Goal: Task Accomplishment & Management: Use online tool/utility

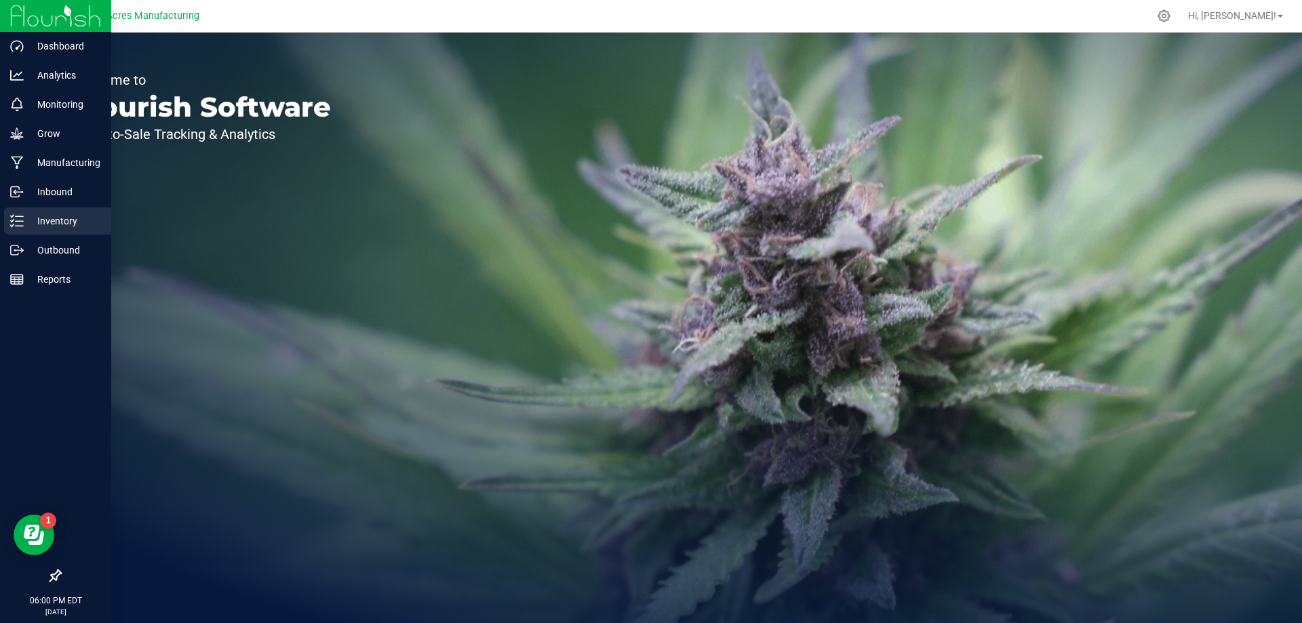
click at [38, 235] on link "Inventory" at bounding box center [55, 221] width 111 height 29
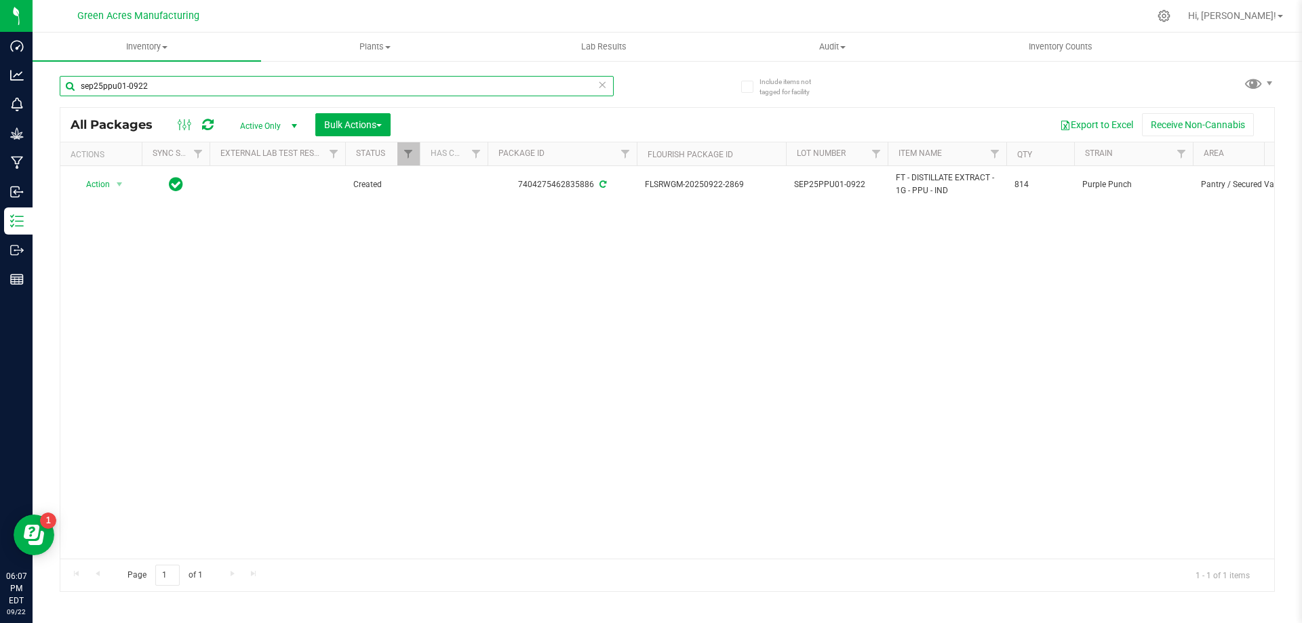
click at [219, 87] on input "sep25ppu01-0922" at bounding box center [337, 86] width 554 height 20
type input "2033043142866295"
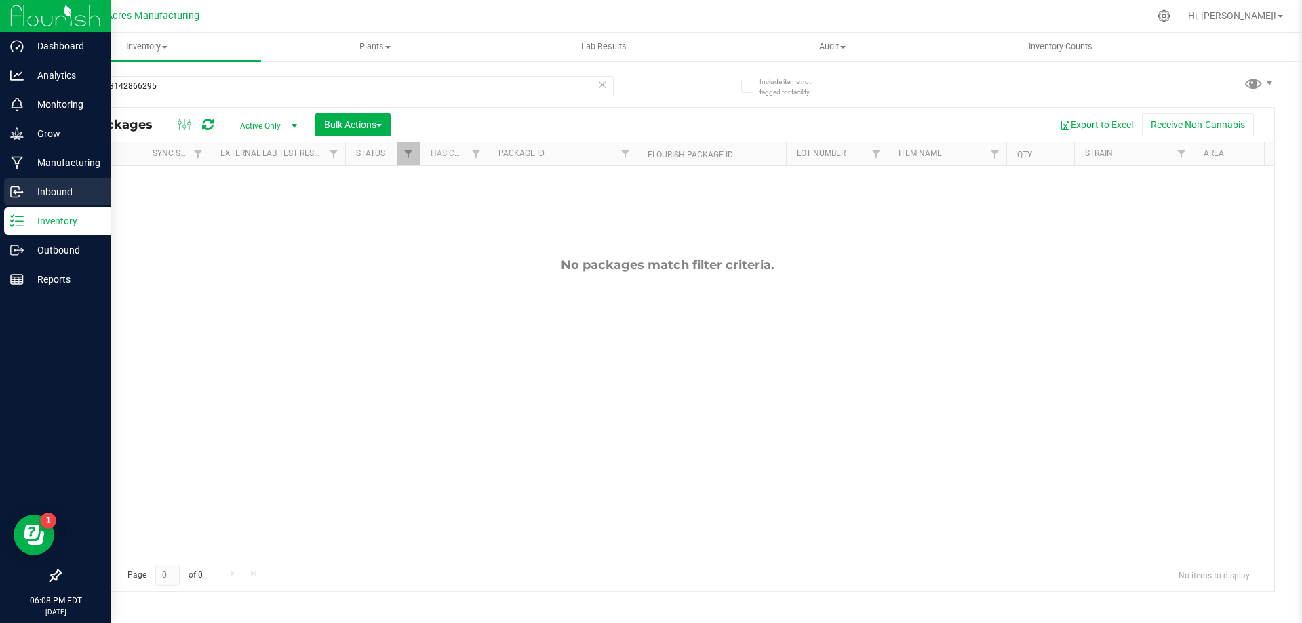
click at [25, 194] on p "Inbound" at bounding box center [64, 192] width 81 height 16
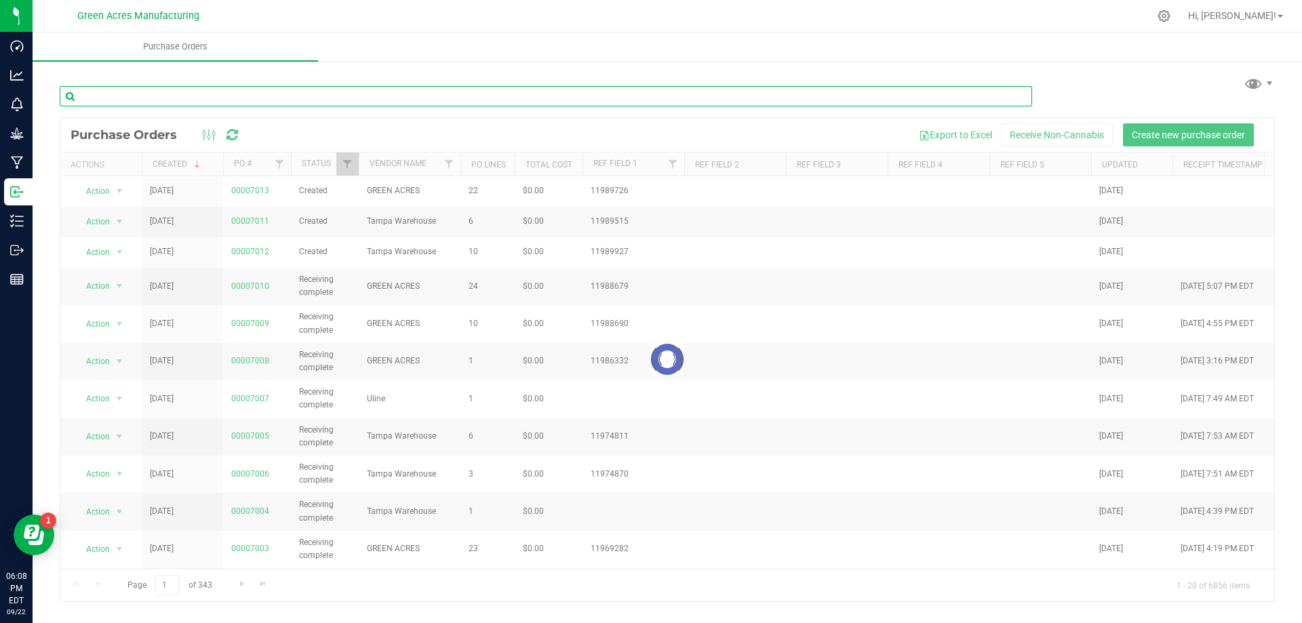
click at [256, 99] on input "text" at bounding box center [546, 96] width 972 height 20
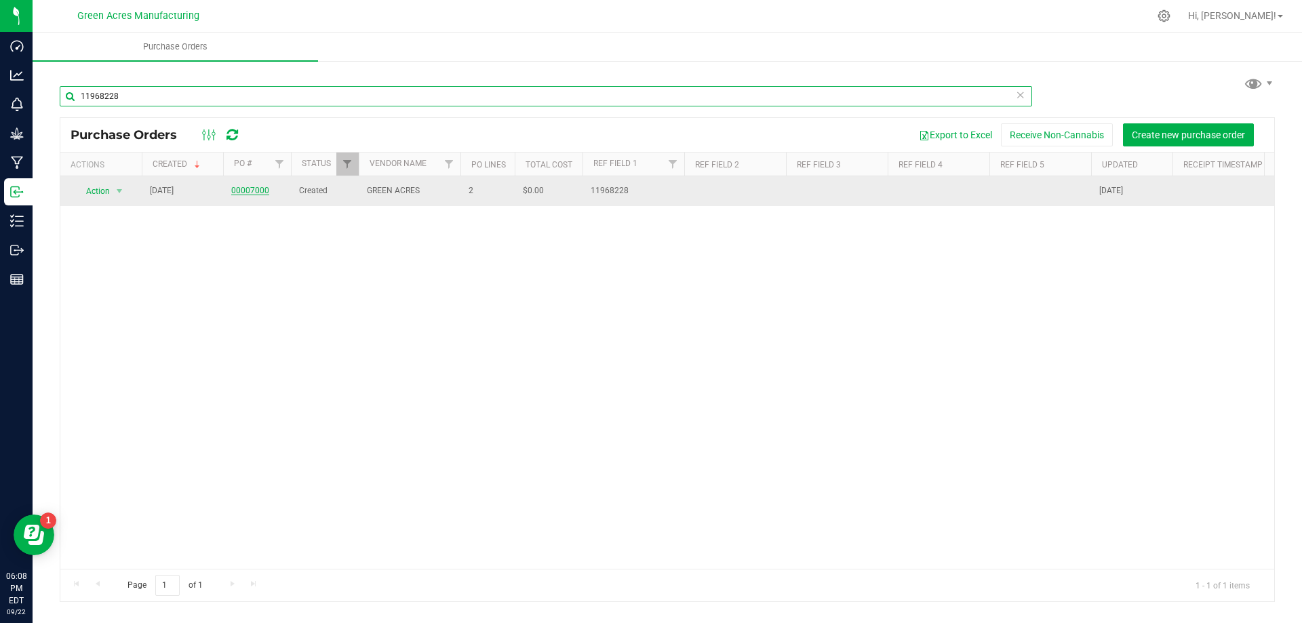
type input "11968228"
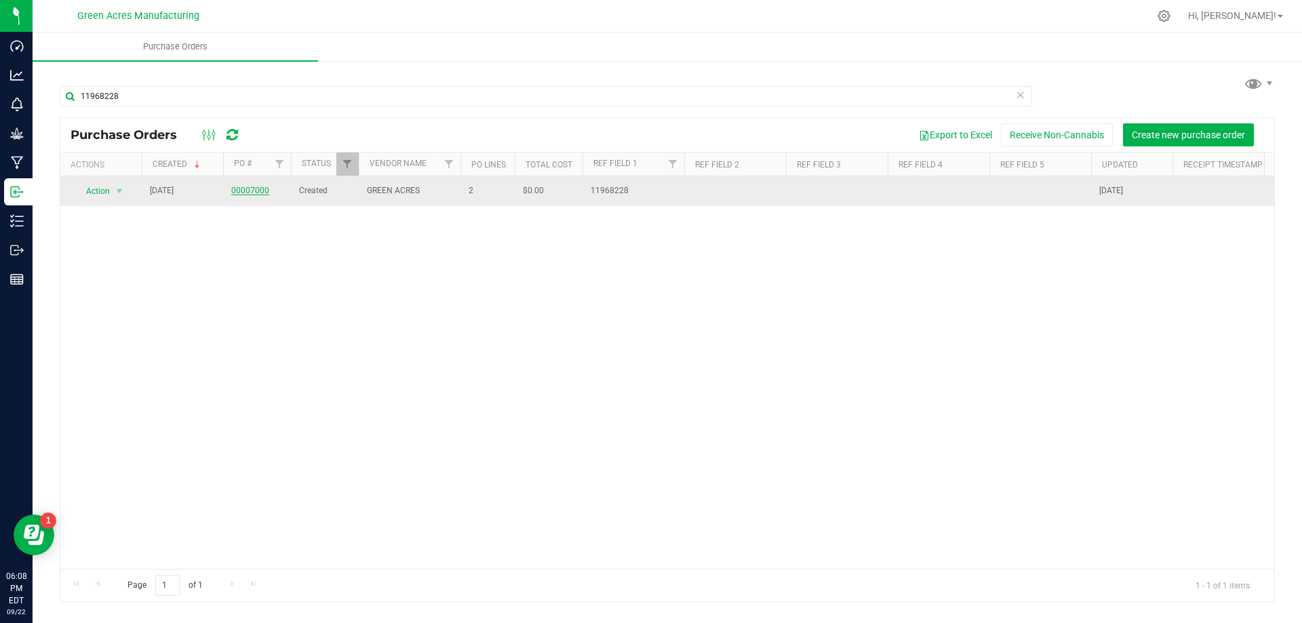
click at [254, 191] on link "00007000" at bounding box center [250, 190] width 38 height 9
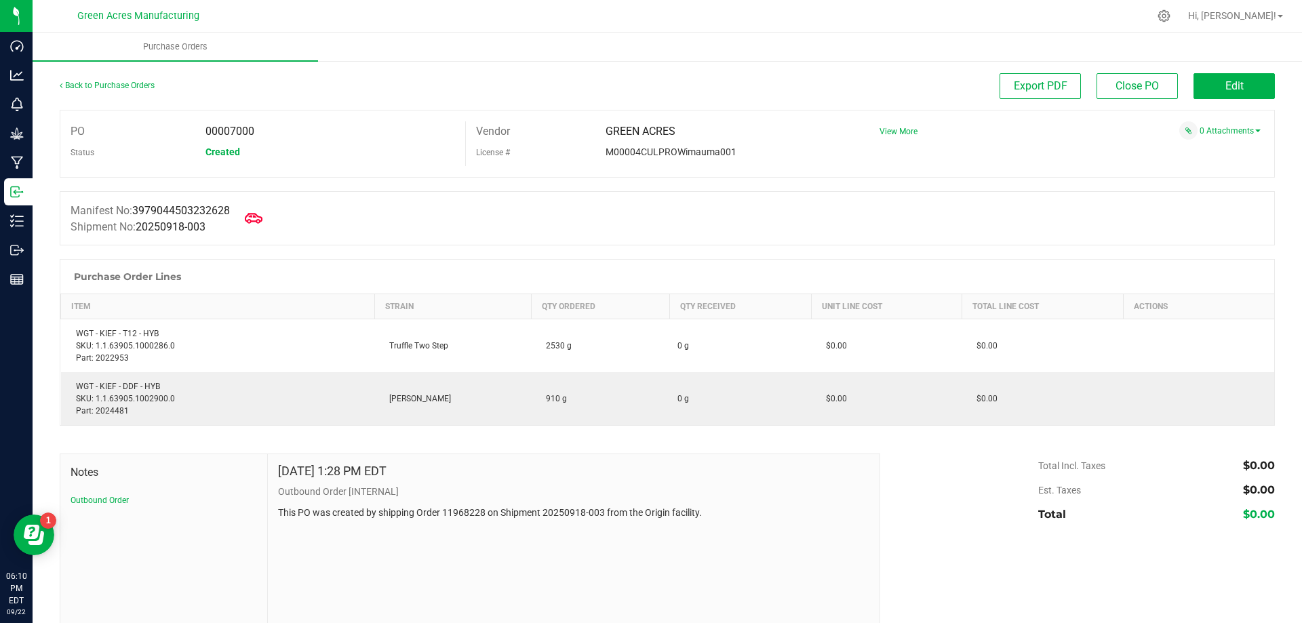
click at [256, 218] on icon at bounding box center [254, 219] width 18 height 18
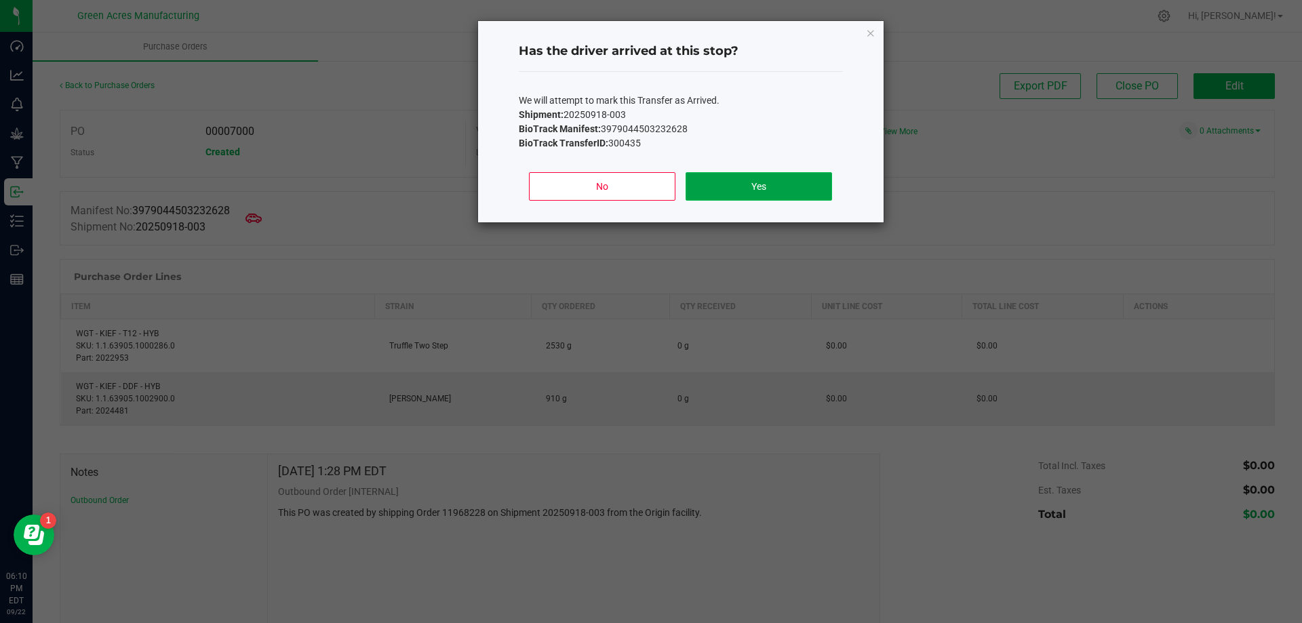
click at [781, 189] on button "Yes" at bounding box center [759, 186] width 146 height 28
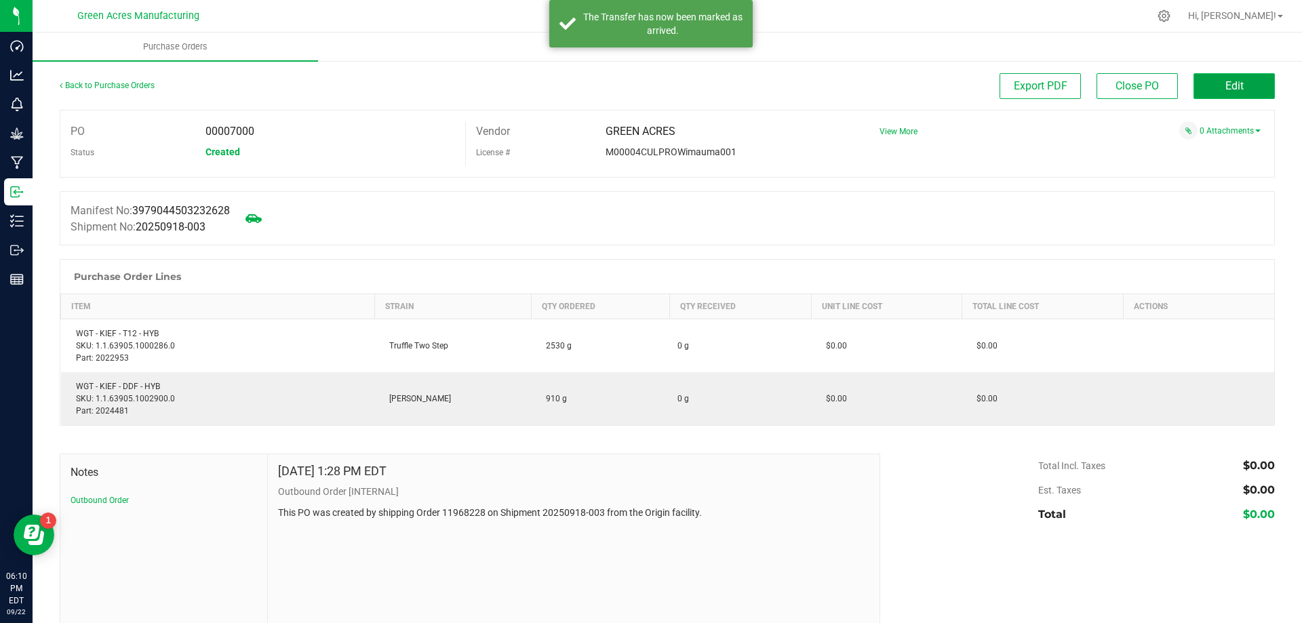
click at [1239, 83] on button "Edit" at bounding box center [1233, 86] width 81 height 26
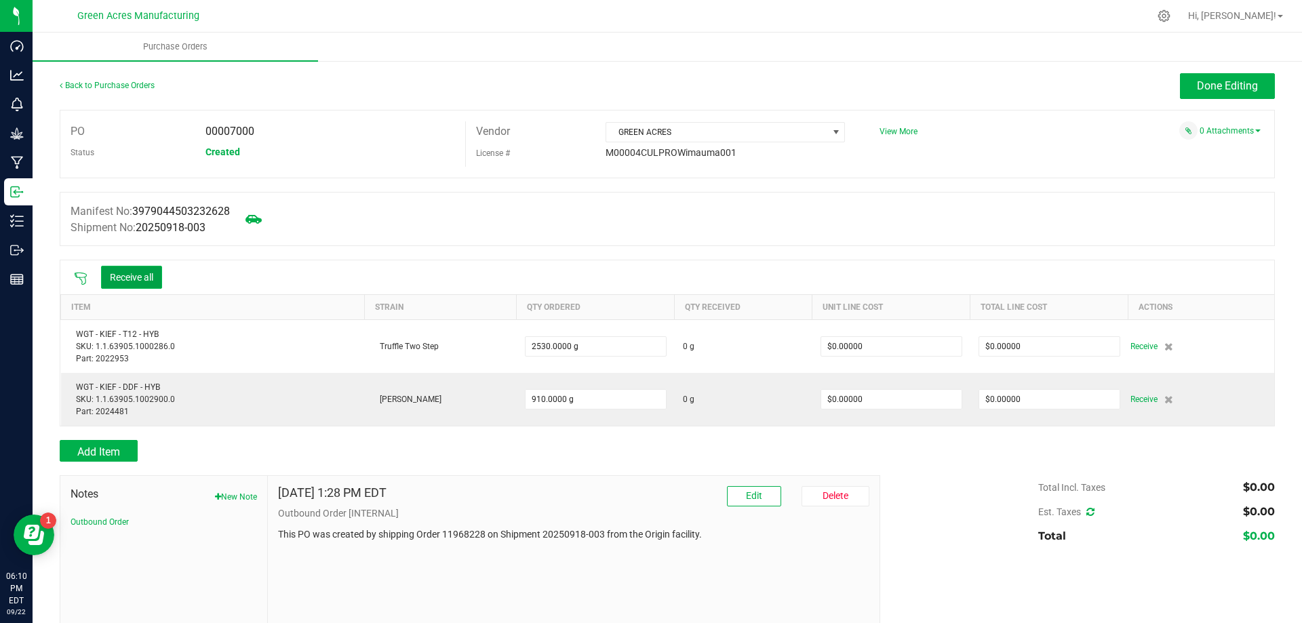
click at [137, 274] on button "Receive all" at bounding box center [131, 277] width 61 height 23
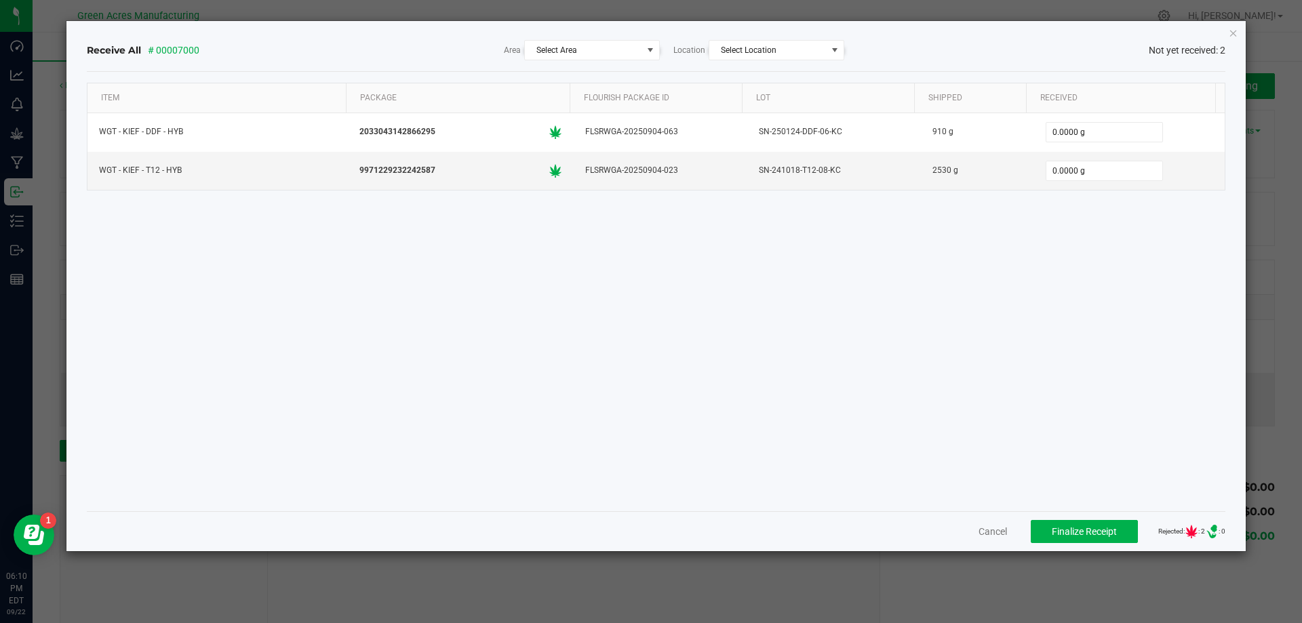
click at [618, 36] on div "Receive All # 00007000 Area Select Area Location Select Location Not yet receiv…" at bounding box center [656, 50] width 1139 height 43
click at [619, 44] on span "Select Area" at bounding box center [583, 50] width 117 height 19
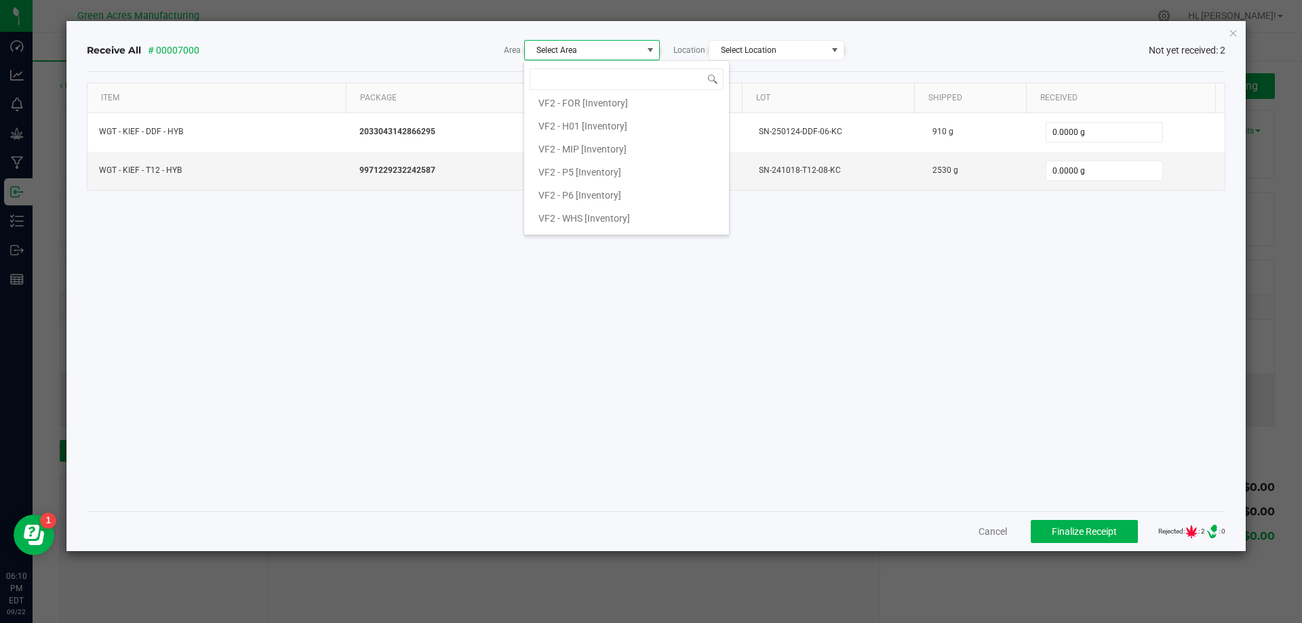
scroll to position [856, 0]
click at [652, 125] on li "VF2 - MIP [Inventory]" at bounding box center [626, 128] width 205 height 23
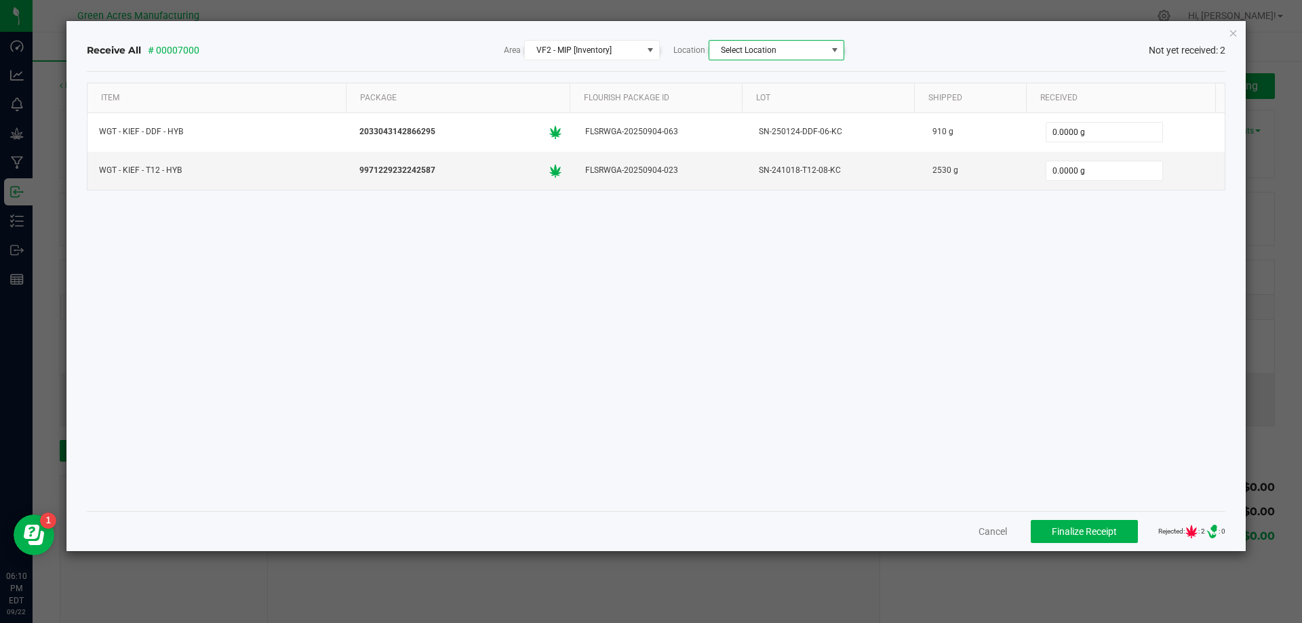
click at [801, 43] on span "Select Location" at bounding box center [767, 50] width 117 height 19
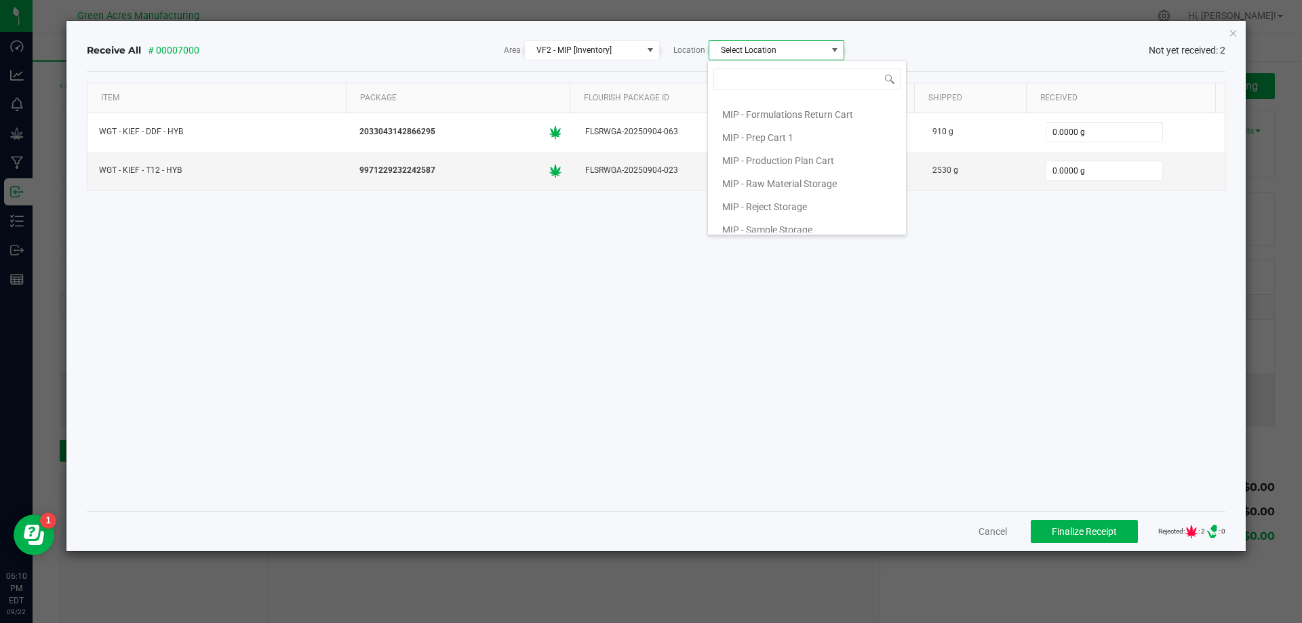
scroll to position [164, 0]
click at [822, 145] on span "MIP - Production Plan Cart" at bounding box center [778, 152] width 112 height 20
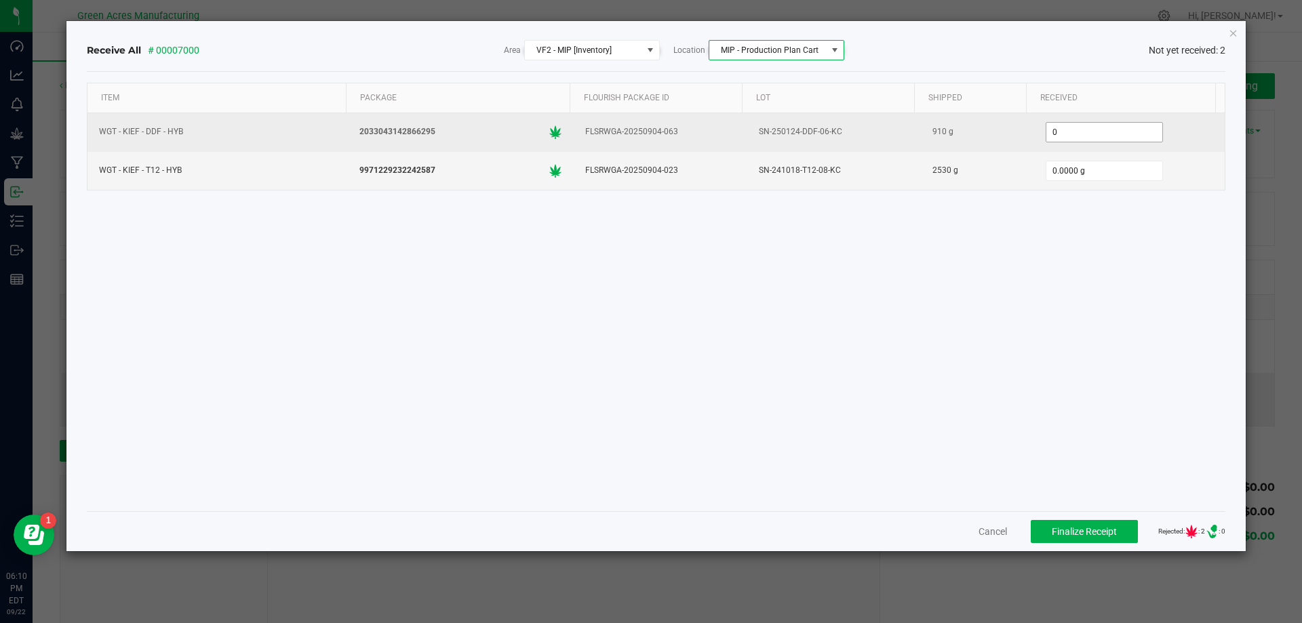
click at [1107, 132] on input "0" at bounding box center [1104, 132] width 116 height 19
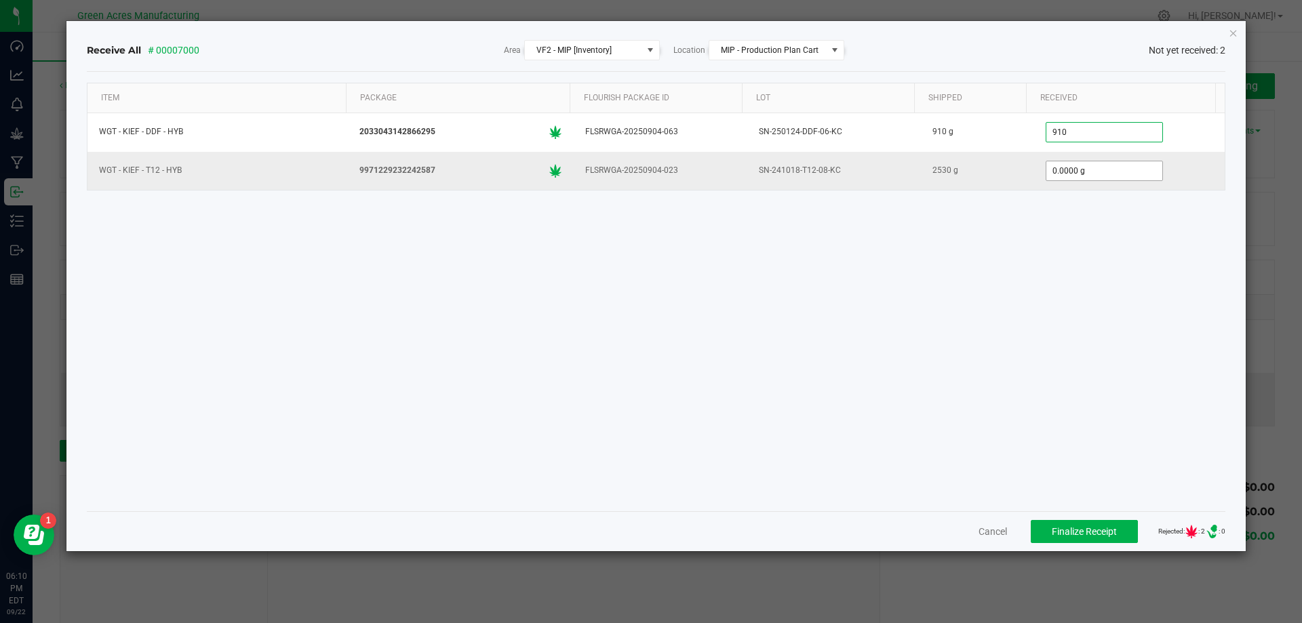
type input "910.0000 g"
click at [1098, 175] on input "0" at bounding box center [1104, 170] width 116 height 19
type input "2530.0000 g"
click at [1124, 289] on div "Item Package Flourish Package ID Lot Shipped Received WGT - KIEF - DDF - HYB 20…" at bounding box center [656, 292] width 1139 height 418
click at [1071, 537] on button "Finalize Receipt" at bounding box center [1084, 531] width 107 height 23
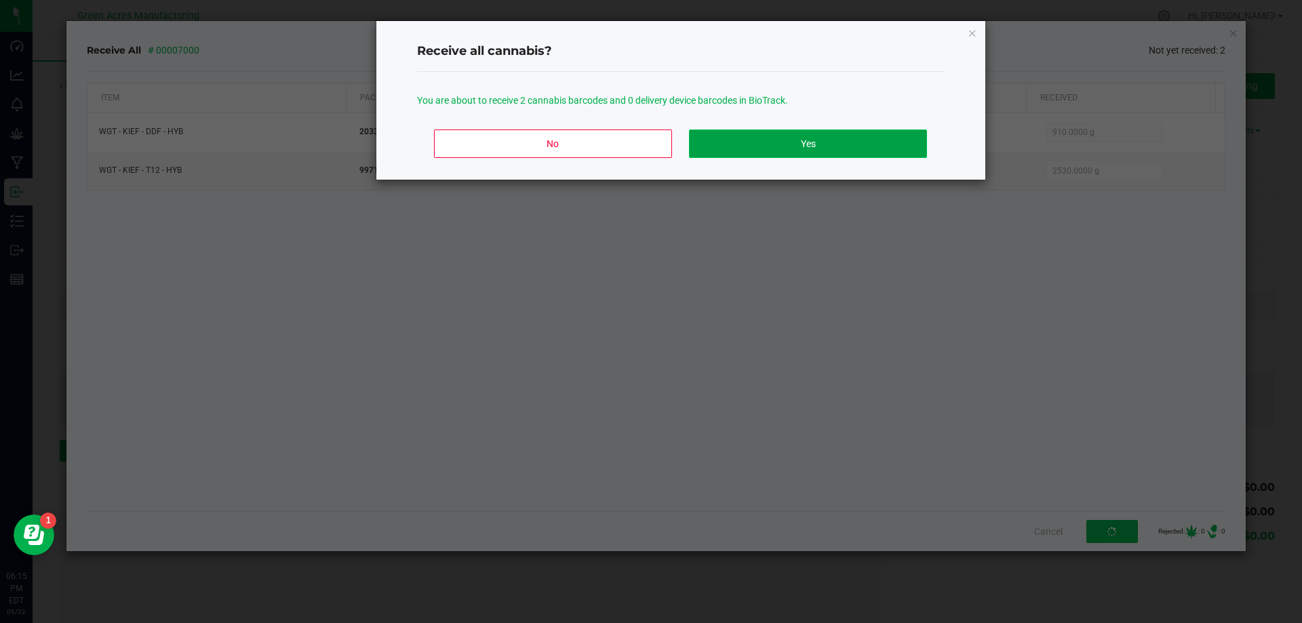
click at [772, 154] on button "Yes" at bounding box center [807, 144] width 237 height 28
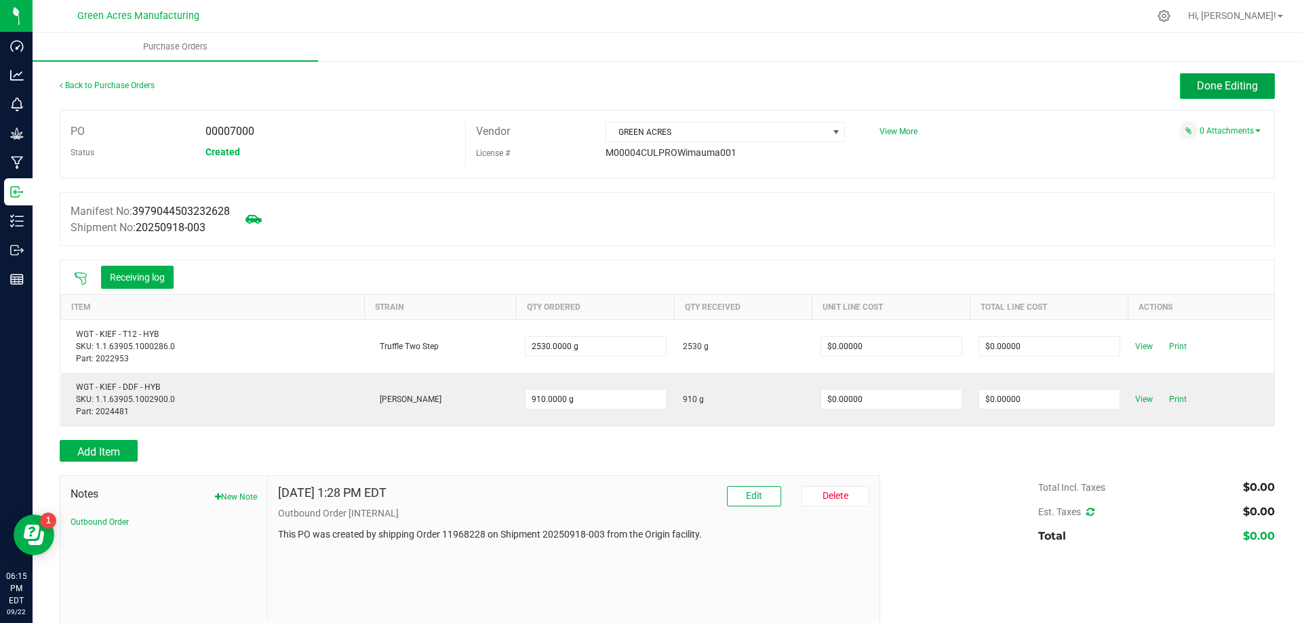
click at [1197, 87] on span "Done Editing" at bounding box center [1227, 85] width 61 height 13
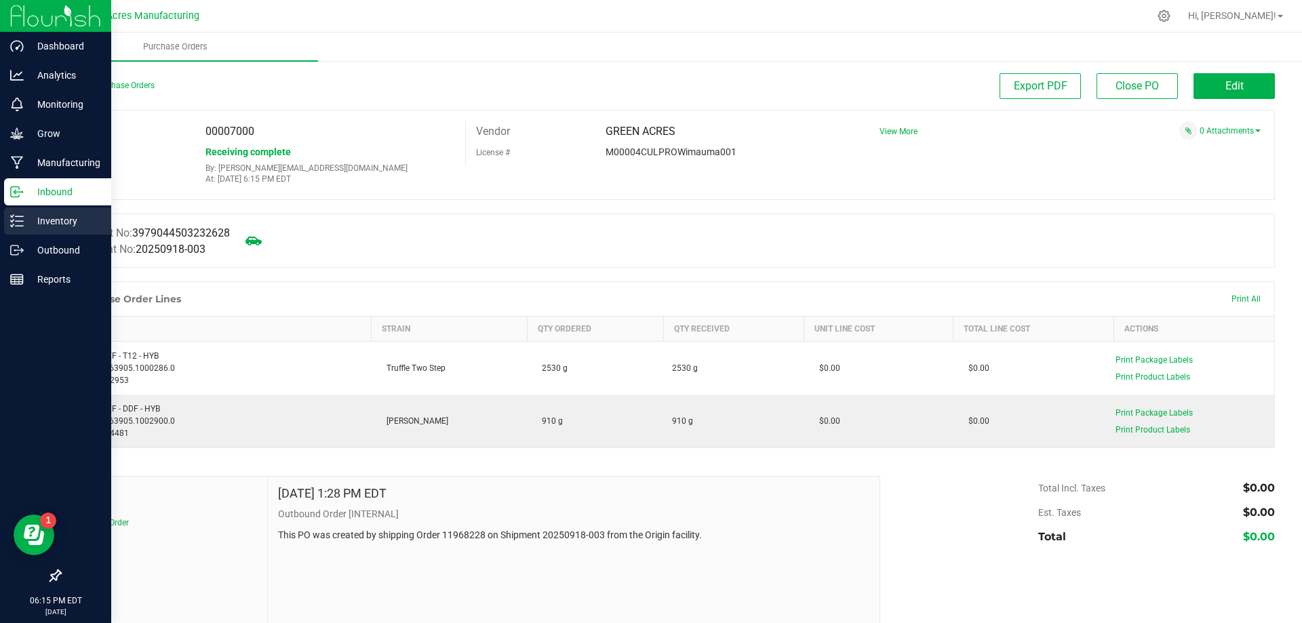
click at [48, 226] on p "Inventory" at bounding box center [64, 221] width 81 height 16
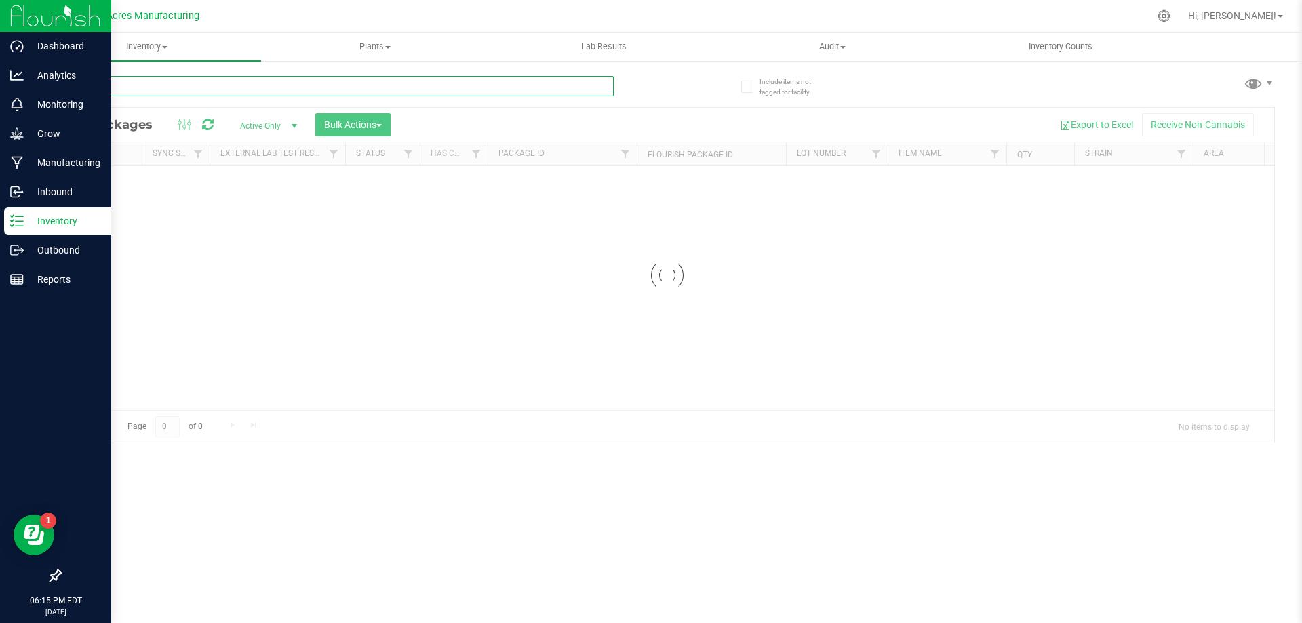
click at [218, 85] on input "text" at bounding box center [337, 86] width 554 height 20
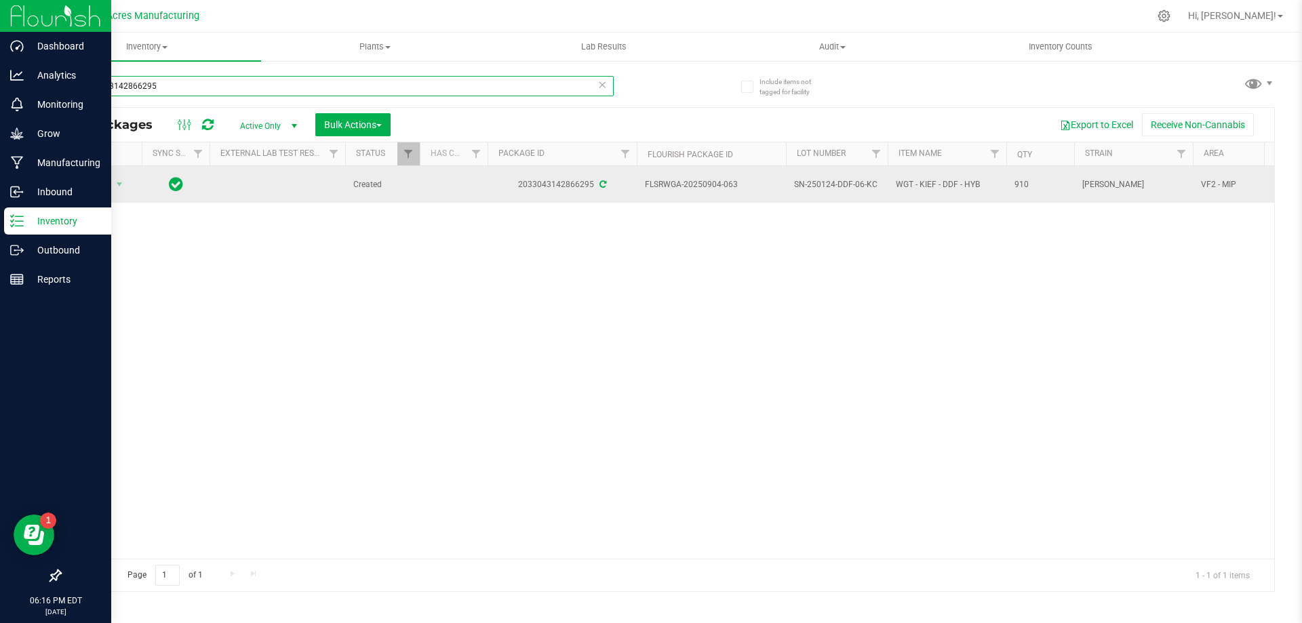
type input "2033043142866295"
click at [96, 173] on td "Action Action Adjust qty Create package Edit attributes Global inventory Locate…" at bounding box center [100, 184] width 81 height 37
click at [98, 189] on span "Action" at bounding box center [92, 184] width 37 height 19
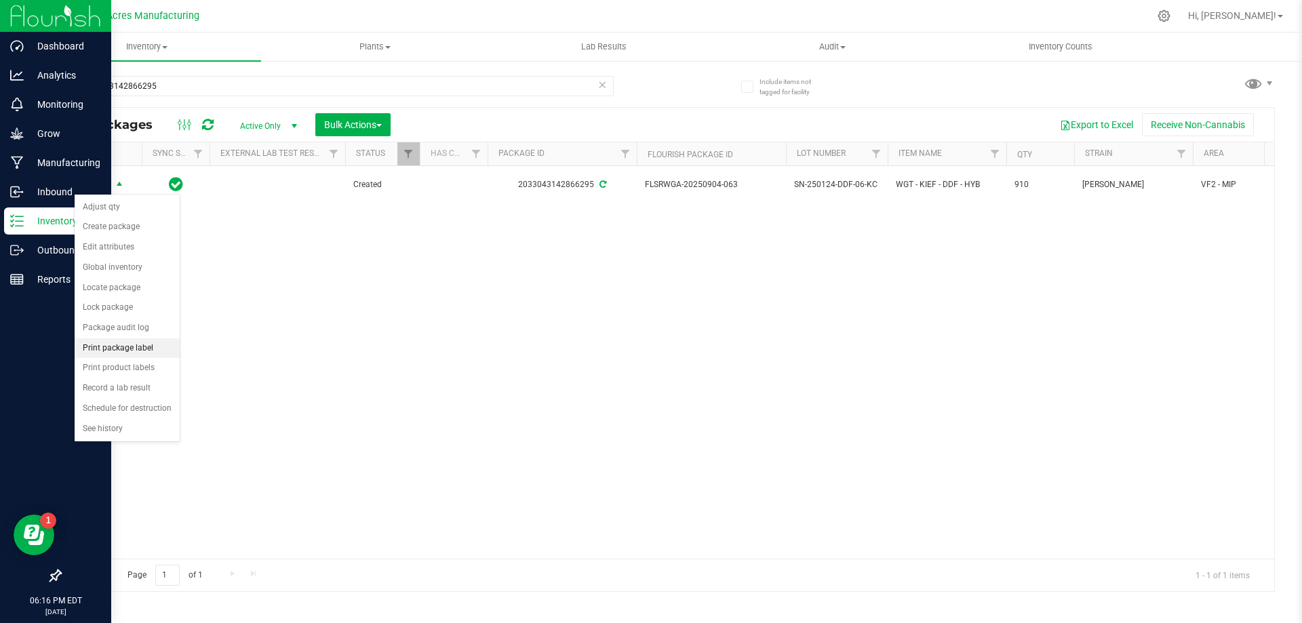
click at [140, 348] on li "Print package label" at bounding box center [127, 348] width 105 height 20
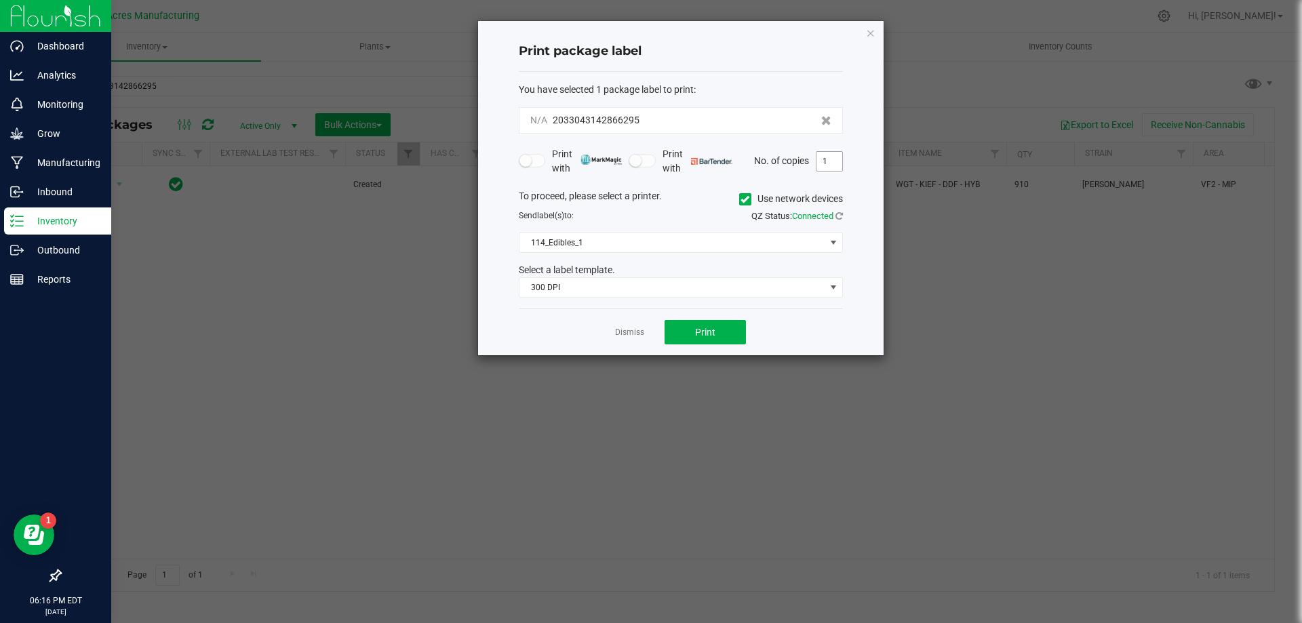
click at [833, 161] on input "1" at bounding box center [829, 161] width 26 height 19
type input "2"
click at [788, 237] on span "114_Edibles_1" at bounding box center [672, 242] width 306 height 19
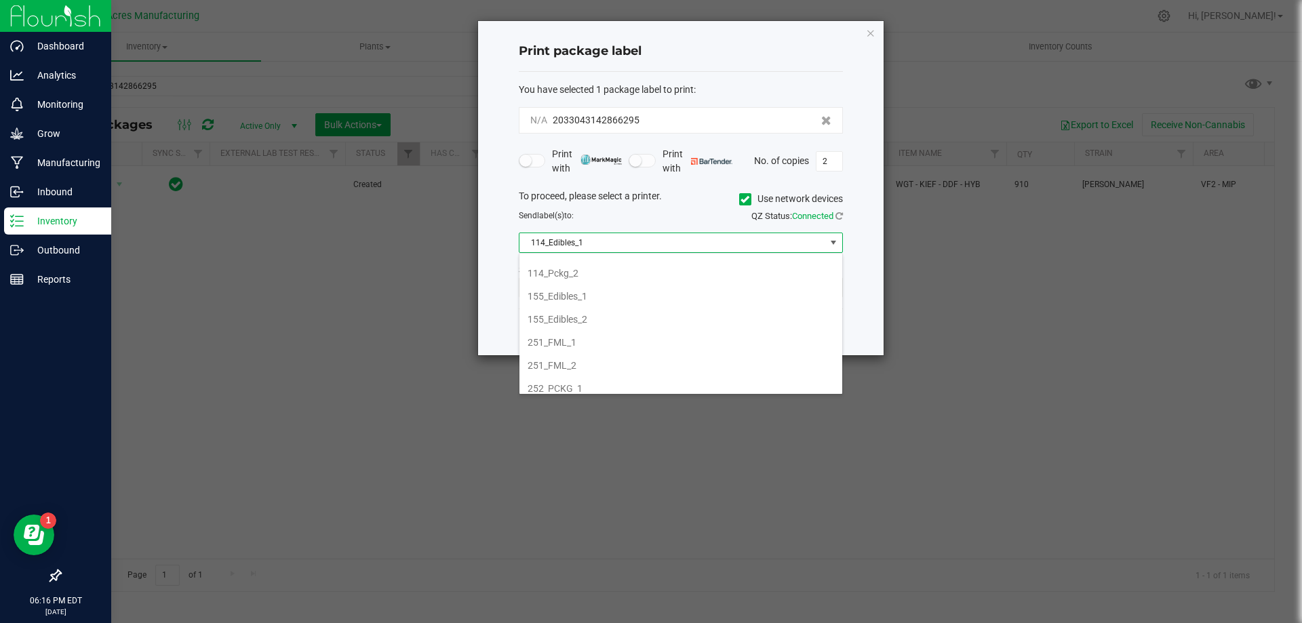
scroll to position [136, 0]
click at [648, 323] on li "252_PCKG_1" at bounding box center [680, 316] width 323 height 23
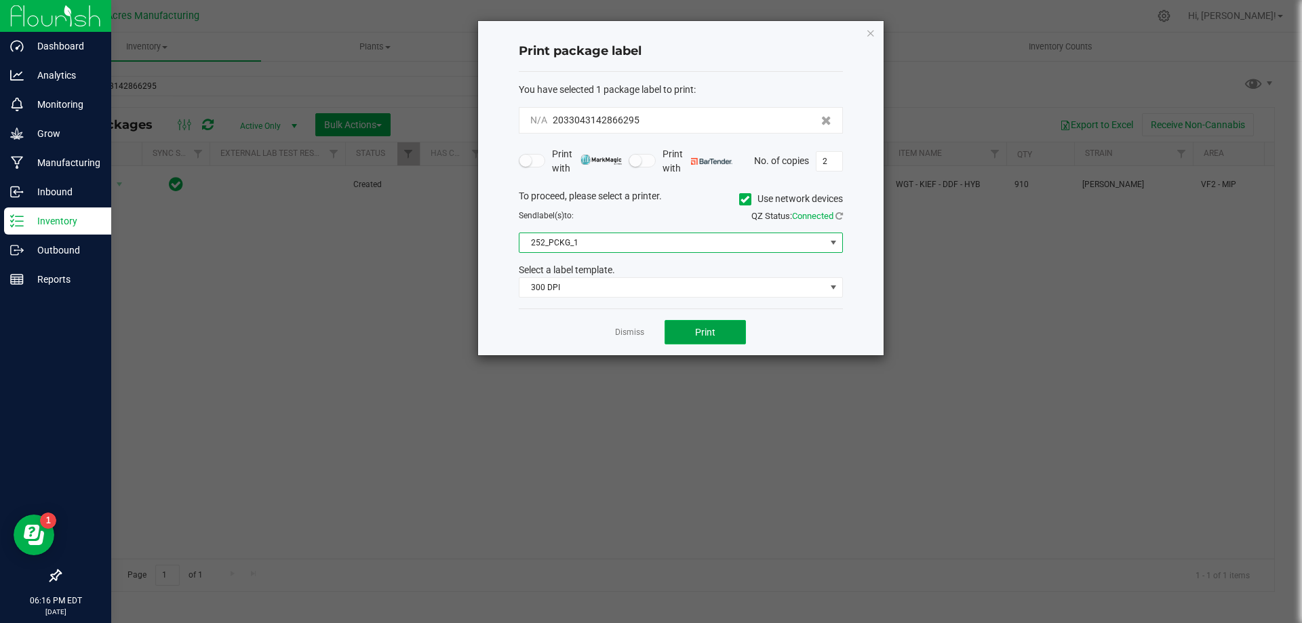
click at [699, 334] on span "Print" at bounding box center [705, 332] width 20 height 11
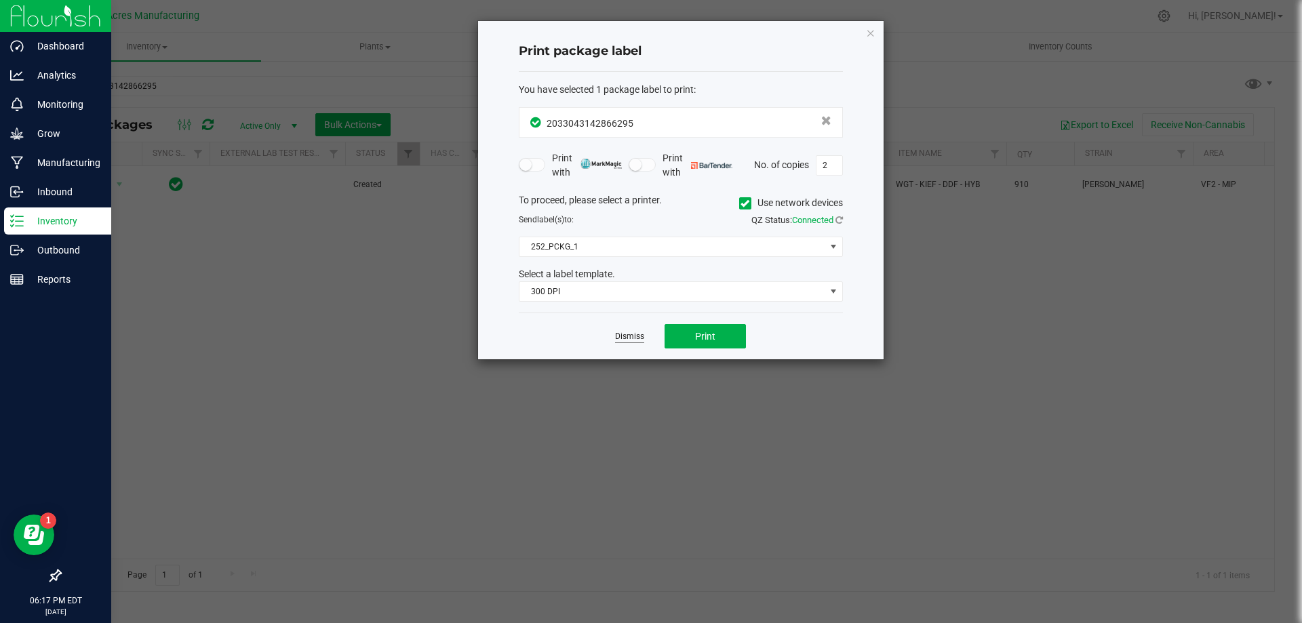
click at [631, 333] on link "Dismiss" at bounding box center [629, 337] width 29 height 12
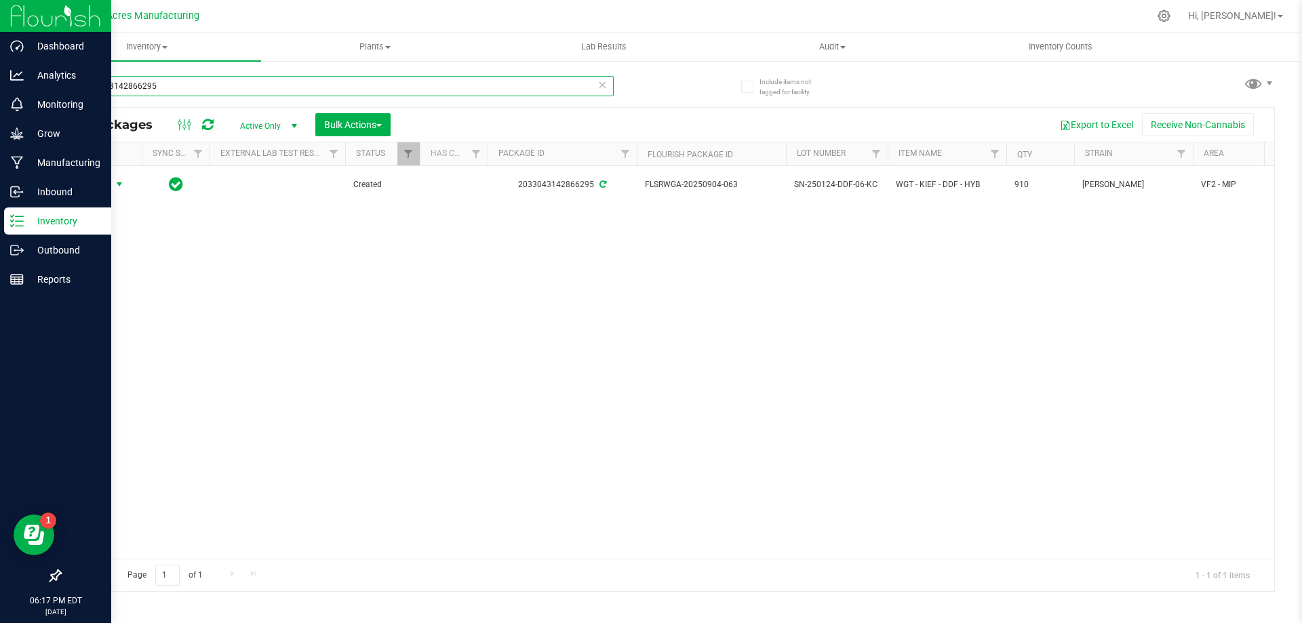
click at [214, 79] on input "2033043142866295" at bounding box center [337, 86] width 554 height 20
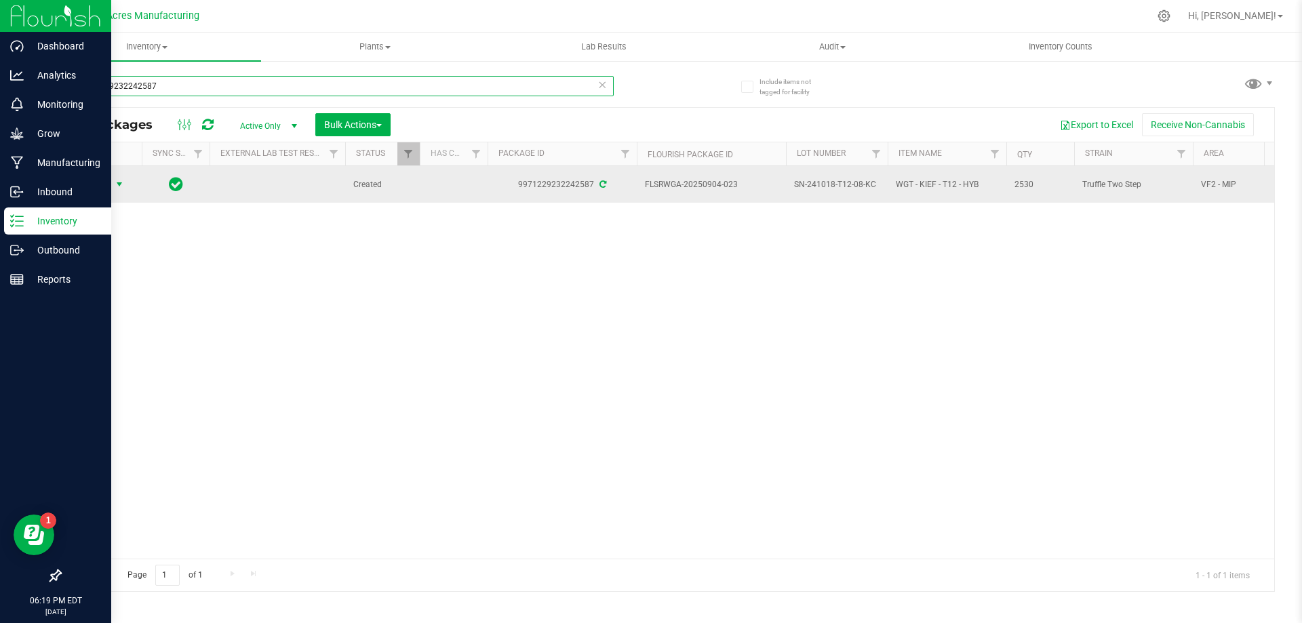
type input "9971229232242587"
click at [108, 176] on span "Action" at bounding box center [92, 184] width 37 height 19
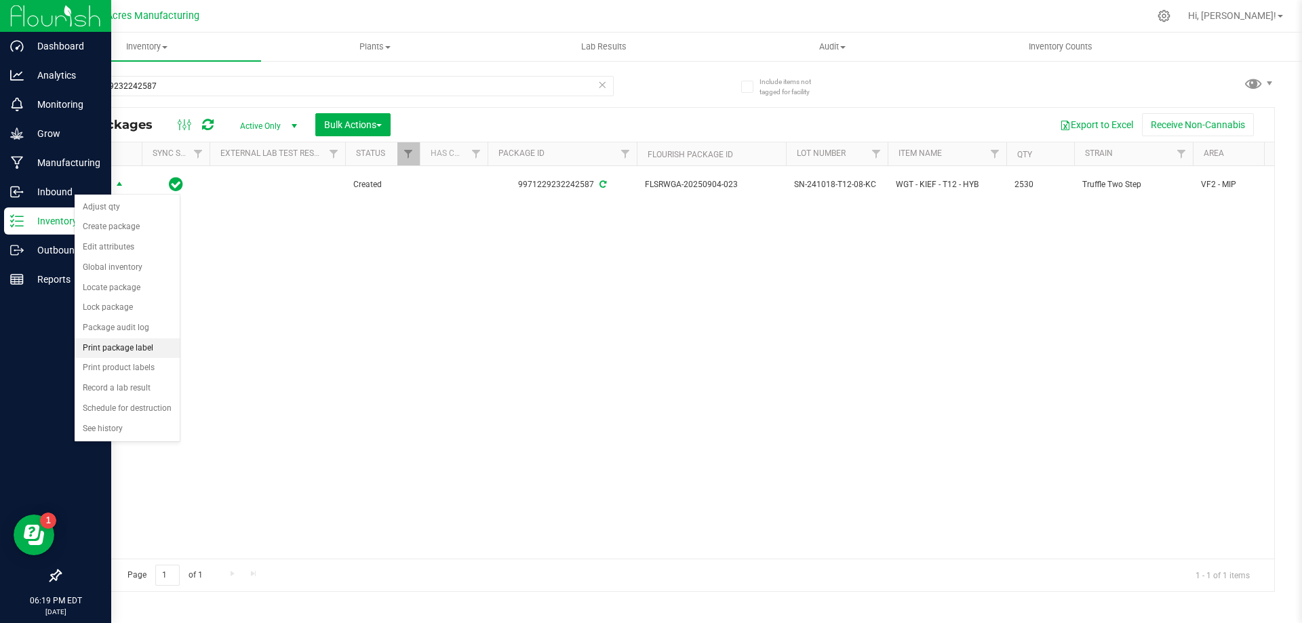
click at [132, 351] on li "Print package label" at bounding box center [127, 348] width 105 height 20
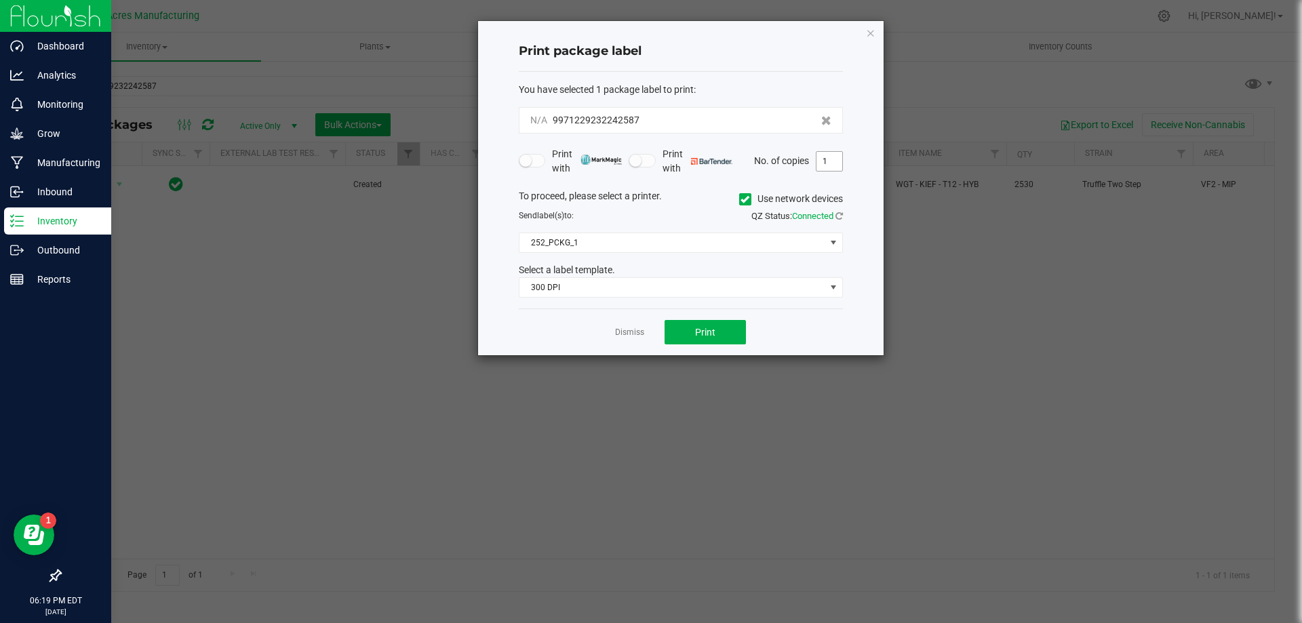
click at [816, 167] on input "1" at bounding box center [829, 161] width 26 height 19
type input "2"
click at [674, 325] on button "Print" at bounding box center [705, 332] width 81 height 24
click at [628, 326] on app-cancel-button "Dismiss" at bounding box center [629, 332] width 29 height 14
click at [624, 327] on link "Dismiss" at bounding box center [629, 333] width 29 height 12
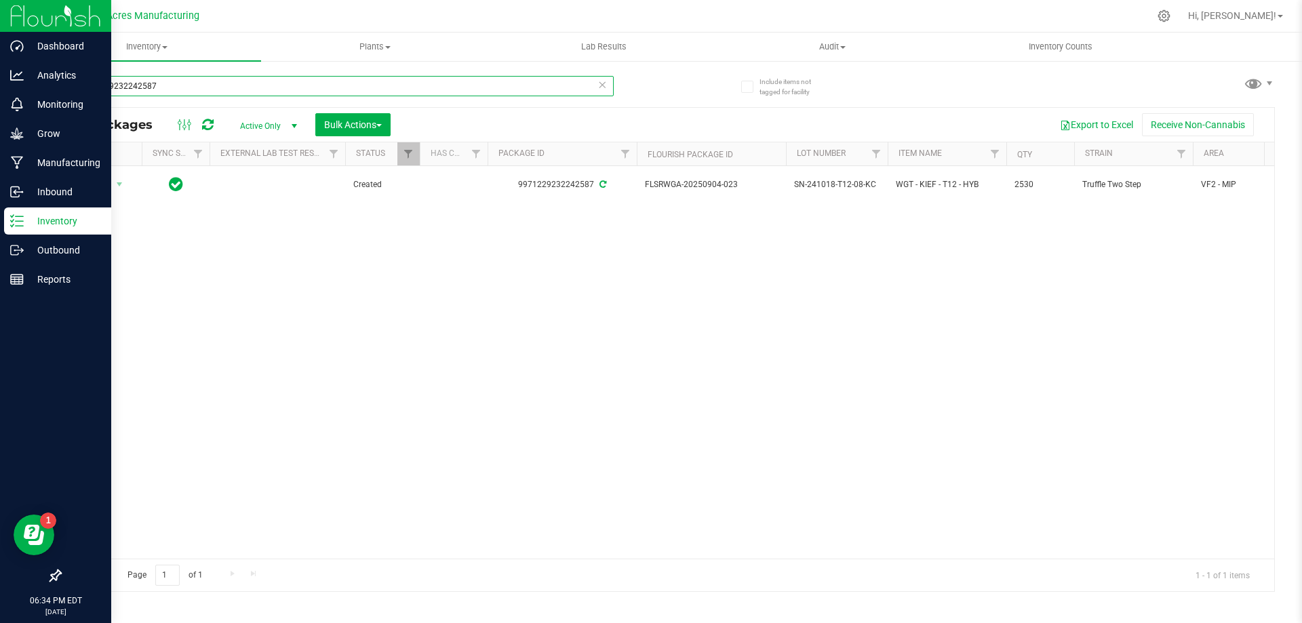
click at [276, 81] on input "9971229232242587" at bounding box center [337, 86] width 554 height 20
type input "2033043142866295"
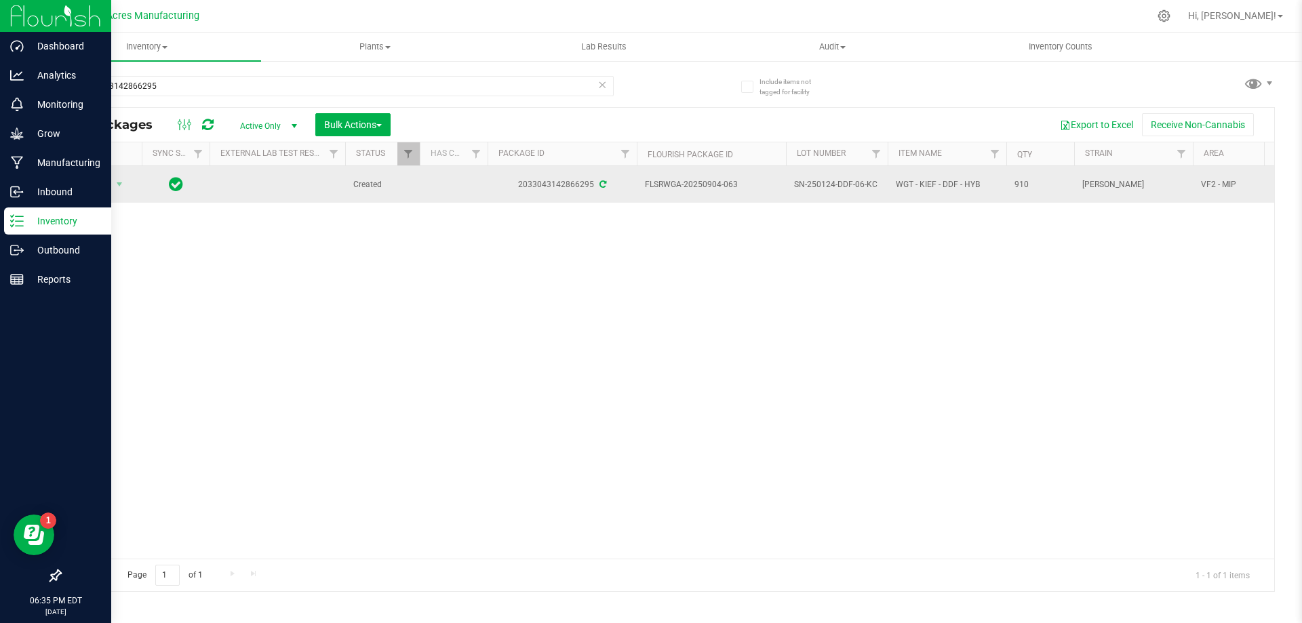
click at [820, 188] on span "SN-250124-DDF-06-KC" at bounding box center [836, 184] width 85 height 13
click at [820, 188] on input "SN-250124-DDF-06-KC" at bounding box center [833, 184] width 97 height 21
click at [113, 183] on span "select" at bounding box center [119, 184] width 17 height 19
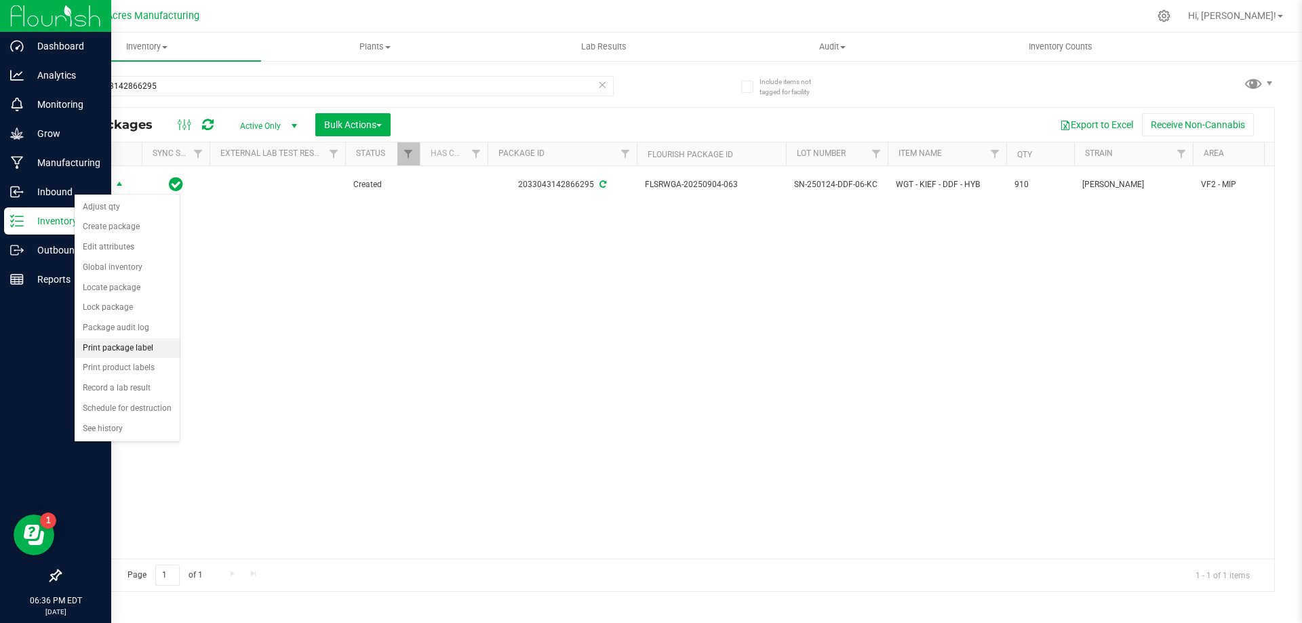
click at [149, 353] on li "Print package label" at bounding box center [127, 348] width 105 height 20
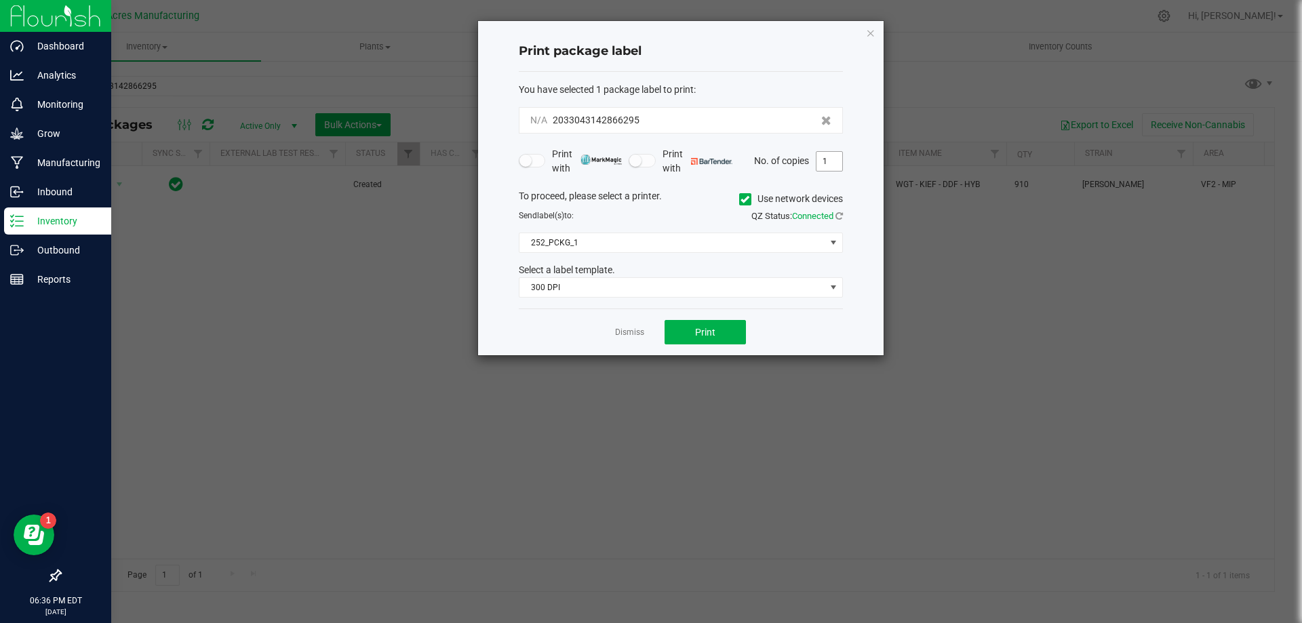
click at [840, 167] on input "1" at bounding box center [829, 161] width 26 height 19
type input "2"
click at [713, 335] on span "Print" at bounding box center [705, 332] width 20 height 11
click at [633, 336] on link "Dismiss" at bounding box center [629, 333] width 29 height 12
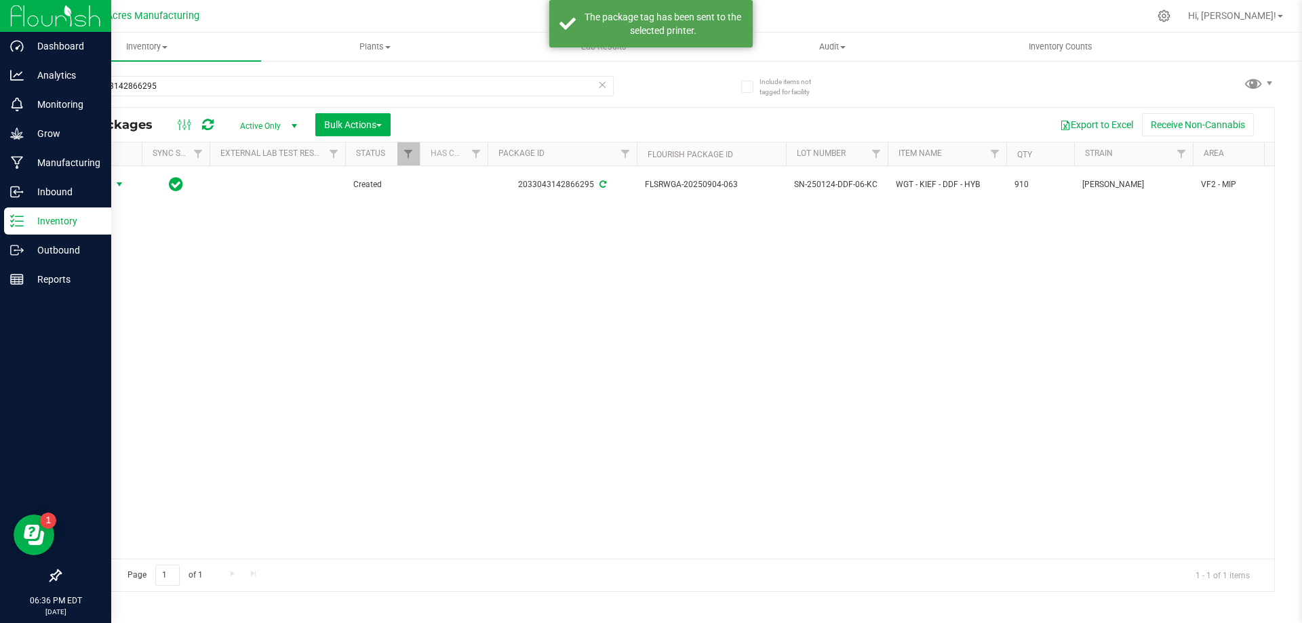
click at [811, 184] on span "SN-250124-DDF-06-KC" at bounding box center [836, 184] width 85 height 13
click at [811, 184] on input "SN-250124-DDF-06-KC" at bounding box center [833, 184] width 97 height 21
type input "K-SEP25DDF01-0922"
click at [827, 261] on div "All Packages Active Only Active Only Lab Samples Locked All External Internal B…" at bounding box center [667, 349] width 1215 height 485
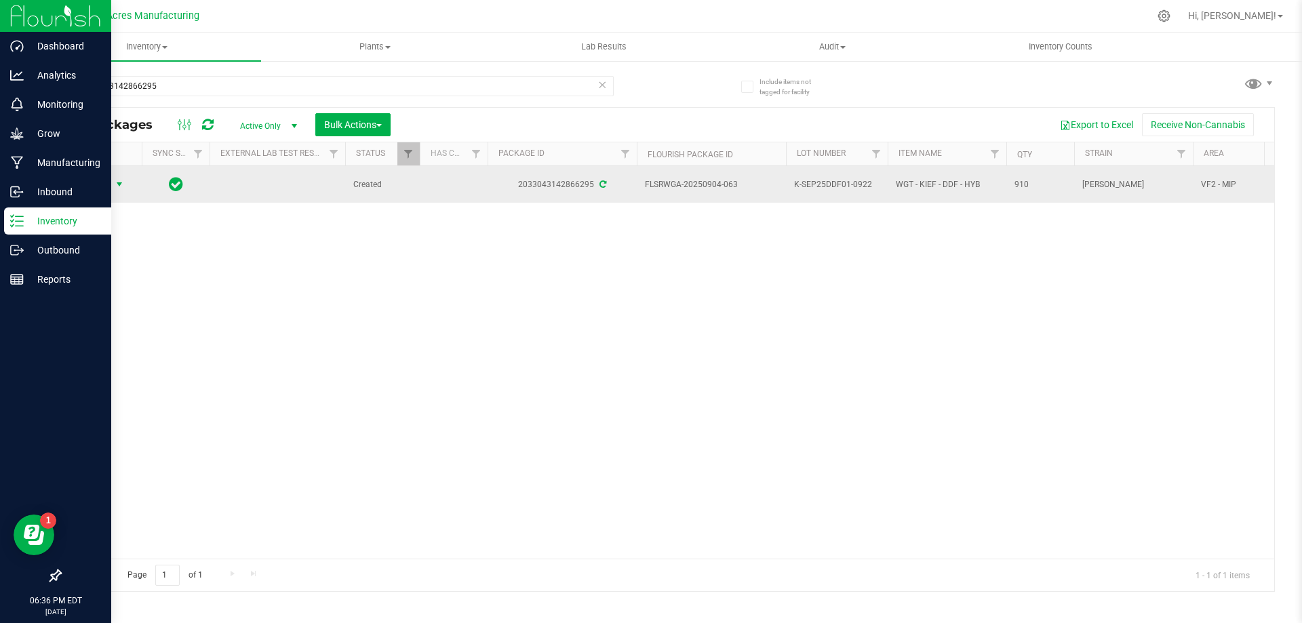
click at [115, 181] on span "select" at bounding box center [119, 184] width 11 height 11
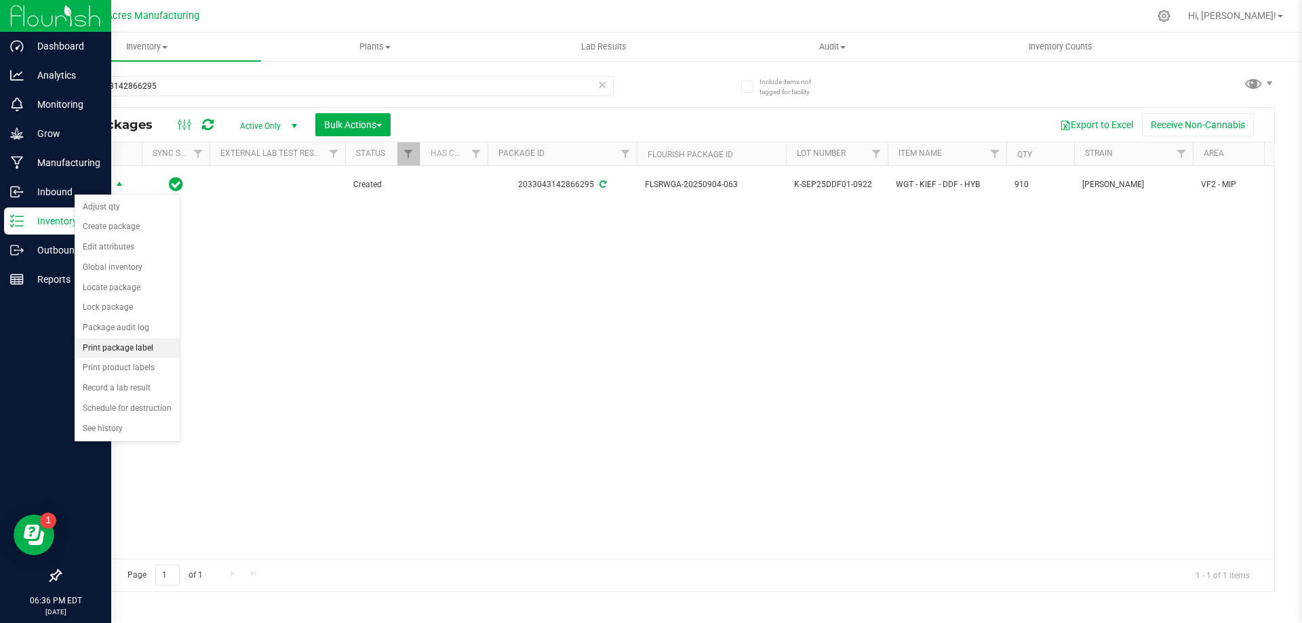
click at [138, 349] on li "Print package label" at bounding box center [127, 348] width 105 height 20
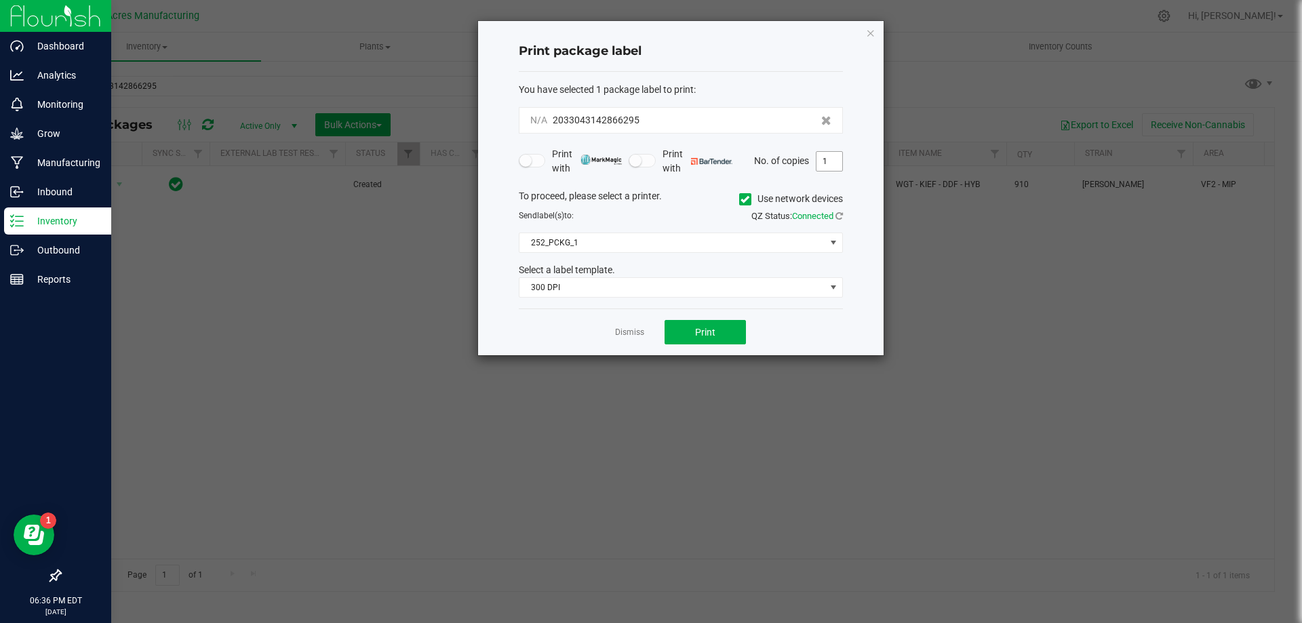
click at [834, 159] on input "1" at bounding box center [829, 161] width 26 height 19
type input "2"
click at [705, 338] on span "Print" at bounding box center [705, 332] width 20 height 11
click at [632, 333] on link "Dismiss" at bounding box center [629, 333] width 29 height 12
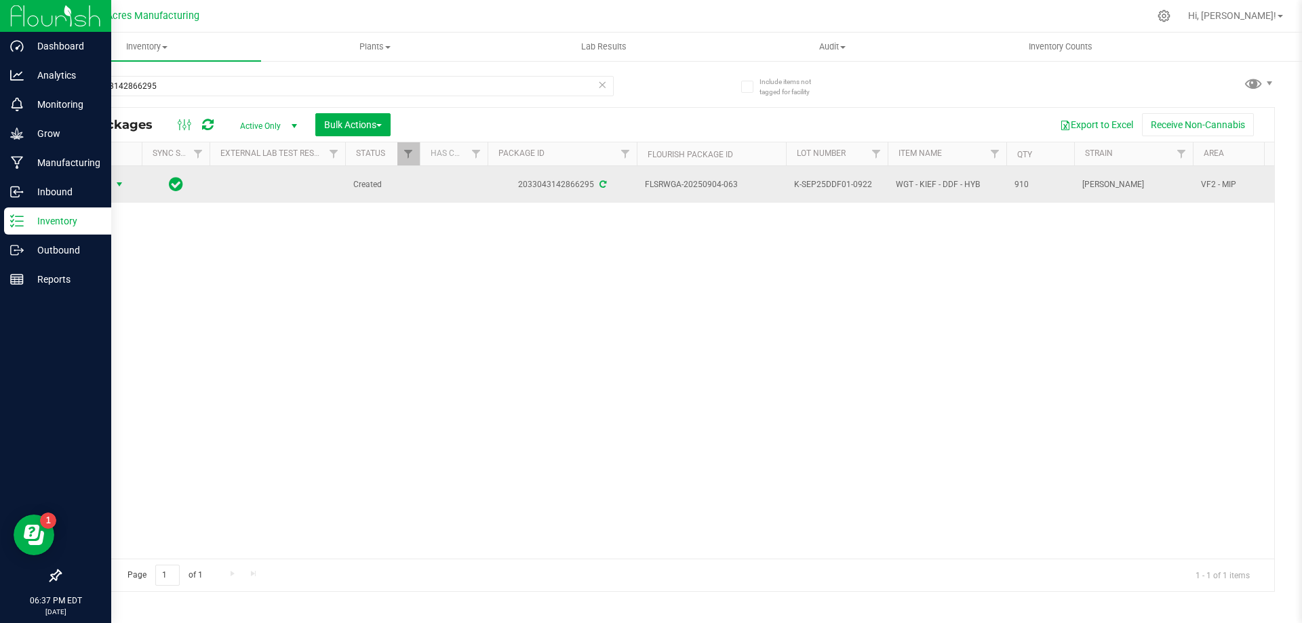
click at [86, 180] on span "Action" at bounding box center [92, 184] width 37 height 19
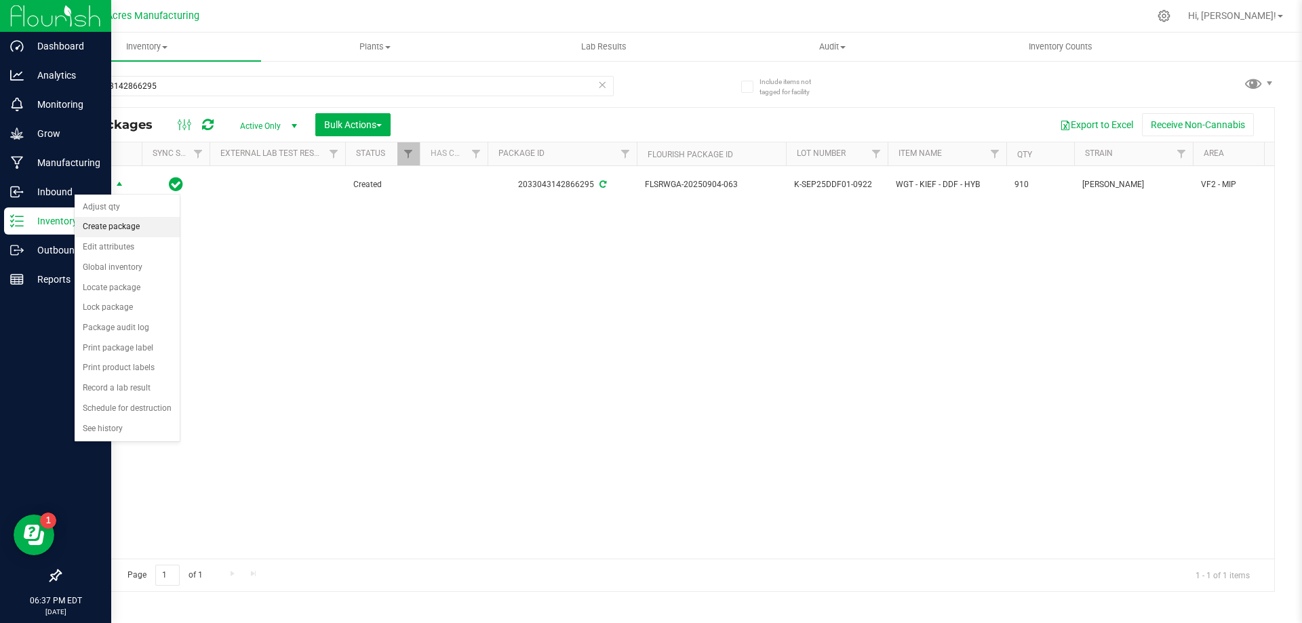
click at [138, 224] on li "Create package" at bounding box center [127, 227] width 105 height 20
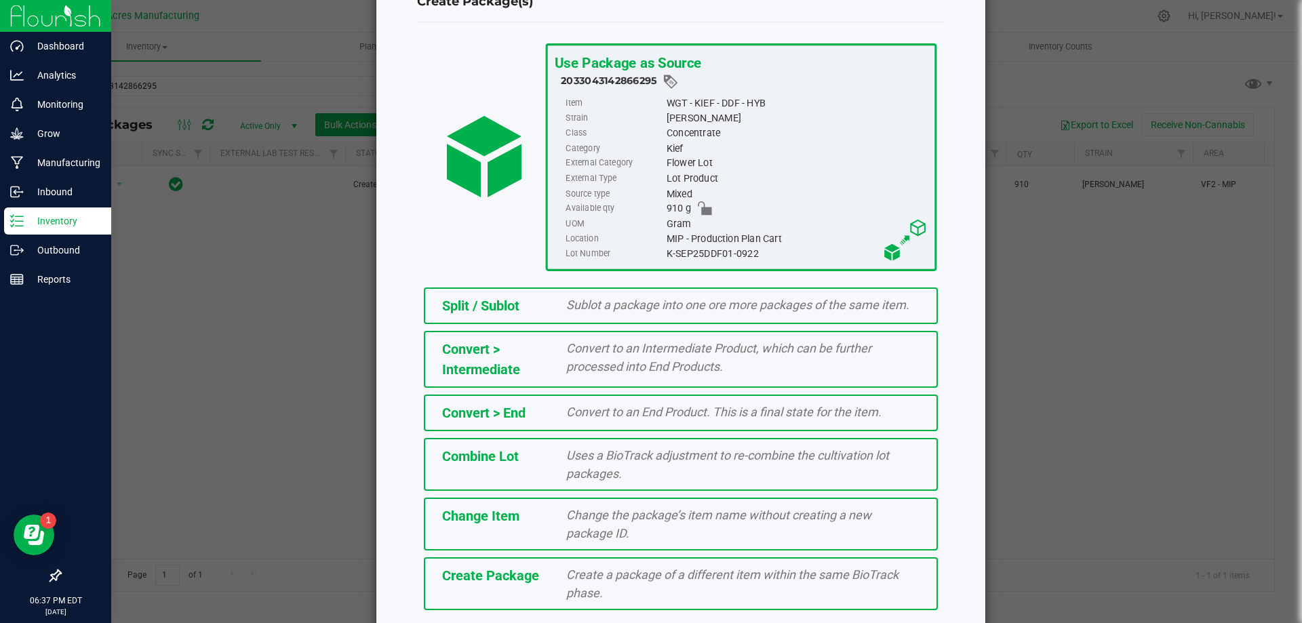
scroll to position [98, 0]
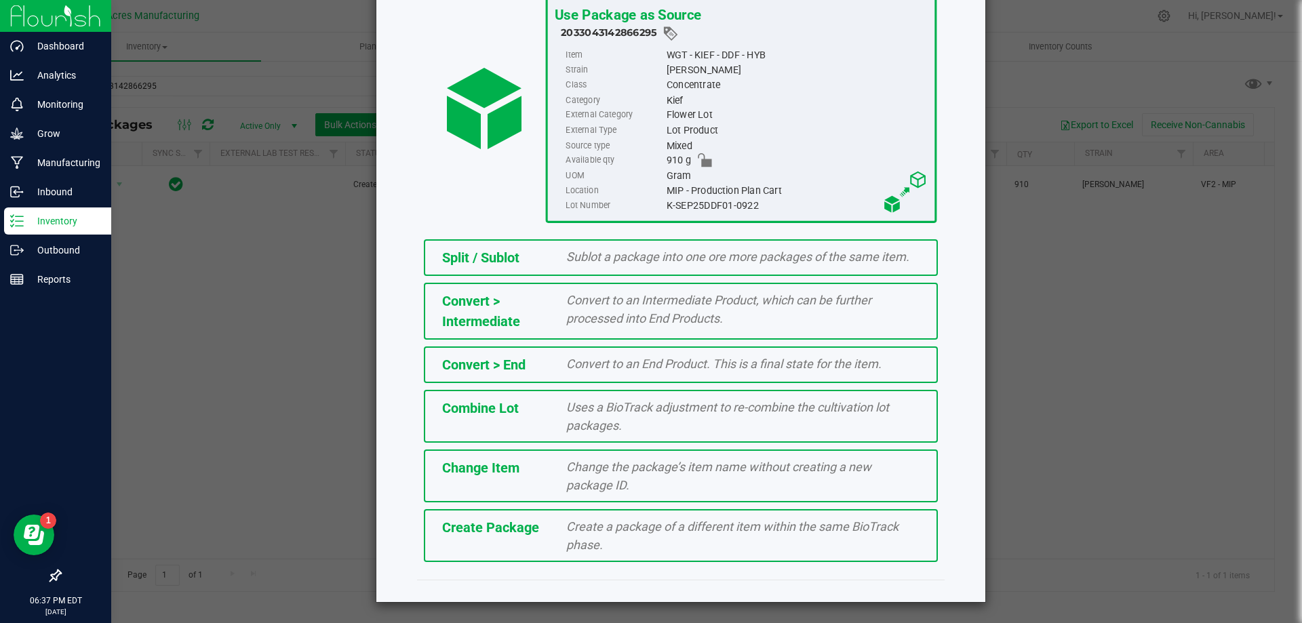
click at [620, 539] on div "Create a package of a different item within the same BioTrack phase." at bounding box center [743, 535] width 374 height 37
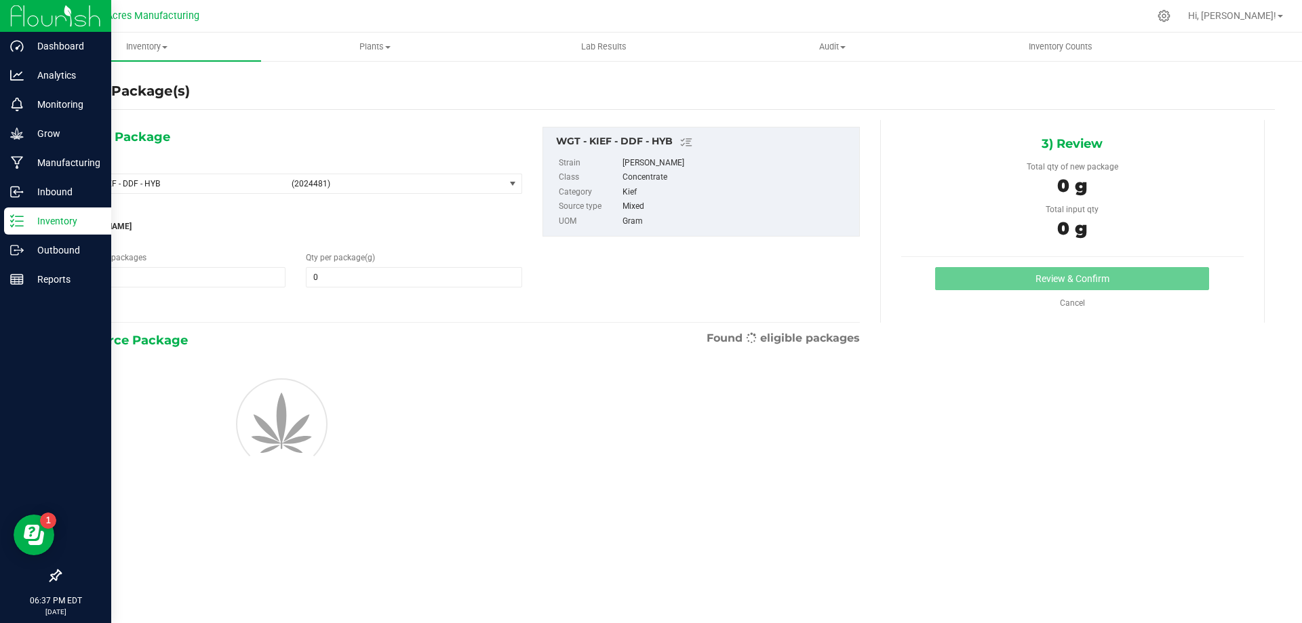
type input "0.0000"
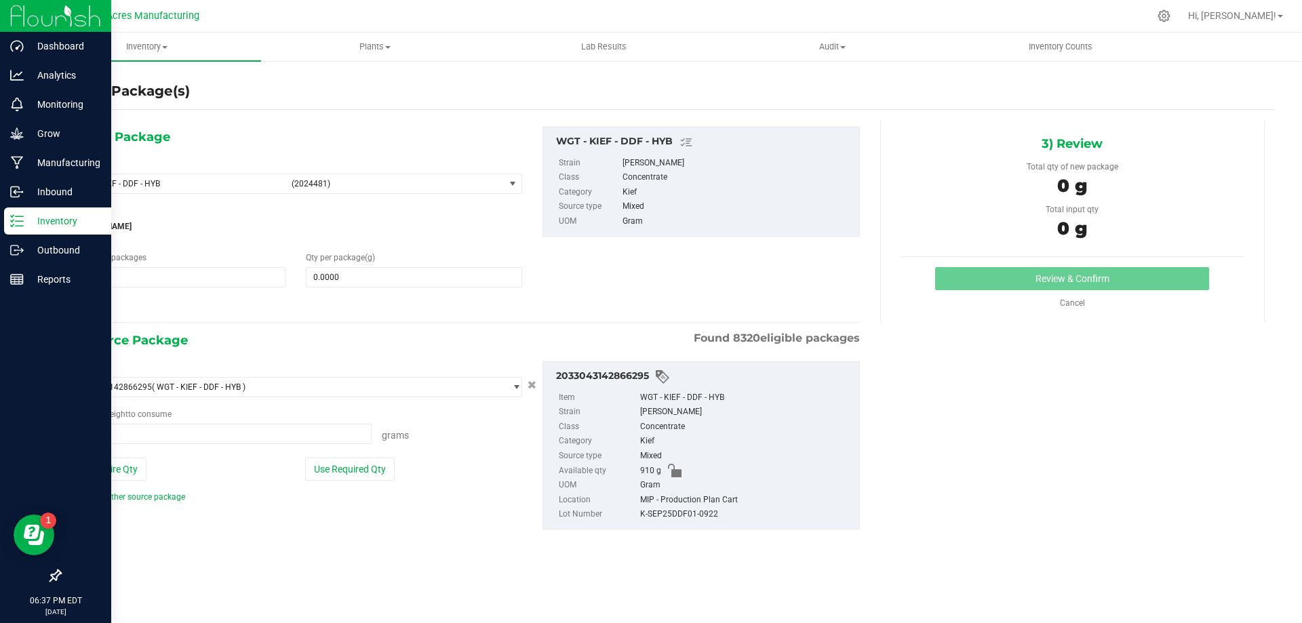
type input "0.0000 g"
click at [237, 192] on span "WGT - KIEF - DDF - HYB (2024481)" at bounding box center [288, 183] width 434 height 19
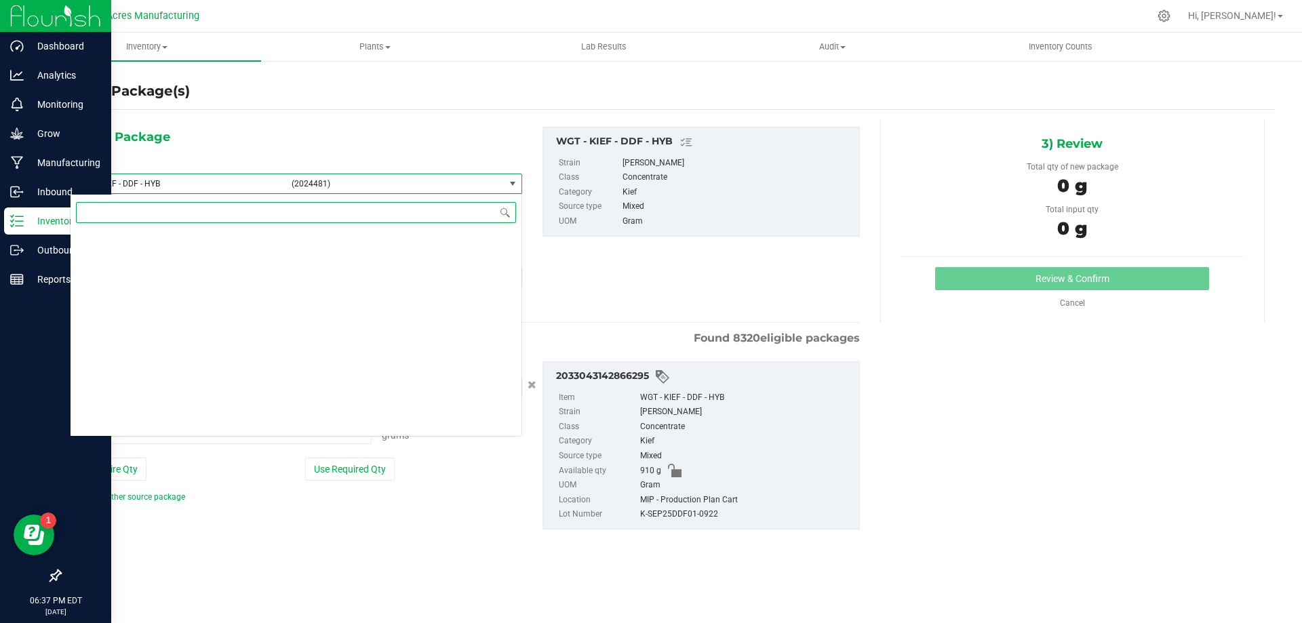
scroll to position [304333, 0]
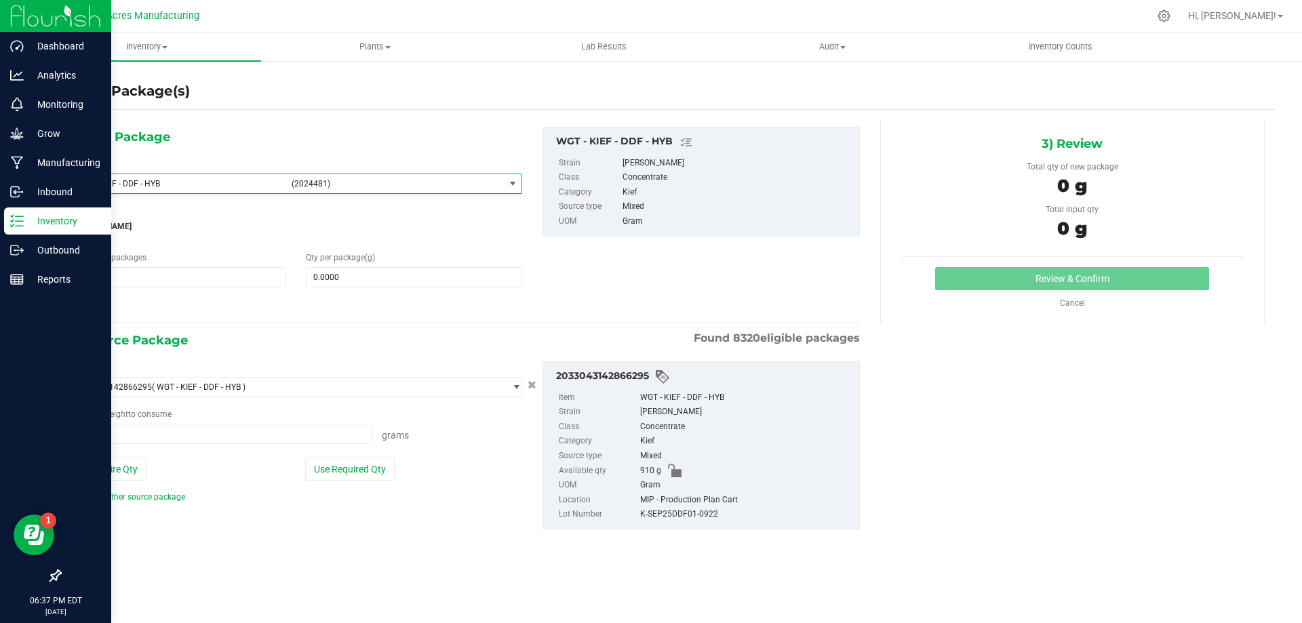
click at [311, 128] on div "1) New Package Select Item WGT - KIEF - DDF - HYB (2024481) WGT - KIEF - CKZ - …" at bounding box center [296, 221] width 473 height 189
click at [363, 276] on span at bounding box center [414, 277] width 216 height 20
type input "0.0000"
click at [408, 180] on span "(2024481)" at bounding box center [395, 183] width 207 height 9
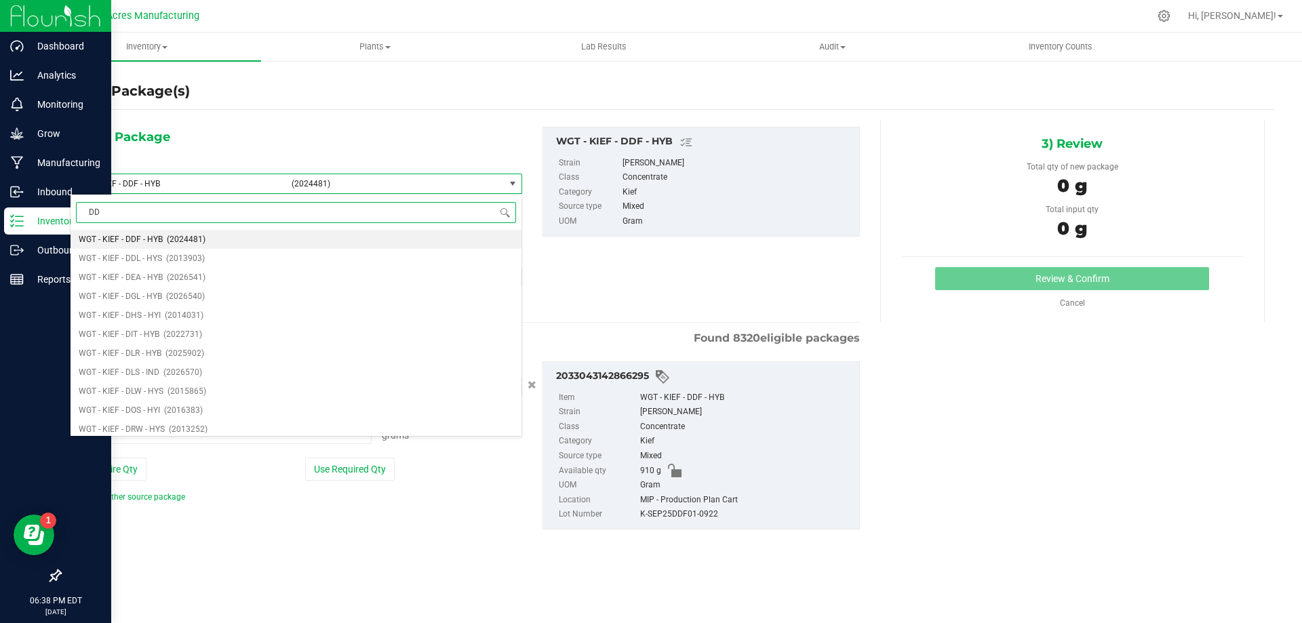
type input "DDF"
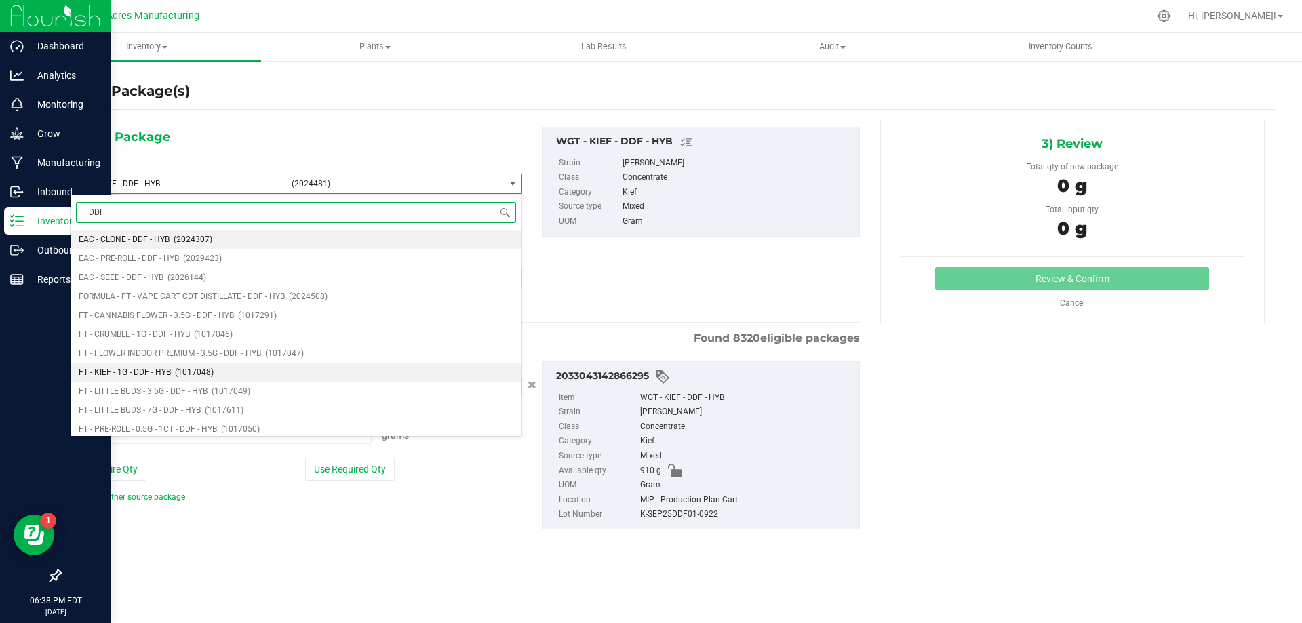
click at [236, 374] on li "FT - KIEF - 1G - DDF - HYB (1017048)" at bounding box center [296, 372] width 451 height 19
type input "0"
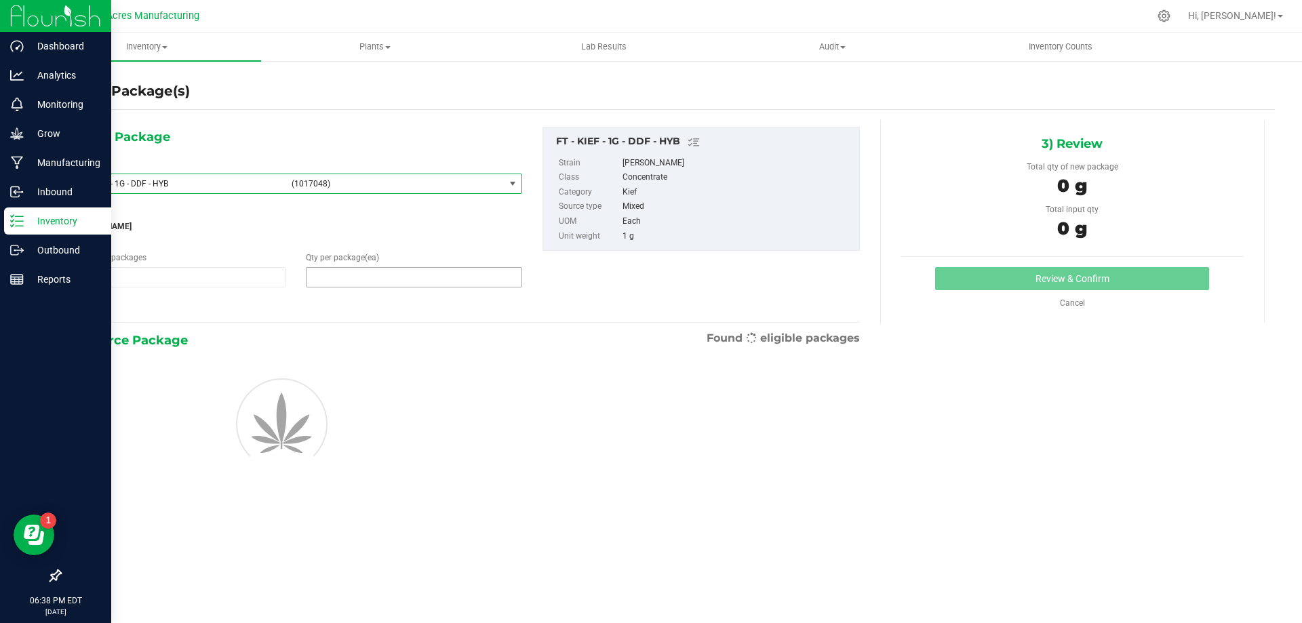
click at [398, 273] on span at bounding box center [414, 277] width 216 height 20
type input "1"
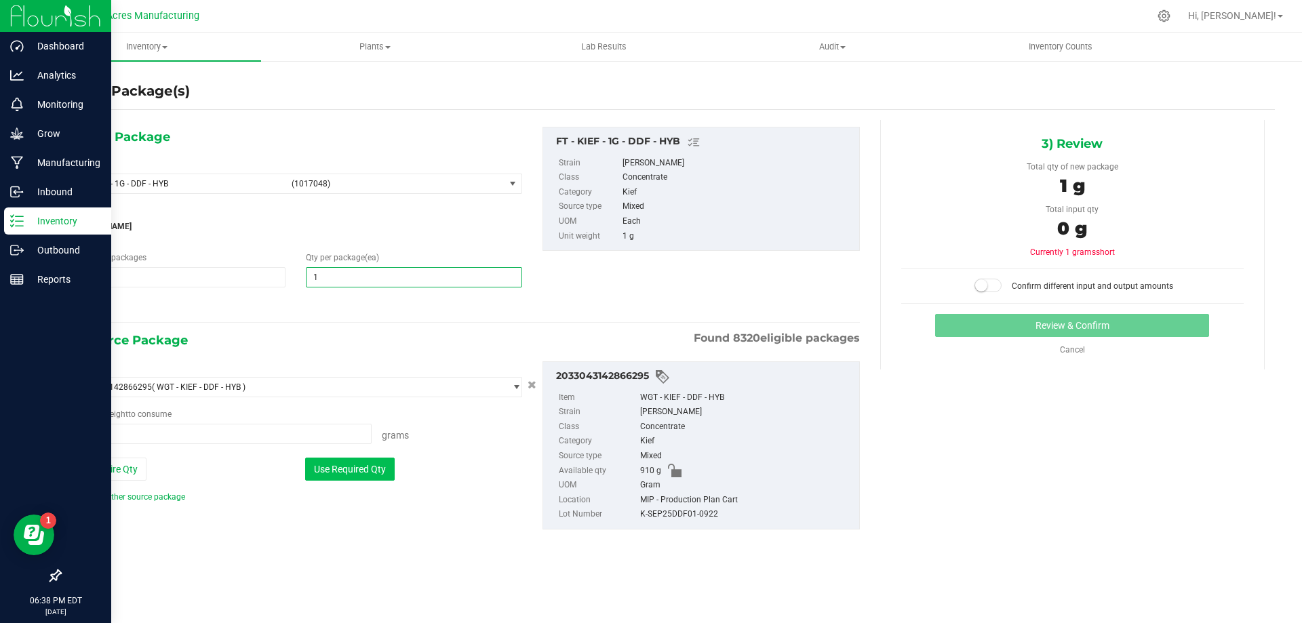
type input "1"
click at [356, 472] on button "Use Required Qty" at bounding box center [350, 469] width 90 height 23
type input "1.0000 g"
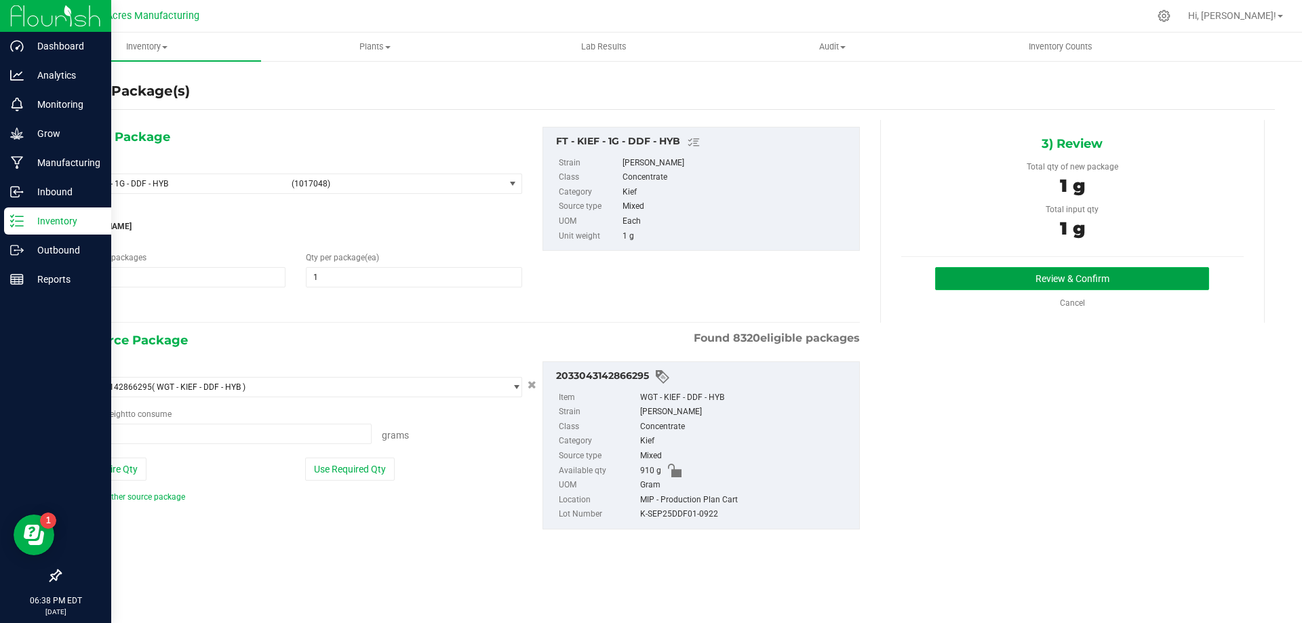
click at [1018, 278] on button "Review & Confirm" at bounding box center [1072, 278] width 274 height 23
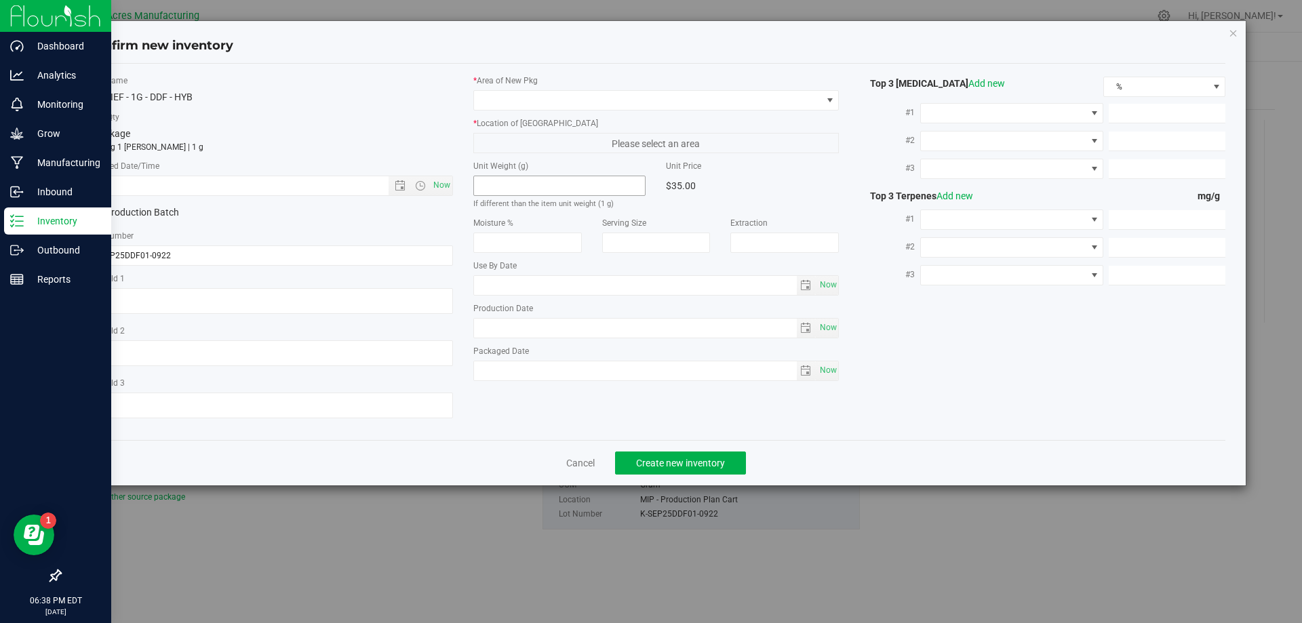
type textarea "ND PBO"
click at [444, 192] on span "Now" at bounding box center [441, 186] width 23 height 20
type input "[DATE] 6:38 PM"
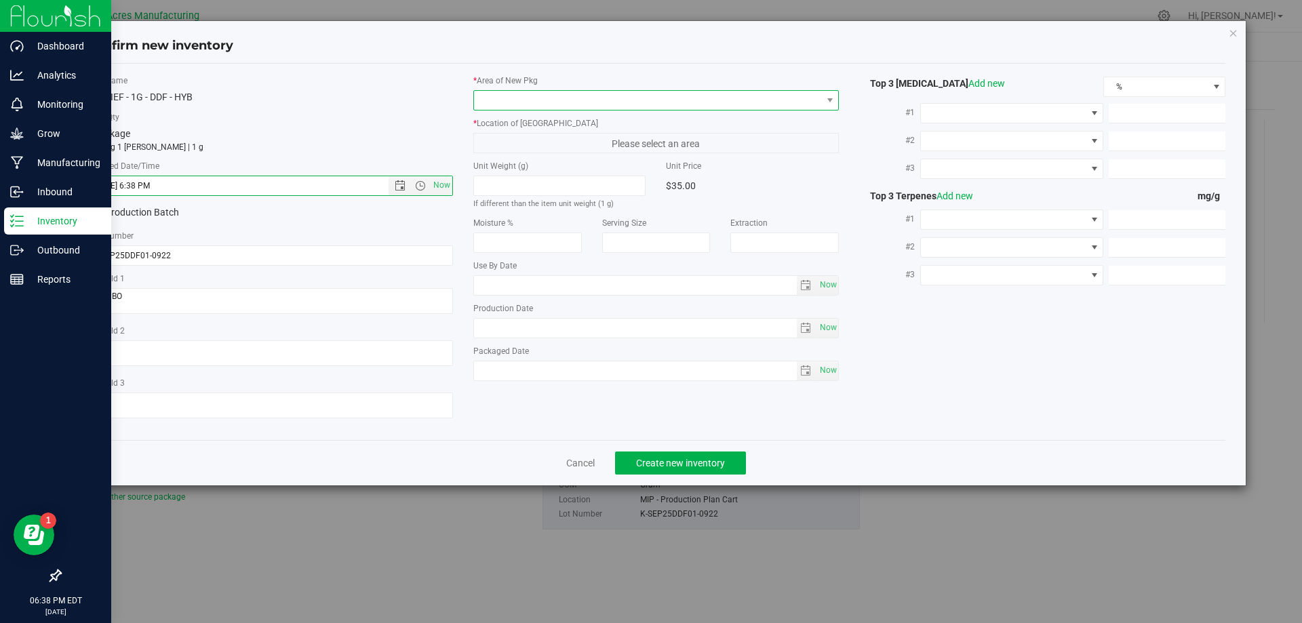
click at [530, 96] on span at bounding box center [648, 100] width 348 height 19
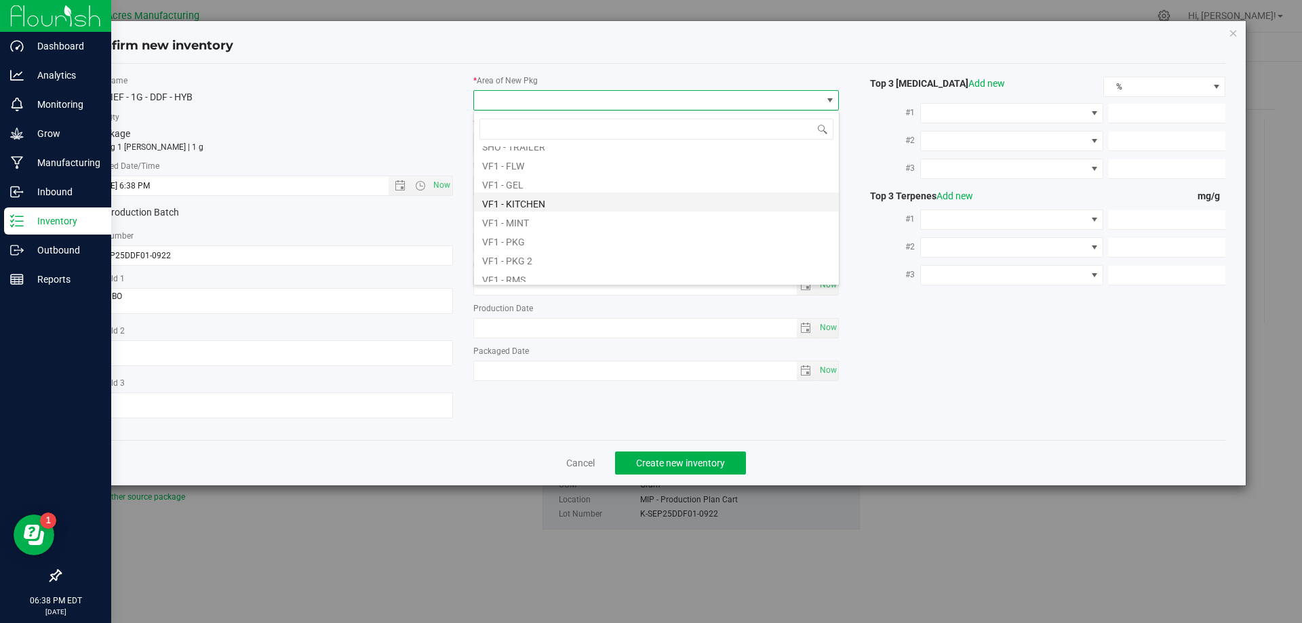
scroll to position [678, 0]
click at [542, 198] on li "VF2 - MIP" at bounding box center [656, 199] width 365 height 19
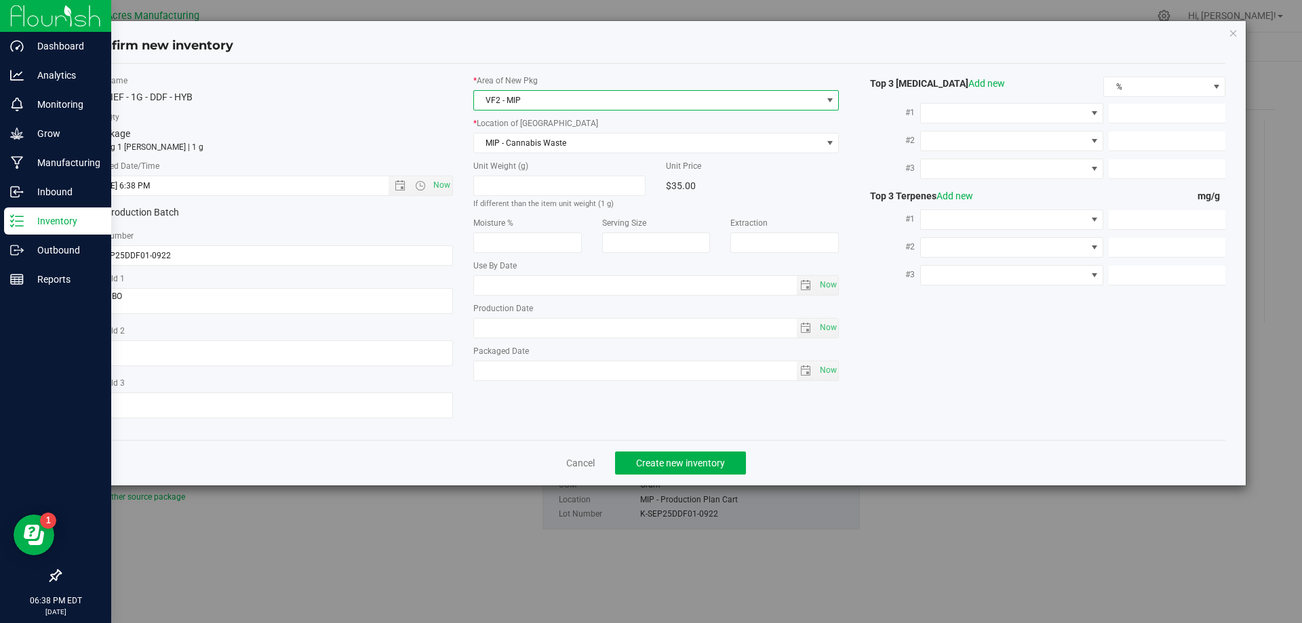
click at [542, 154] on div "* Area of [GEOGRAPHIC_DATA] VF2 - MIP * Location of [GEOGRAPHIC_DATA] MIP - Can…" at bounding box center [656, 231] width 387 height 313
click at [554, 148] on span "MIP - Cannabis Waste" at bounding box center [648, 143] width 348 height 19
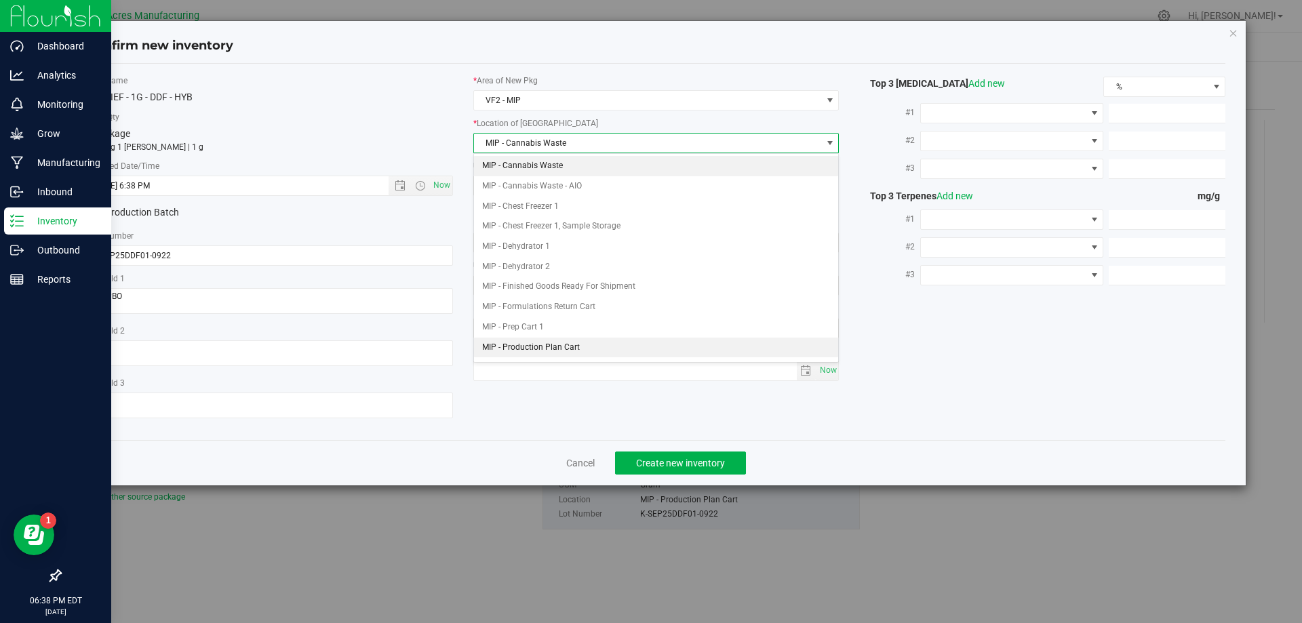
click at [598, 338] on li "MIP - Production Plan Cart" at bounding box center [656, 348] width 365 height 20
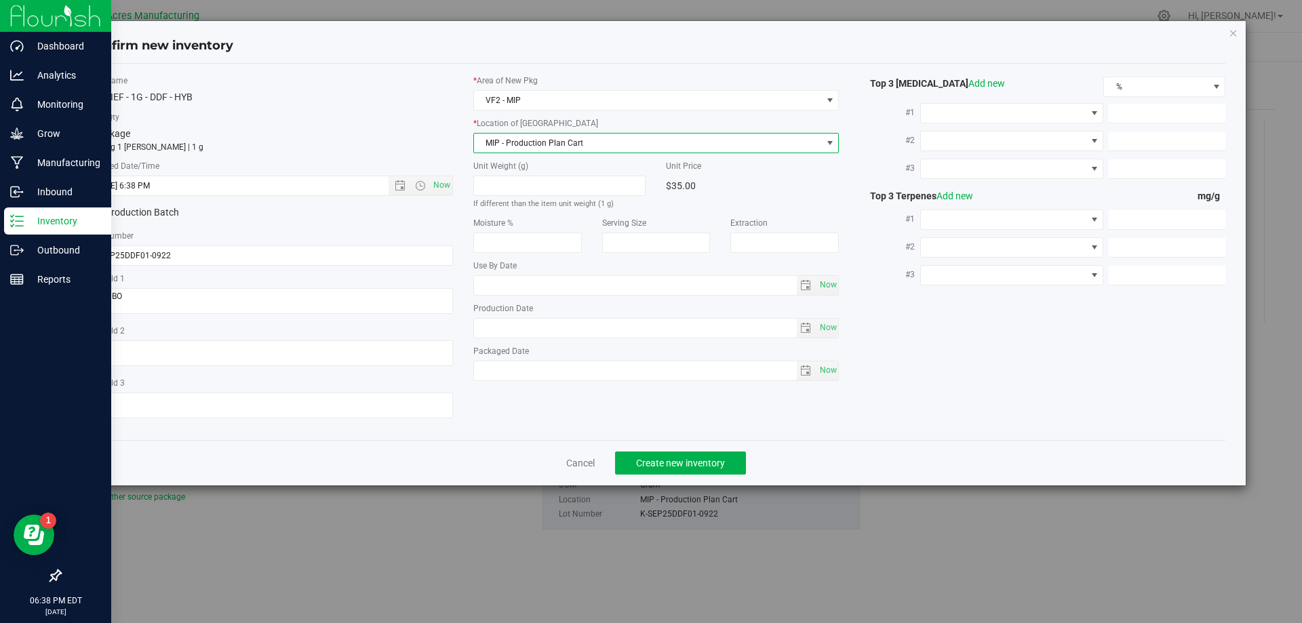
click at [530, 427] on div "Item Name FT - KIEF - 1G - DDF - HYB Total Qty 1 package totaling 1 [PERSON_NAM…" at bounding box center [657, 252] width 1160 height 355
click at [701, 458] on span "Create new inventory" at bounding box center [680, 463] width 89 height 11
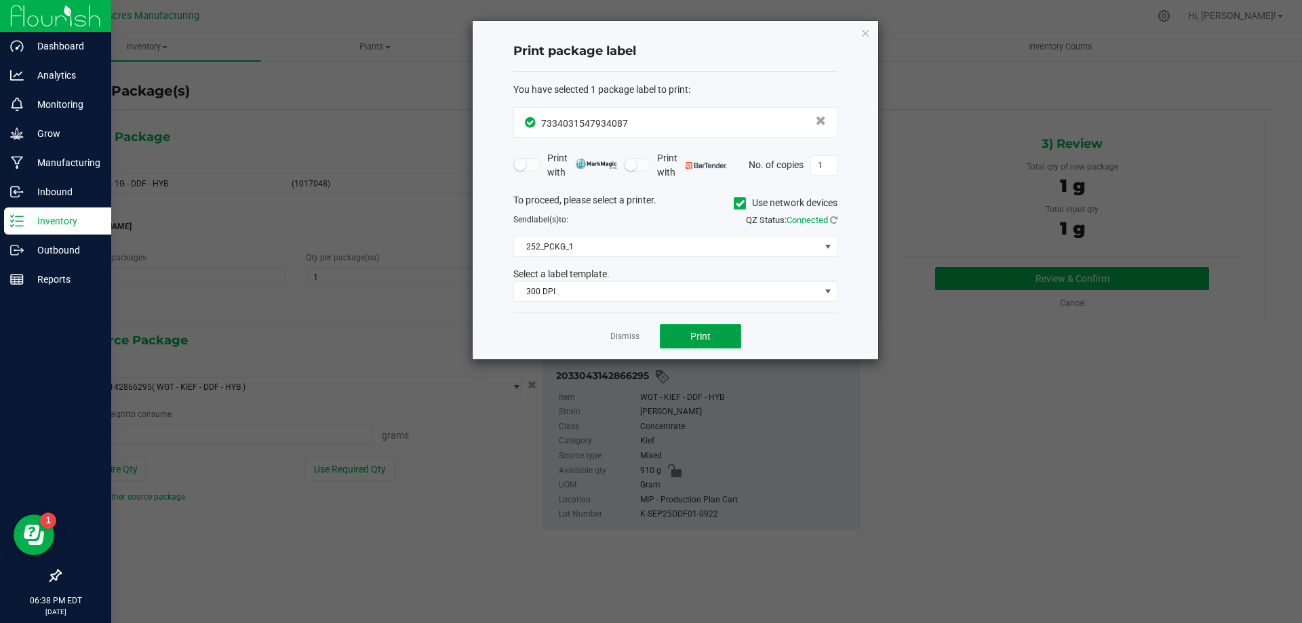
click at [701, 332] on span "Print" at bounding box center [700, 336] width 20 height 11
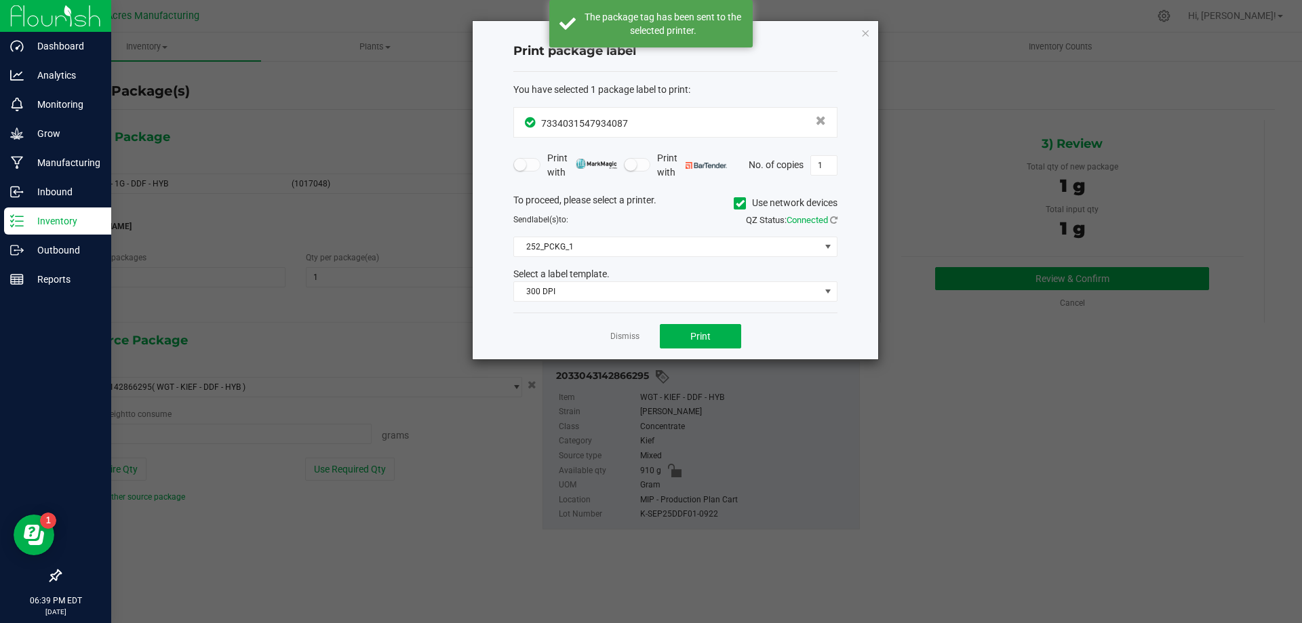
click at [628, 328] on div "Dismiss Print" at bounding box center [675, 336] width 324 height 47
click at [627, 332] on link "Dismiss" at bounding box center [624, 337] width 29 height 12
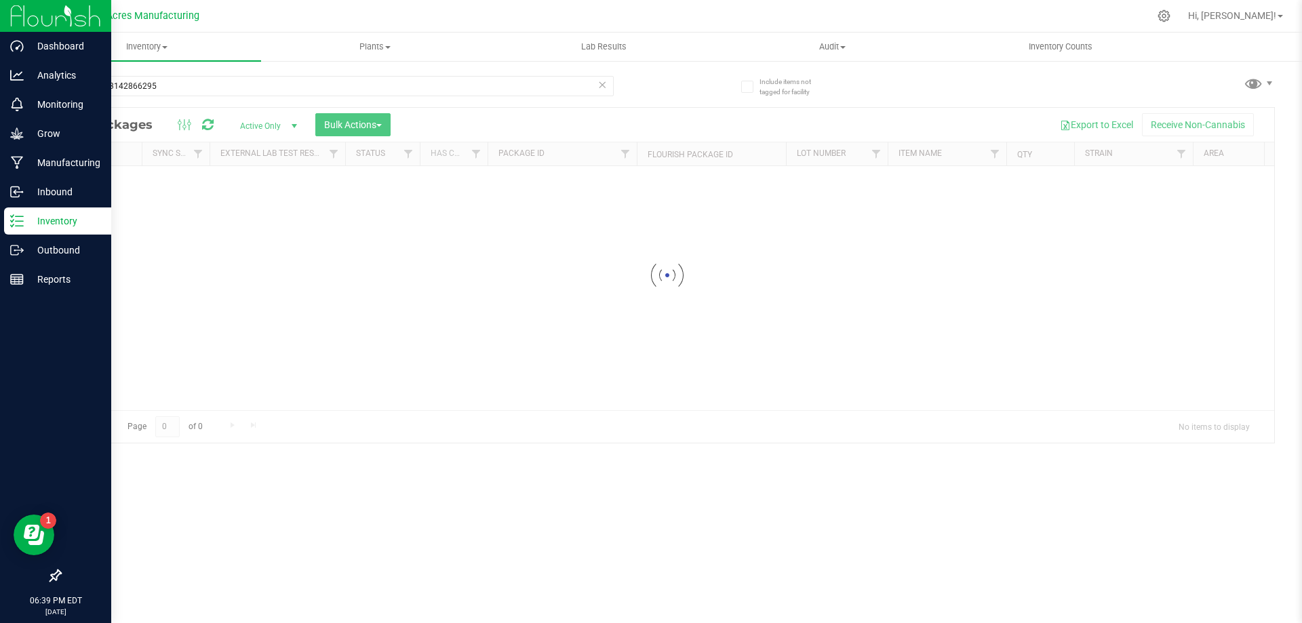
click at [599, 85] on icon at bounding box center [601, 84] width 9 height 16
click at [531, 99] on div at bounding box center [337, 91] width 554 height 31
click at [531, 95] on input "text" at bounding box center [337, 86] width 554 height 20
type input "7334031547934087"
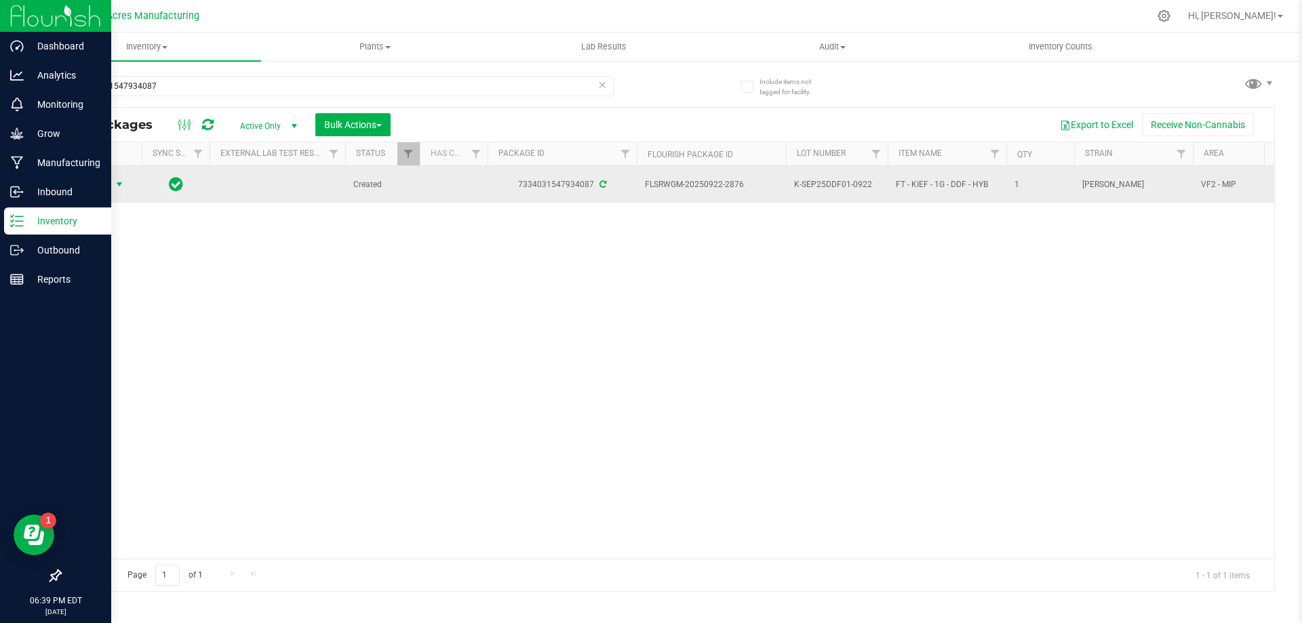
click at [100, 184] on span "Action" at bounding box center [92, 184] width 37 height 19
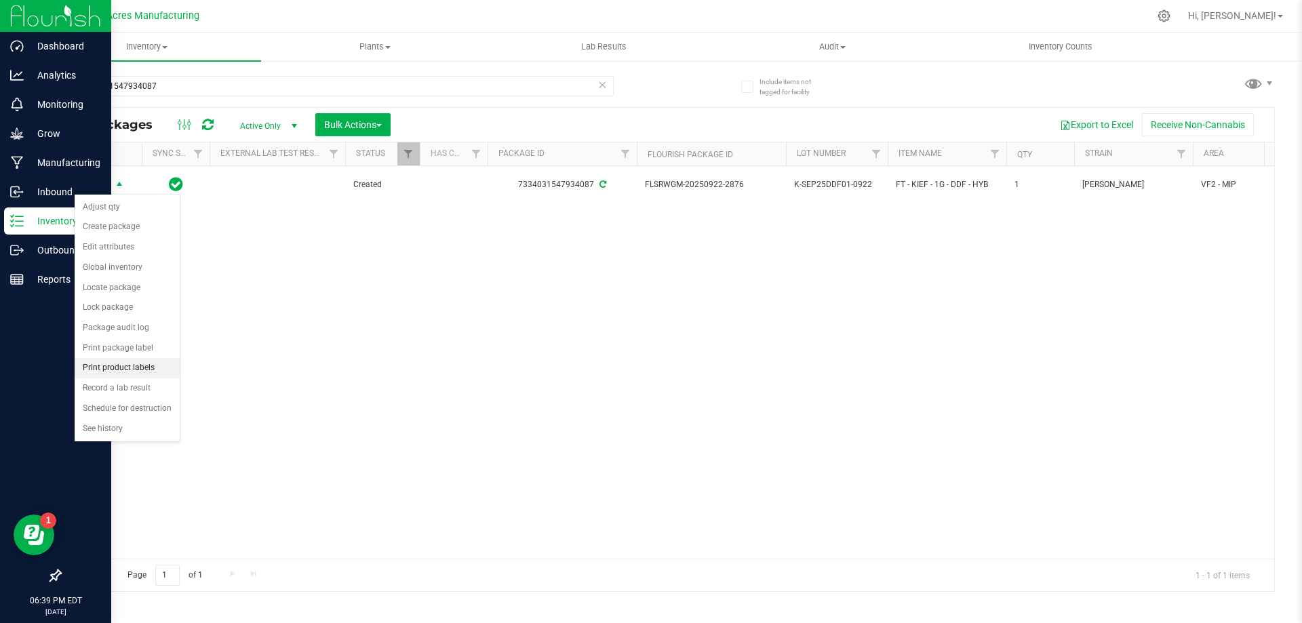
click at [144, 368] on li "Print product labels" at bounding box center [127, 368] width 105 height 20
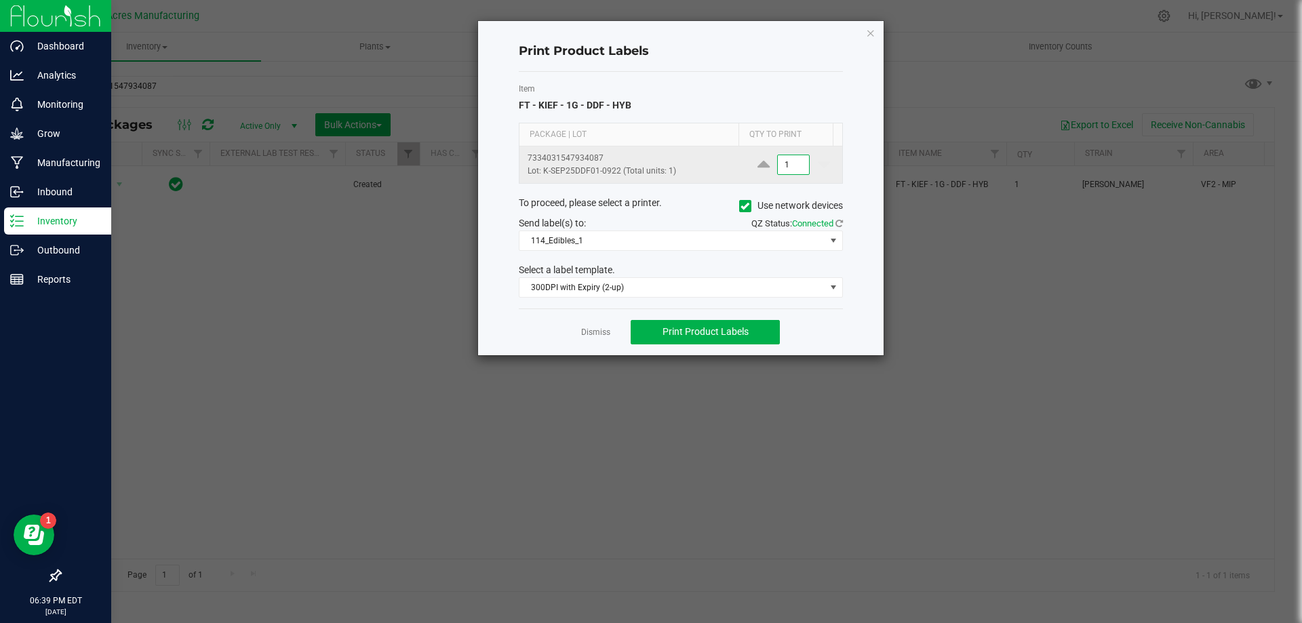
click at [795, 159] on input "1" at bounding box center [793, 164] width 31 height 19
type input "3"
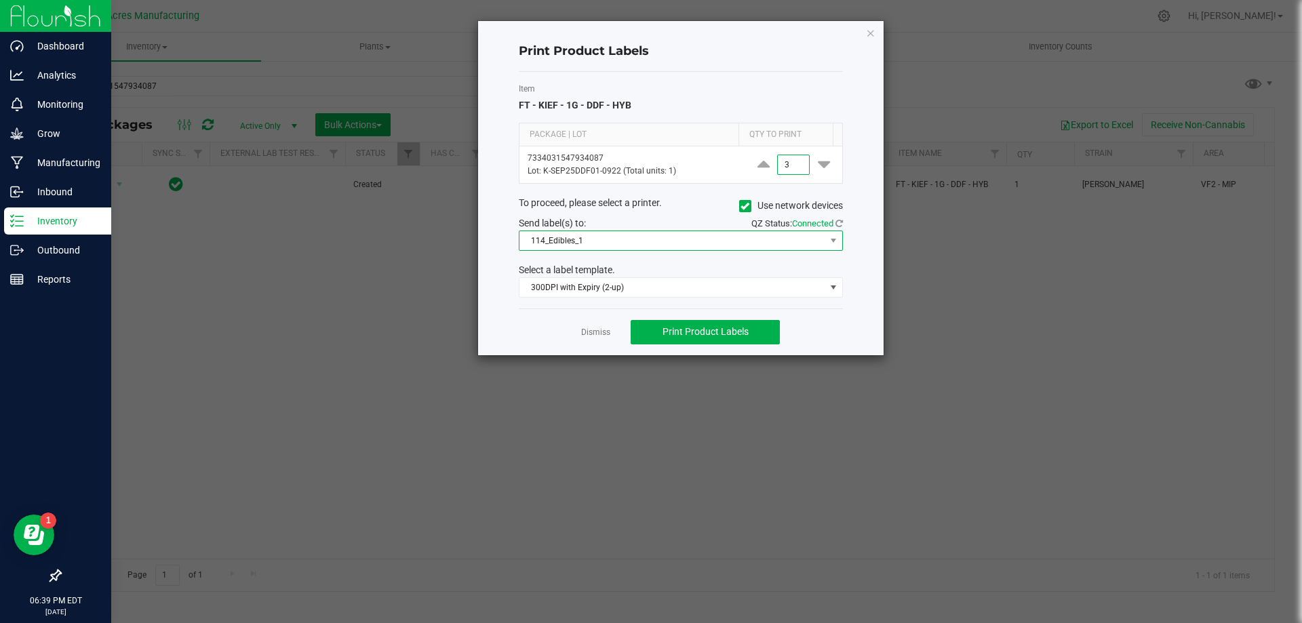
click at [672, 250] on span "114_Edibles_1" at bounding box center [681, 241] width 324 height 20
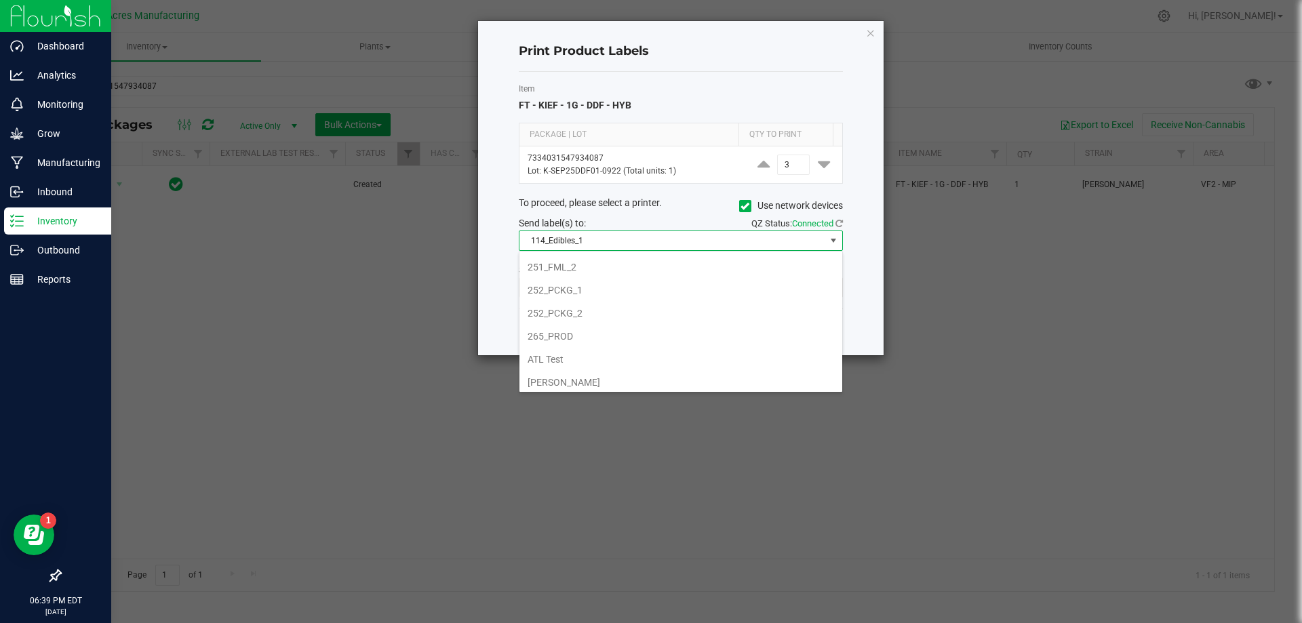
scroll to position [136, 0]
click at [610, 333] on li "252_PCKG_2" at bounding box center [680, 336] width 323 height 23
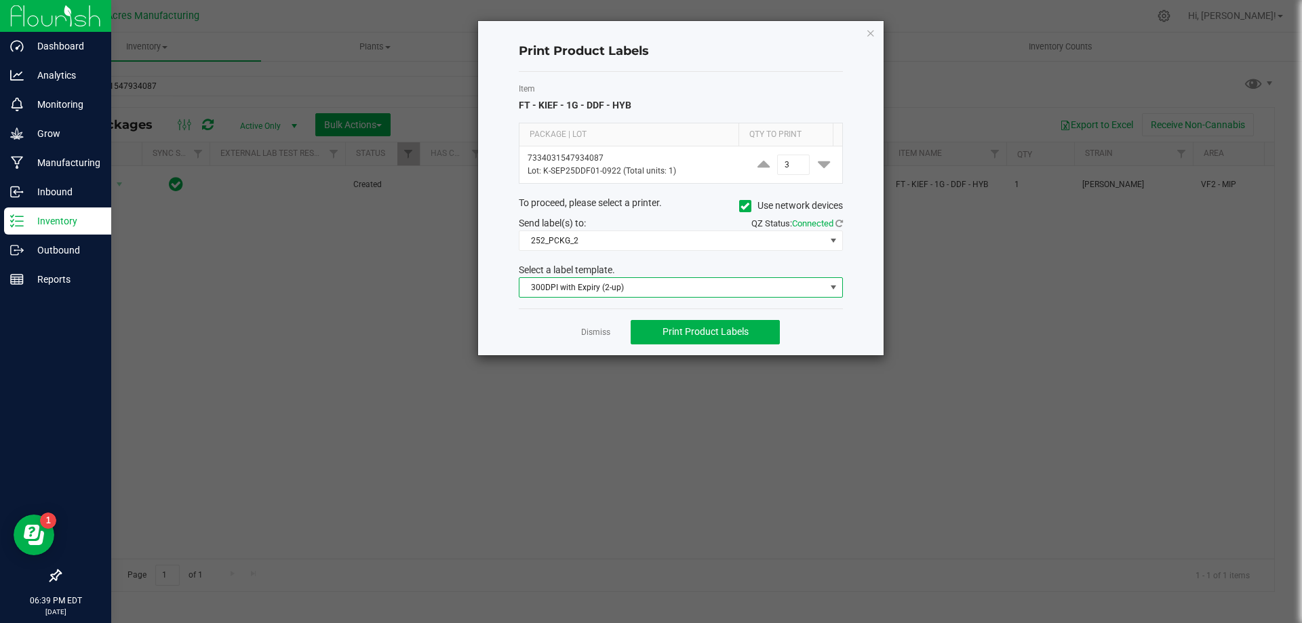
click at [613, 293] on span "300DPI with Expiry (2-up)" at bounding box center [672, 287] width 306 height 19
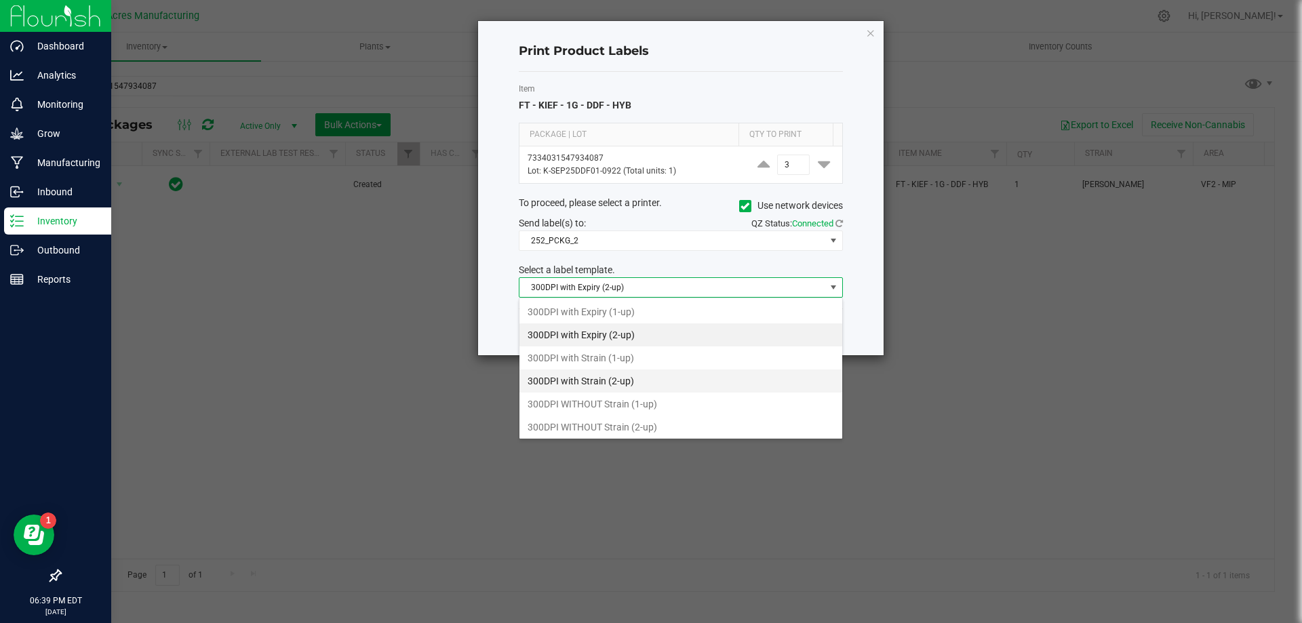
scroll to position [20, 324]
click at [656, 378] on li "300DPI with Strain (2-up)" at bounding box center [680, 381] width 323 height 23
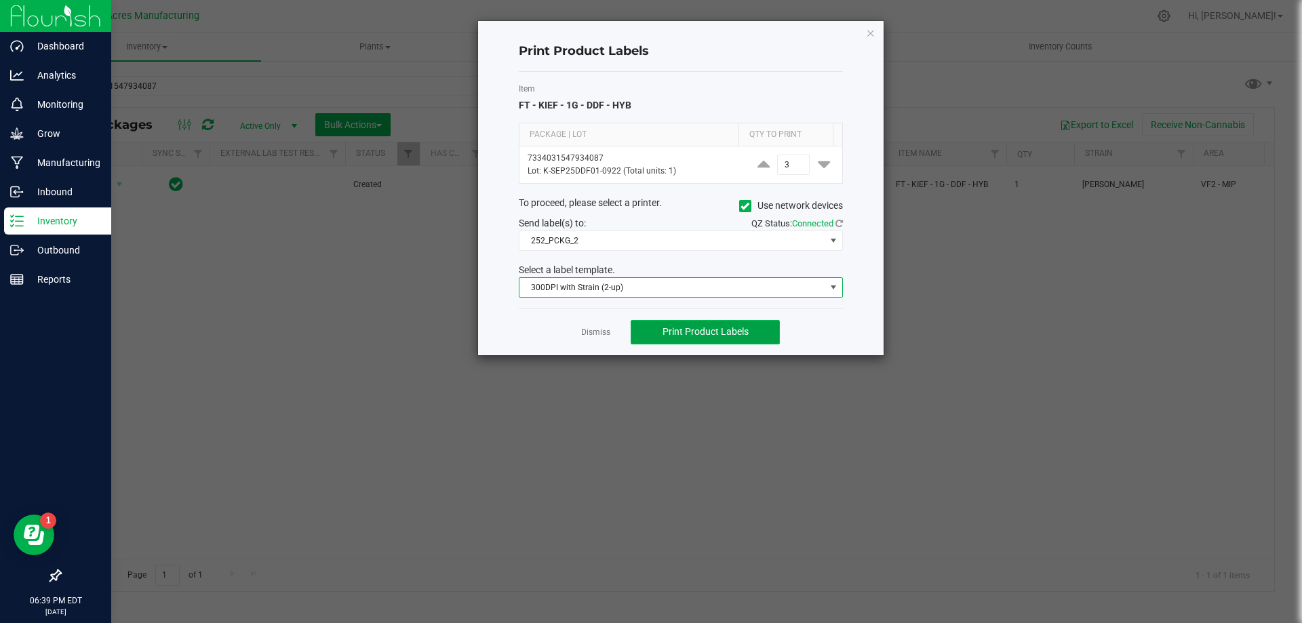
click at [731, 337] on span "Print Product Labels" at bounding box center [705, 331] width 86 height 11
click at [607, 334] on link "Dismiss" at bounding box center [595, 333] width 29 height 12
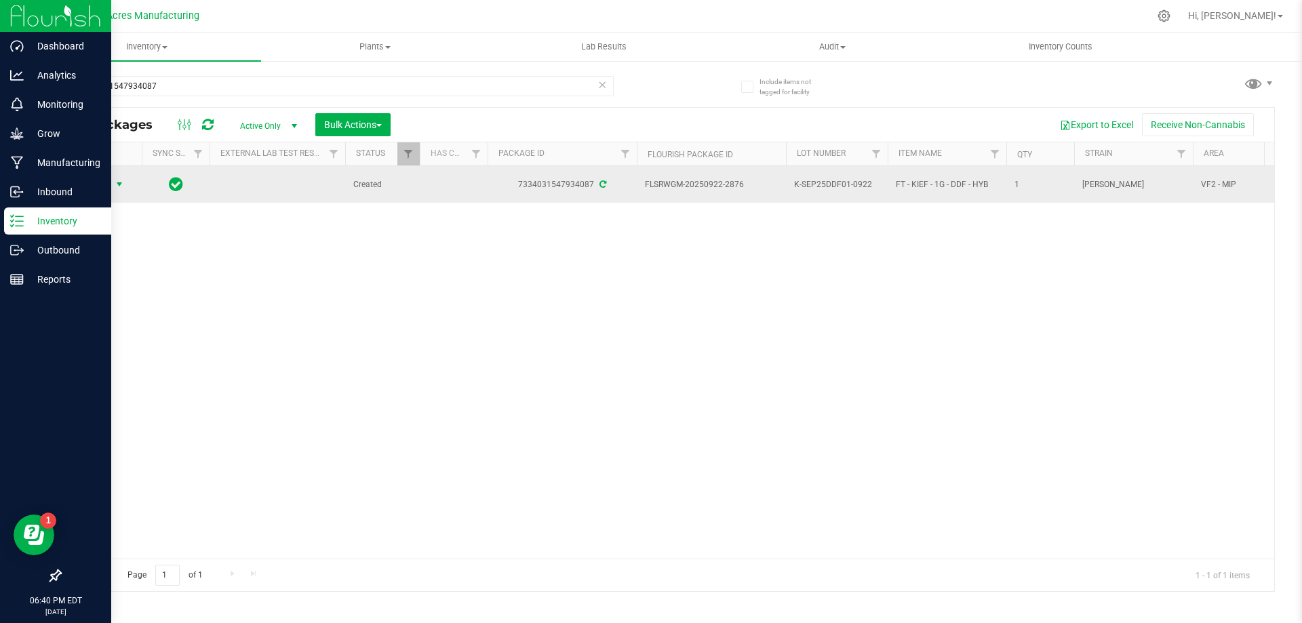
click at [114, 183] on span "select" at bounding box center [119, 184] width 11 height 11
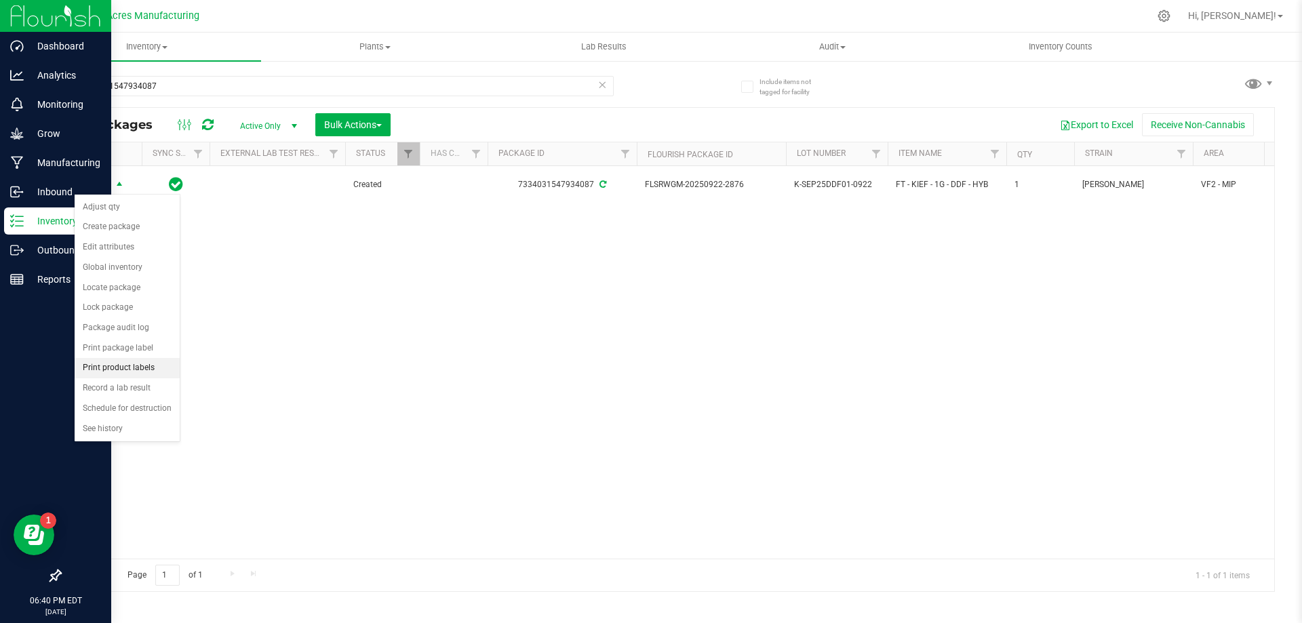
click at [146, 372] on li "Print product labels" at bounding box center [127, 368] width 105 height 20
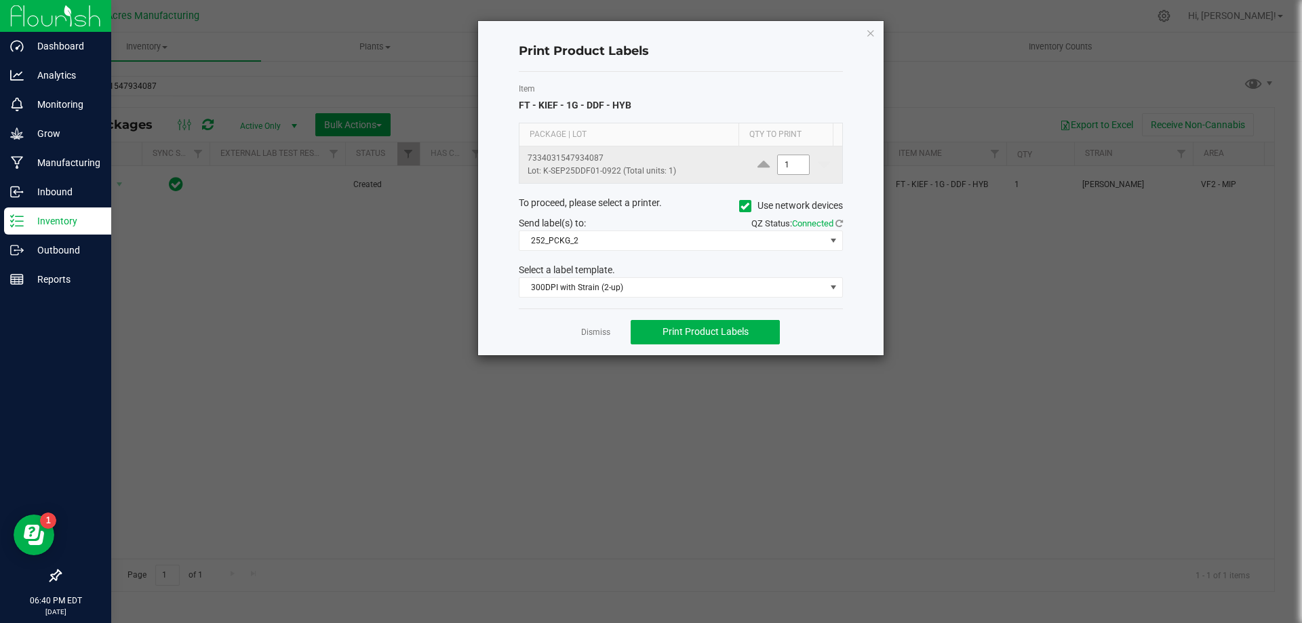
click at [787, 168] on input "1" at bounding box center [793, 164] width 31 height 19
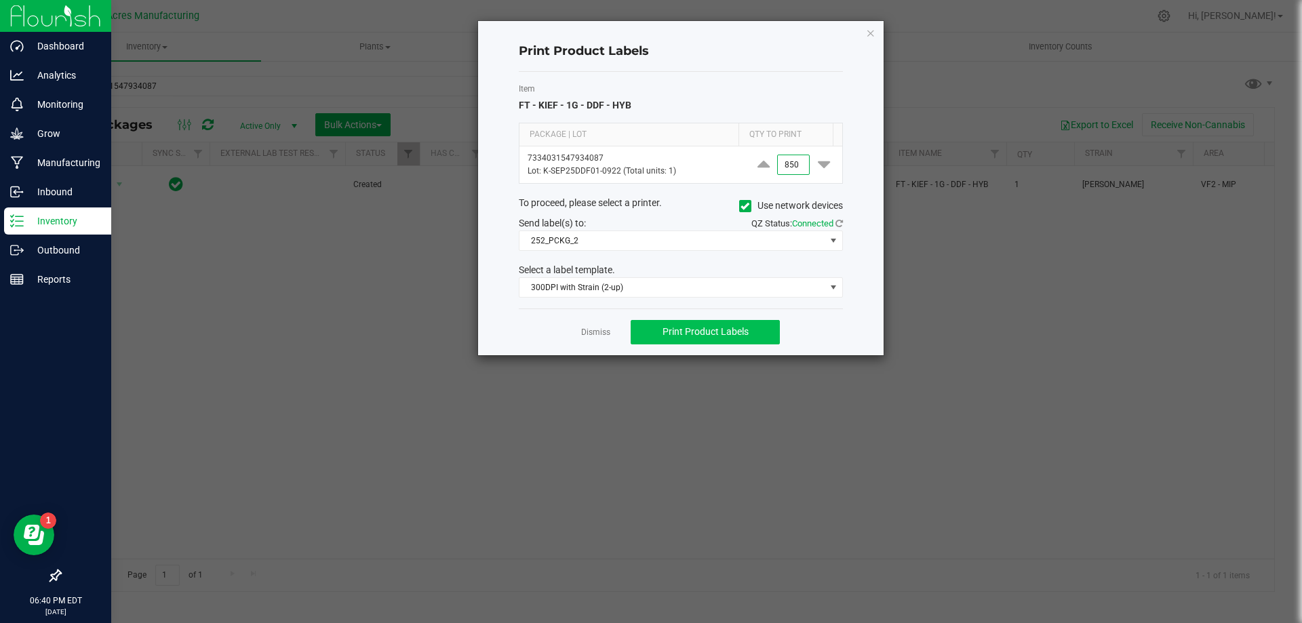
type input "850"
click at [749, 332] on button "Print Product Labels" at bounding box center [705, 332] width 149 height 24
click at [605, 333] on link "Dismiss" at bounding box center [595, 333] width 29 height 12
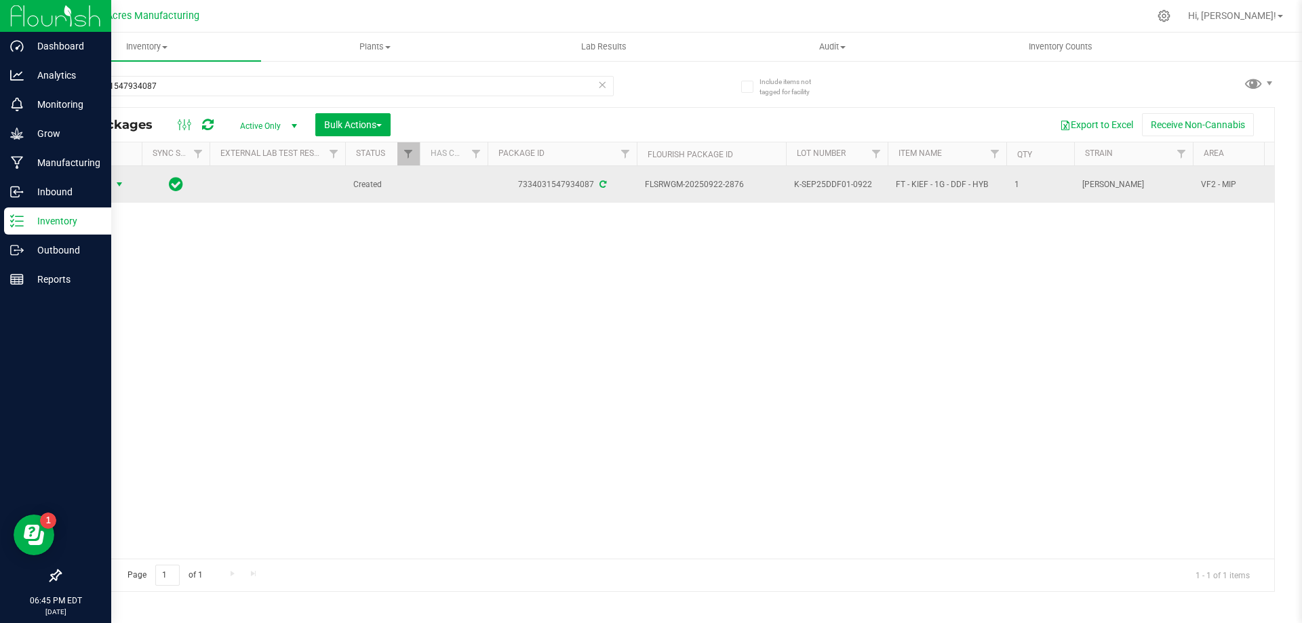
click at [844, 178] on span "K-SEP25DDF01-0922" at bounding box center [836, 184] width 85 height 13
click at [844, 178] on input "K-SEP25DDF01-0922" at bounding box center [833, 184] width 97 height 21
click at [141, 275] on div "Action Action Adjust qty Create package Edit attributes Global inventory Locate…" at bounding box center [667, 362] width 1214 height 393
click at [155, 40] on uib-tab-heading "Inventory All packages All inventory Waste log Create inventory" at bounding box center [147, 47] width 229 height 28
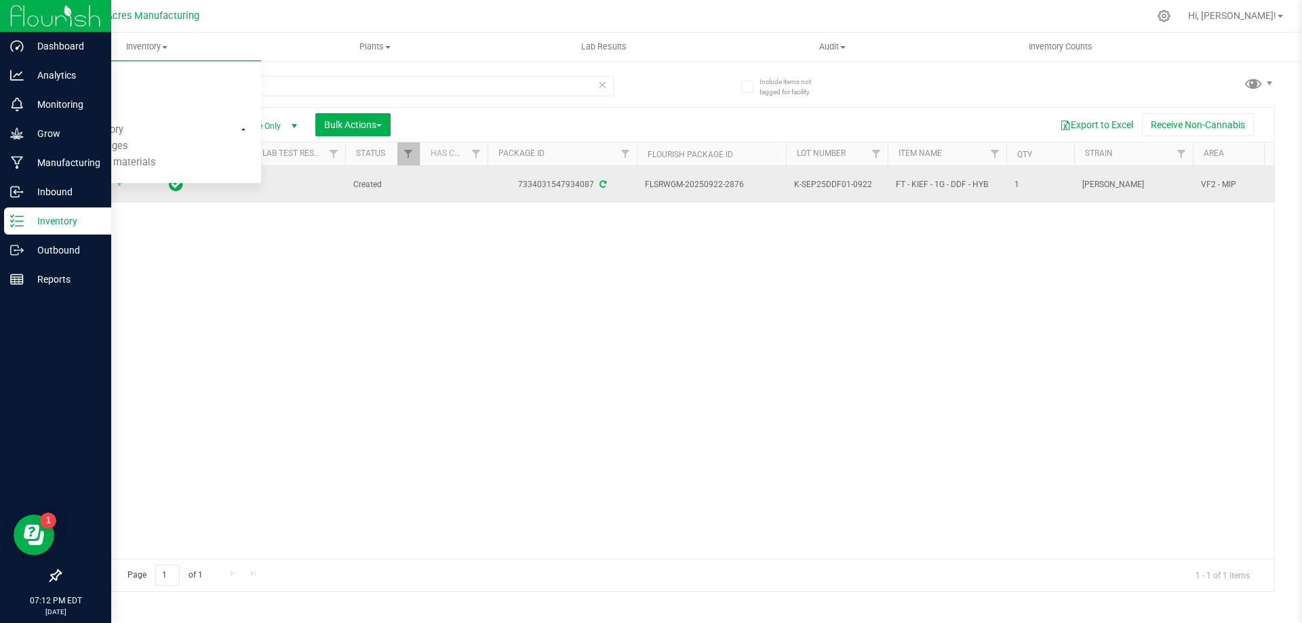
click at [649, 303] on div "Action Action Adjust qty Create package Edit attributes Global inventory Locate…" at bounding box center [667, 362] width 1214 height 393
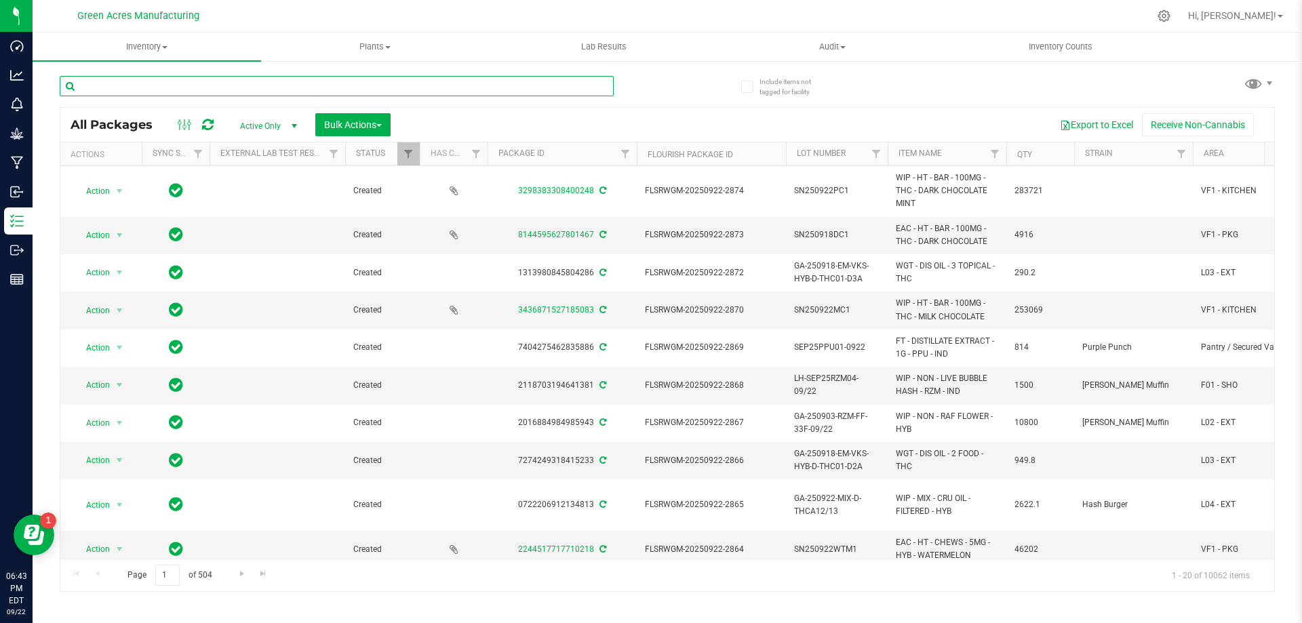
click at [221, 89] on input "text" at bounding box center [337, 86] width 554 height 20
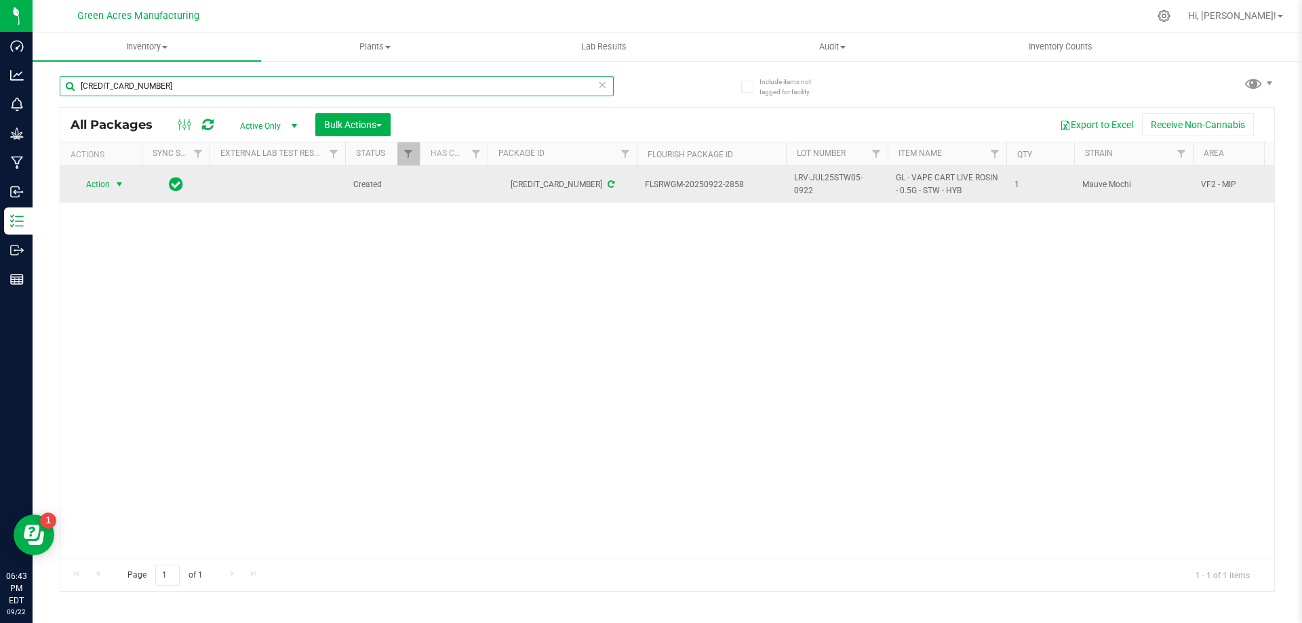
type input "[CREDIT_CARD_NUMBER]"
click at [98, 186] on span "Action" at bounding box center [92, 184] width 37 height 19
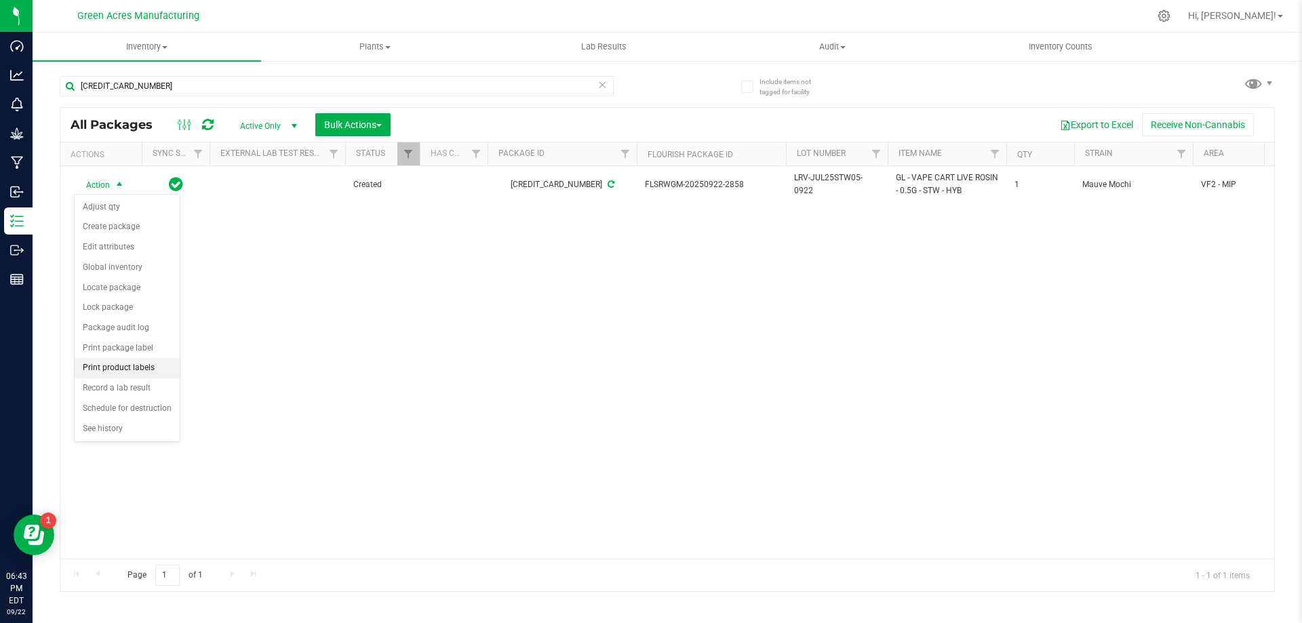
click at [148, 368] on li "Print product labels" at bounding box center [127, 368] width 105 height 20
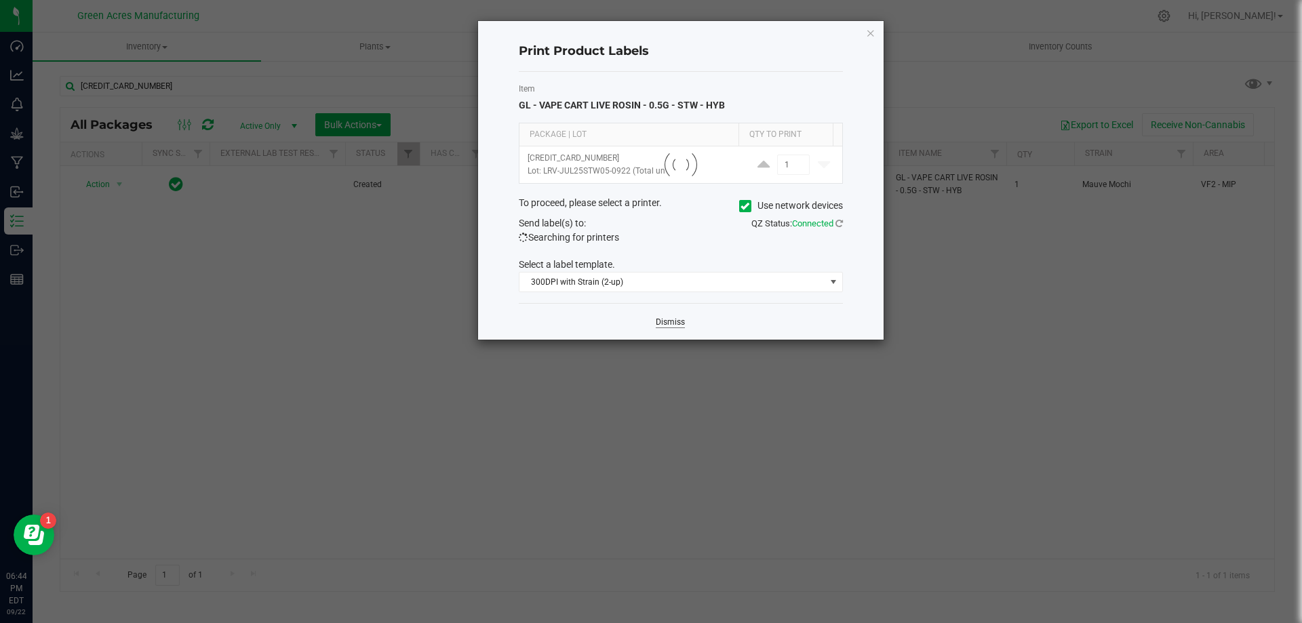
click at [668, 328] on link "Dismiss" at bounding box center [670, 323] width 29 height 12
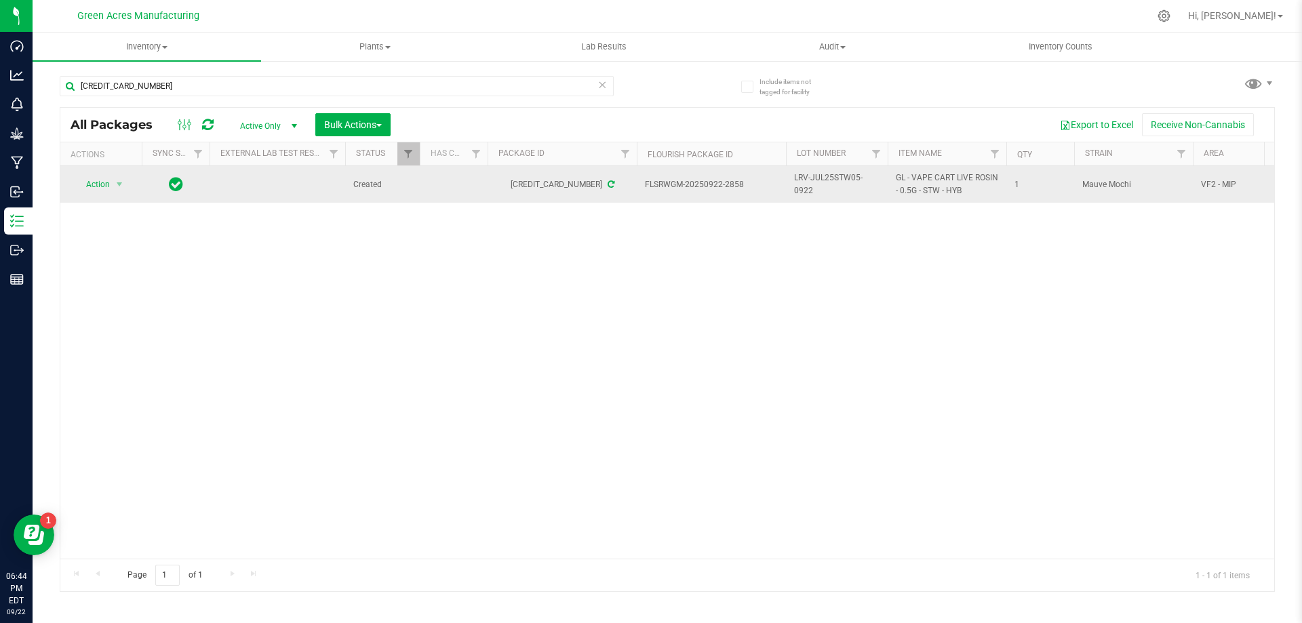
click at [109, 195] on td "Action Action Adjust qty Create package Edit attributes Global inventory Locate…" at bounding box center [100, 184] width 81 height 37
click at [115, 182] on span "select" at bounding box center [119, 184] width 11 height 11
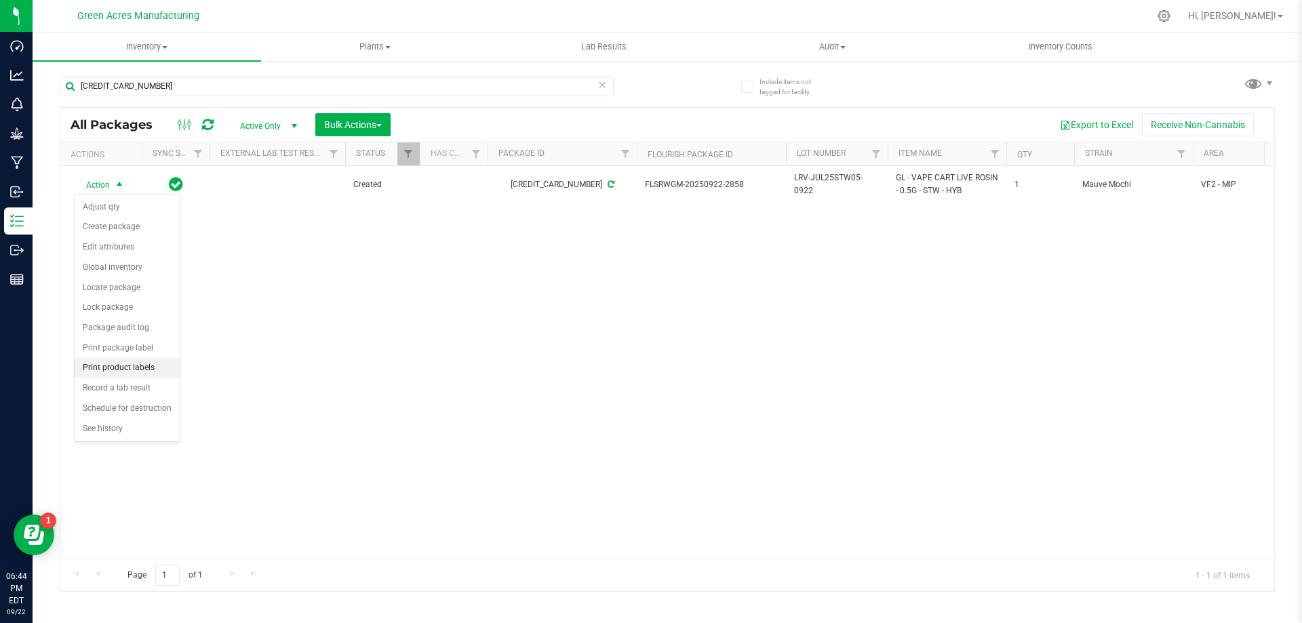
click at [160, 374] on li "Print product labels" at bounding box center [127, 368] width 105 height 20
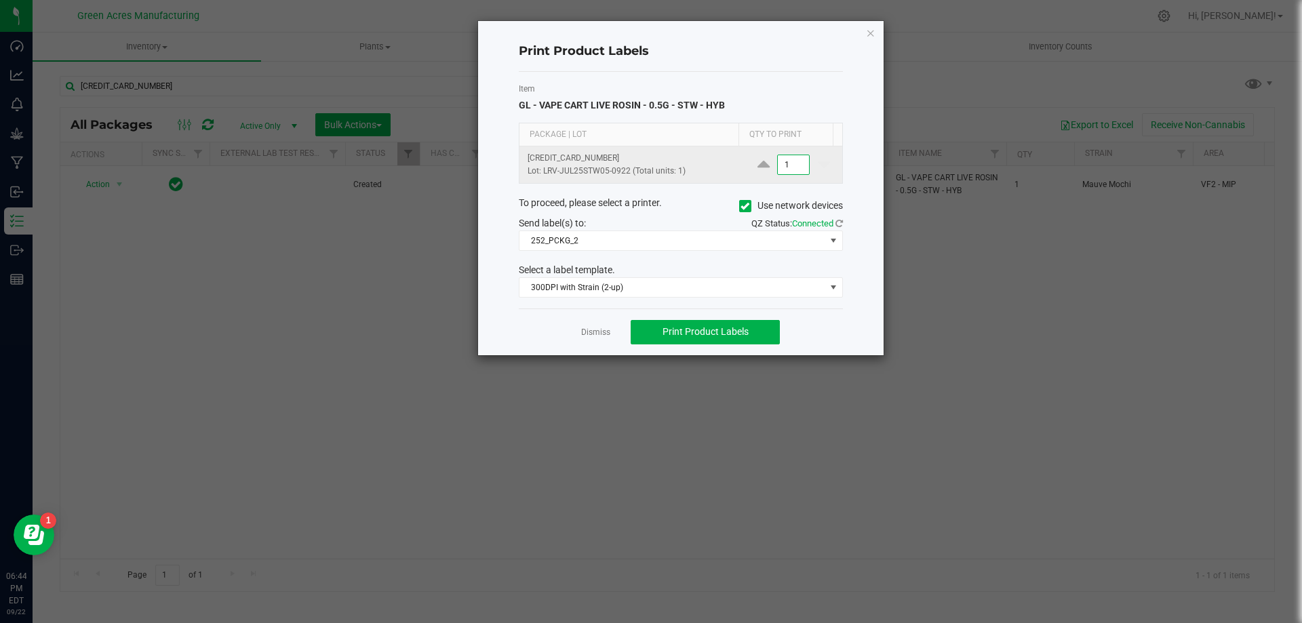
click at [791, 167] on input "1" at bounding box center [793, 164] width 31 height 19
click at [759, 336] on button "Print Product Labels" at bounding box center [705, 332] width 149 height 24
click at [788, 166] on input "65" at bounding box center [793, 164] width 31 height 19
type input "30"
click at [699, 321] on button "Print Product Labels" at bounding box center [705, 332] width 149 height 24
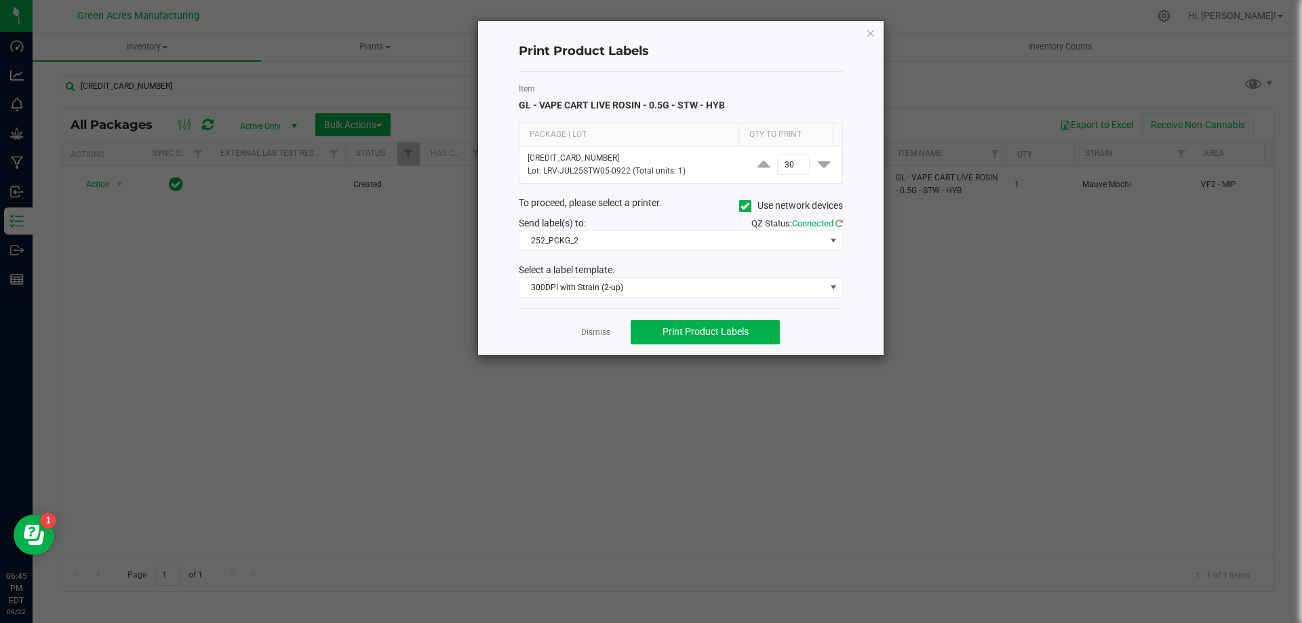
click at [606, 324] on div "Dismiss Print Product Labels" at bounding box center [681, 332] width 324 height 47
click at [603, 325] on app-cancel-button "Dismiss" at bounding box center [595, 332] width 29 height 14
click at [597, 338] on link "Dismiss" at bounding box center [595, 333] width 29 height 12
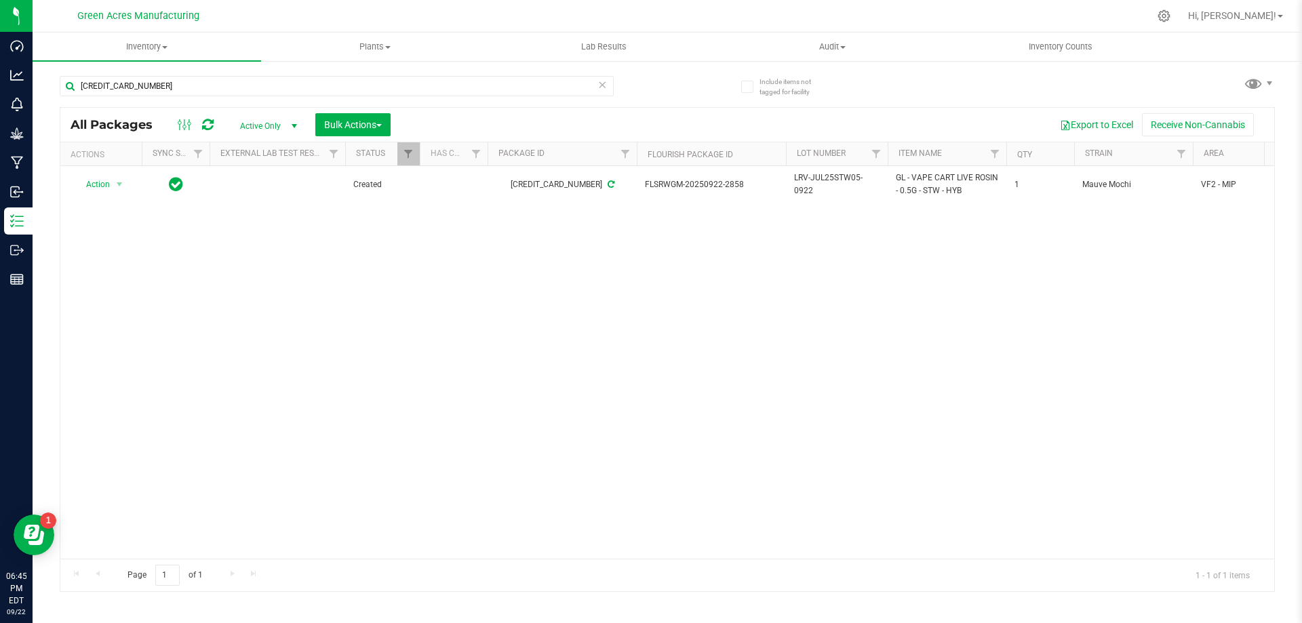
click at [112, 300] on div "Action Action Adjust qty Create package Edit attributes Global inventory Locate…" at bounding box center [667, 362] width 1214 height 393
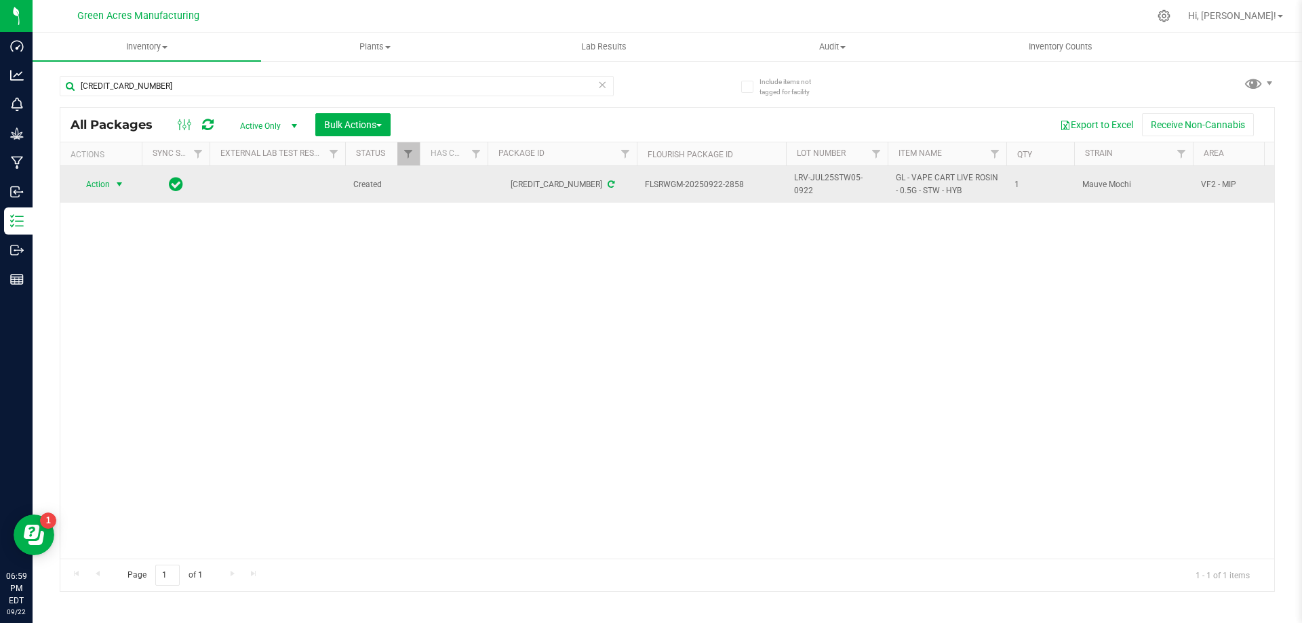
click at [95, 190] on span "Action" at bounding box center [92, 184] width 37 height 19
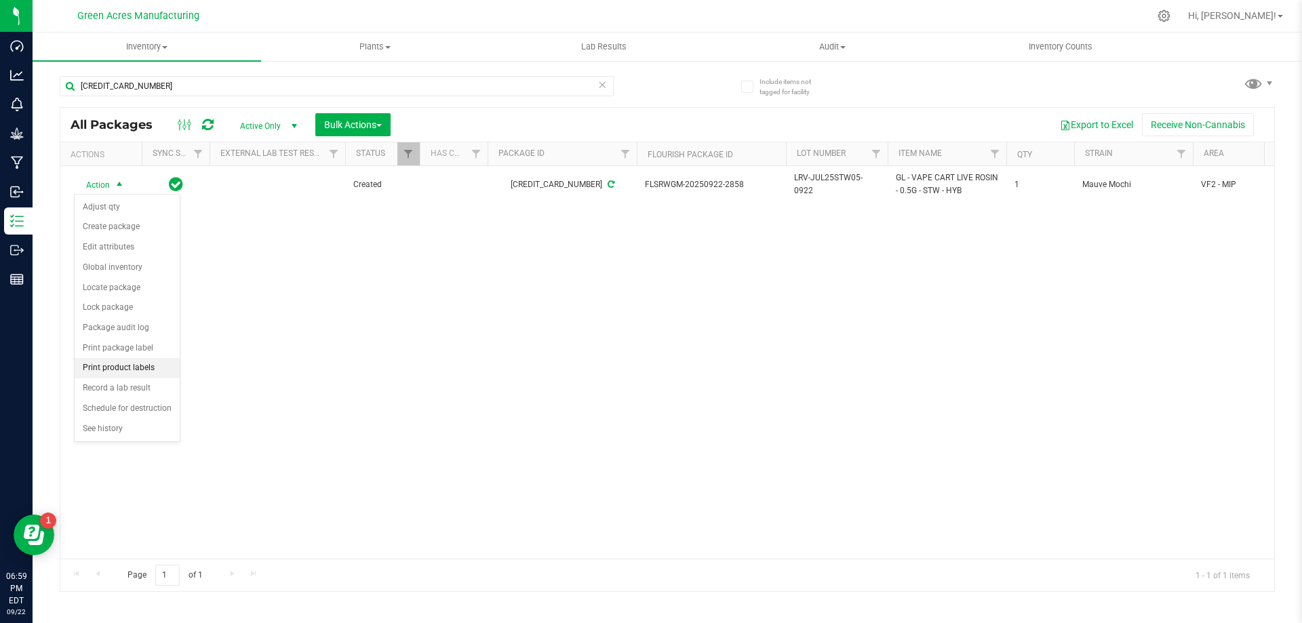
click at [159, 370] on li "Print product labels" at bounding box center [127, 368] width 105 height 20
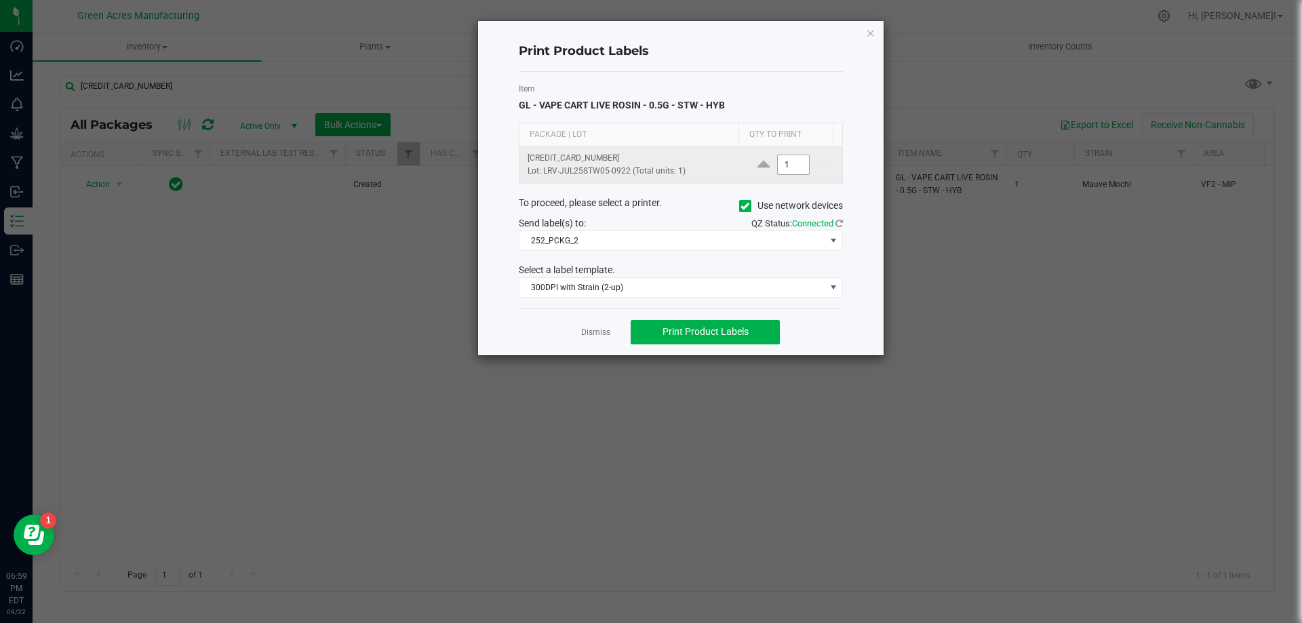
click at [778, 170] on input "1" at bounding box center [793, 164] width 31 height 19
type input "3"
click at [706, 335] on span "Print Product Labels" at bounding box center [705, 331] width 86 height 11
drag, startPoint x: 594, startPoint y: 333, endPoint x: 566, endPoint y: 340, distance: 28.6
click at [594, 335] on link "Dismiss" at bounding box center [595, 333] width 29 height 12
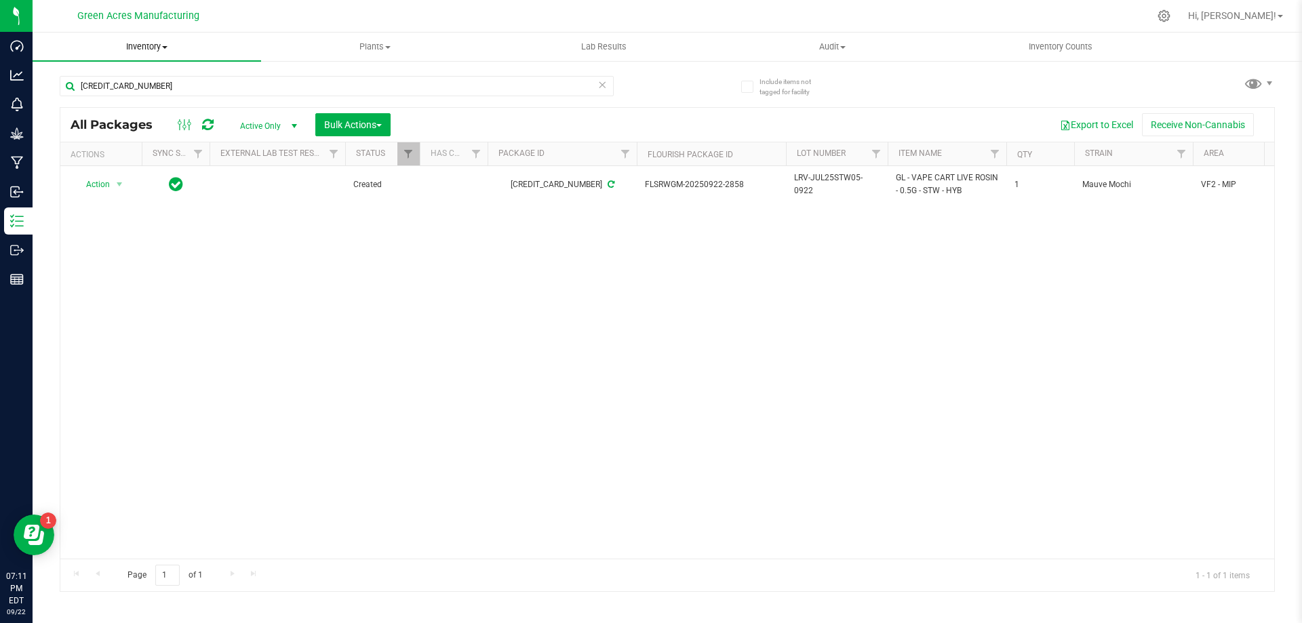
click at [155, 45] on span "Inventory" at bounding box center [147, 47] width 229 height 12
click at [150, 159] on span "From bill of materials" at bounding box center [94, 163] width 123 height 12
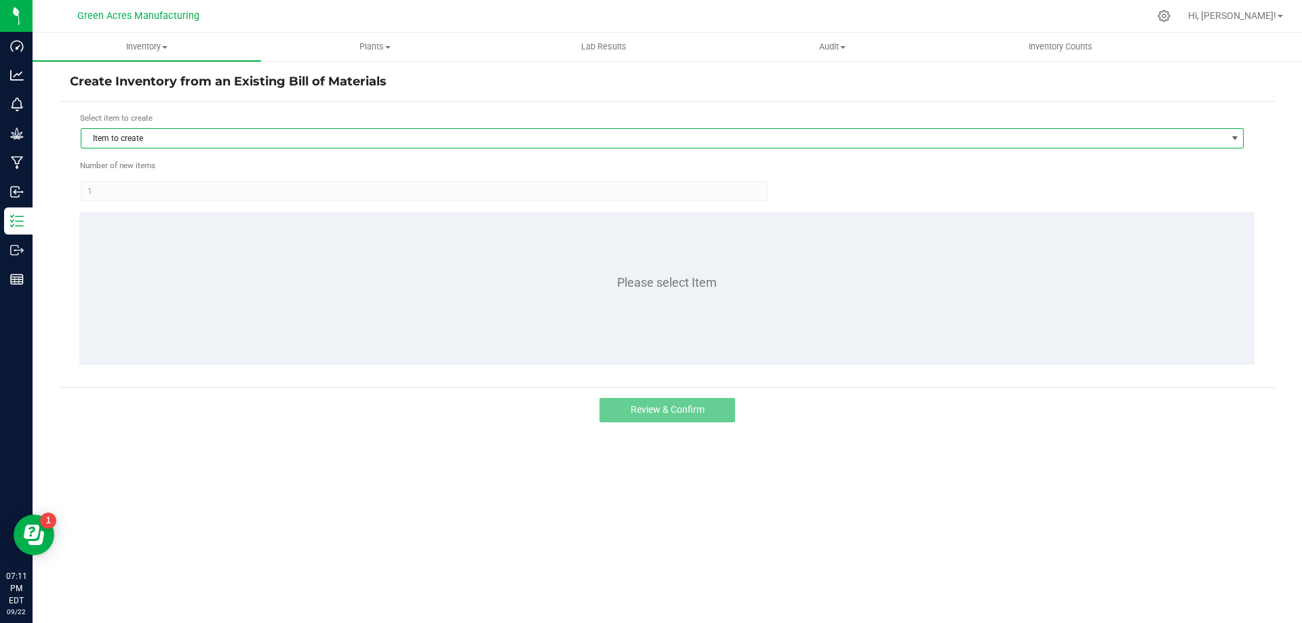
click at [195, 144] on span "Item to create" at bounding box center [653, 138] width 1145 height 19
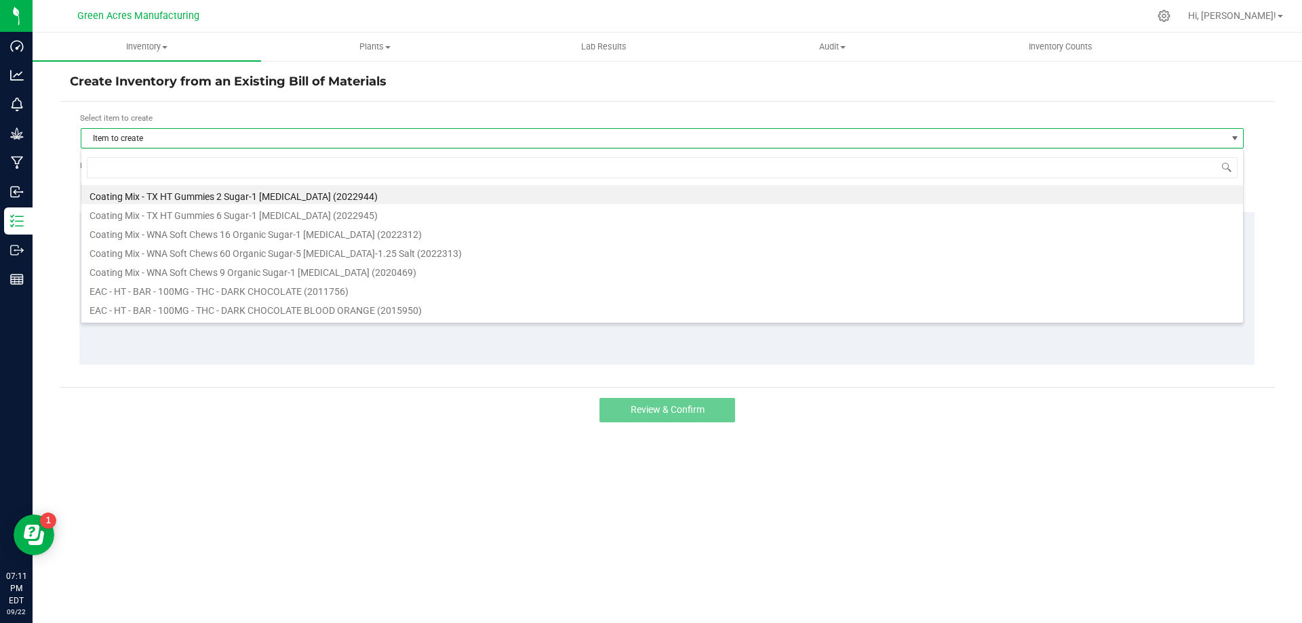
scroll to position [20, 1163]
type input "STW"
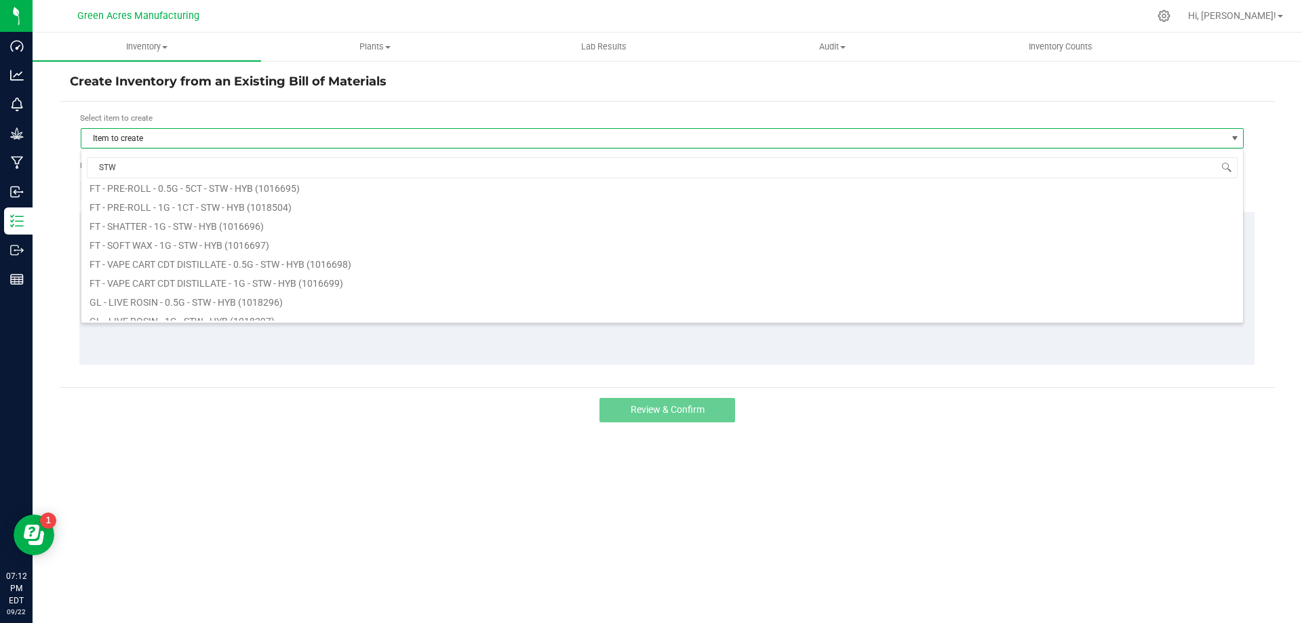
scroll to position [203, 0]
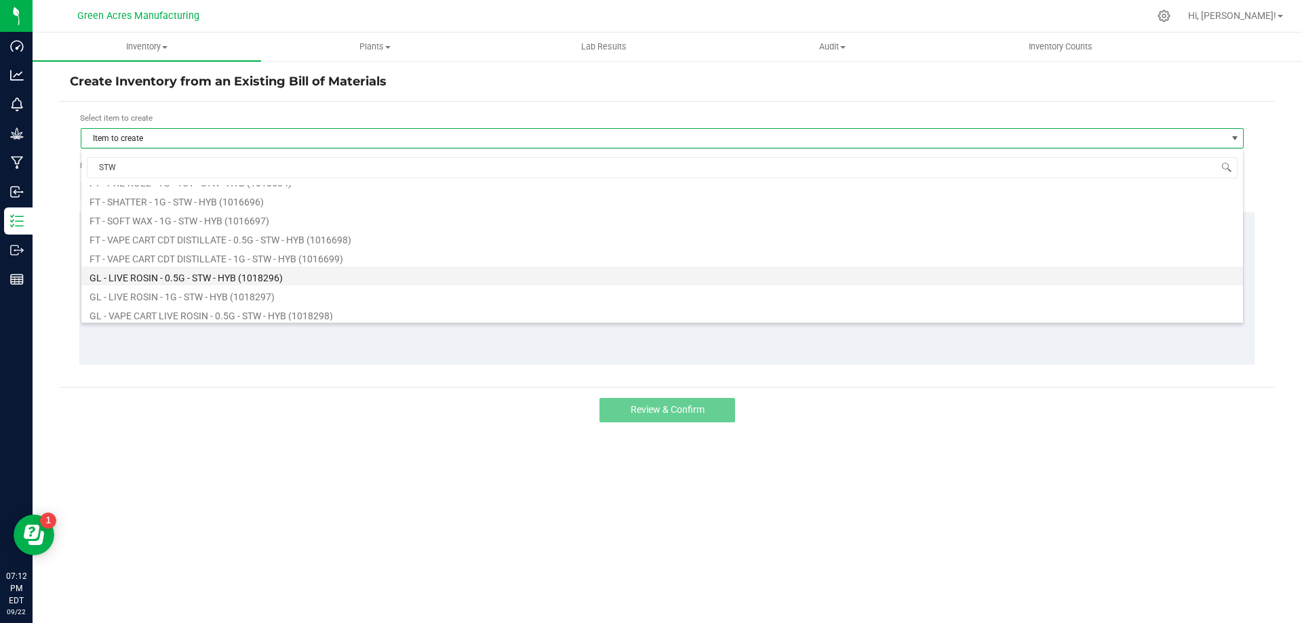
click at [315, 279] on li "GL - LIVE ROSIN - 0.5G - STW - HYB (1018296)" at bounding box center [662, 275] width 1162 height 19
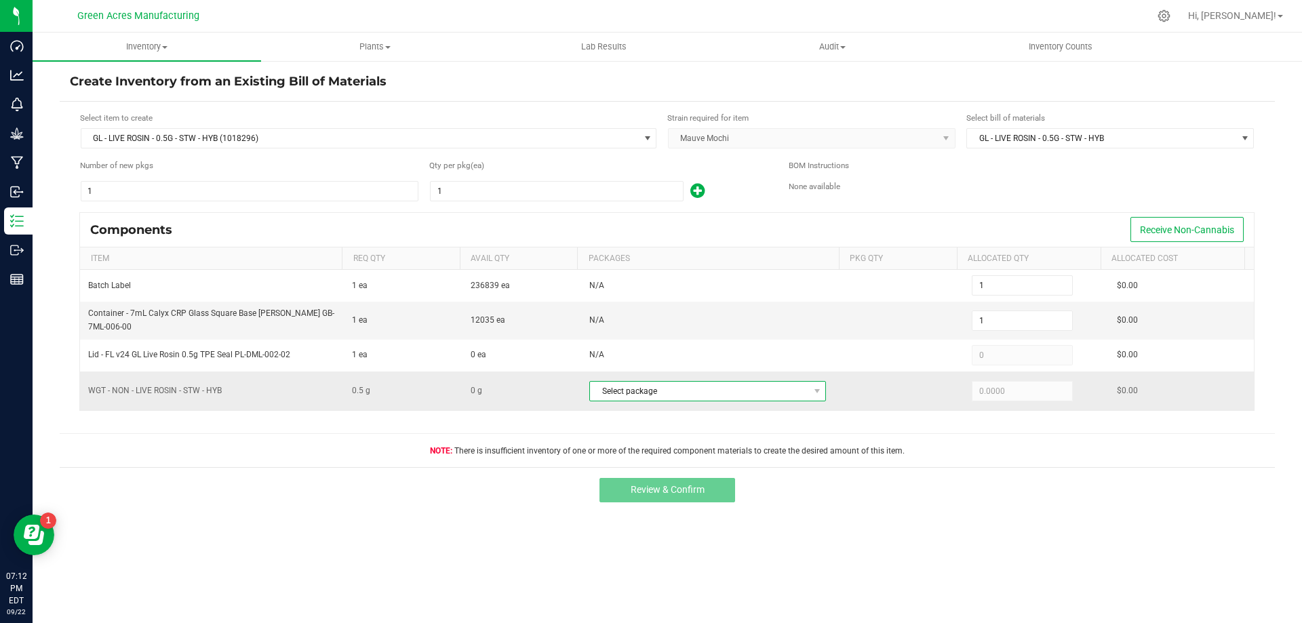
click at [675, 388] on span "Select package" at bounding box center [699, 391] width 218 height 19
click at [408, 222] on div "Components Receive Non-Cannabis" at bounding box center [667, 230] width 1174 height 34
click at [743, 397] on span "Select package" at bounding box center [699, 391] width 218 height 19
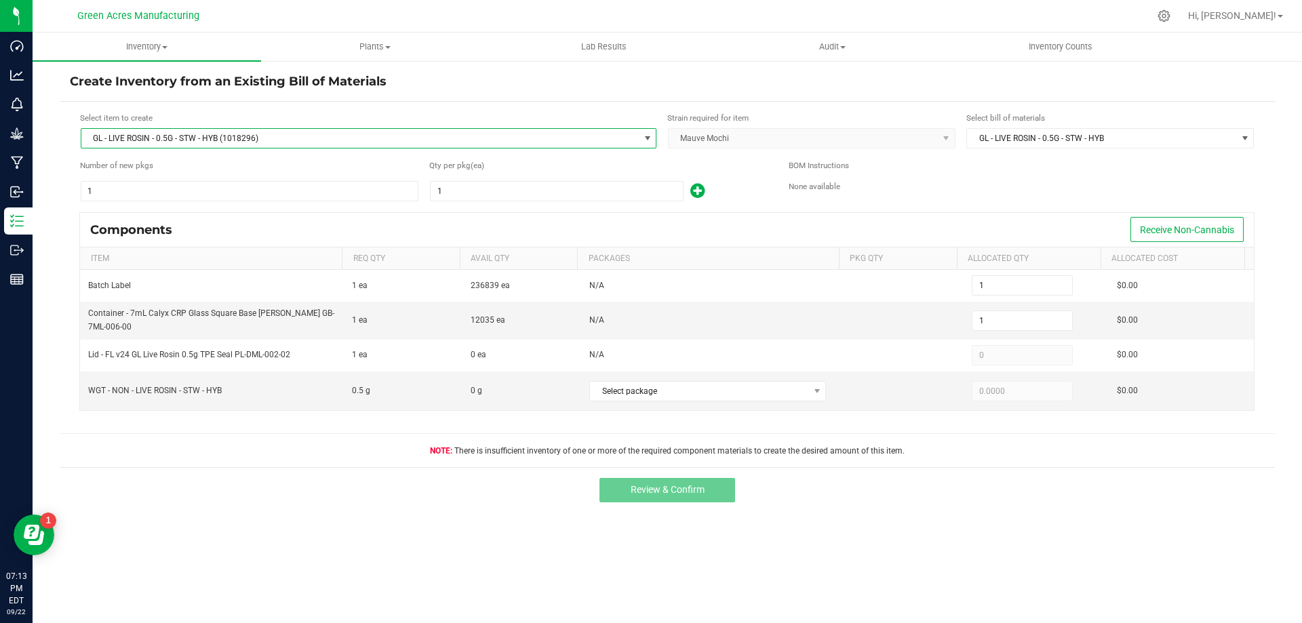
click at [132, 140] on span "GL - LIVE ROSIN - 0.5G - STW - HYB (1018296)" at bounding box center [359, 138] width 557 height 19
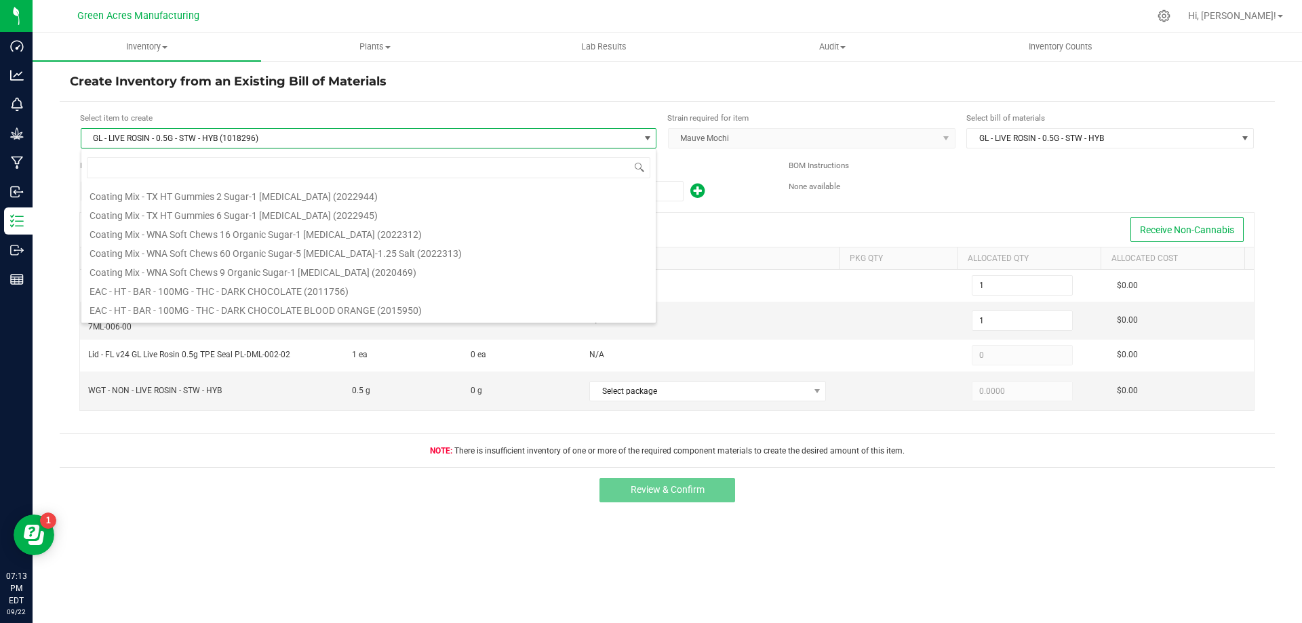
scroll to position [20, 576]
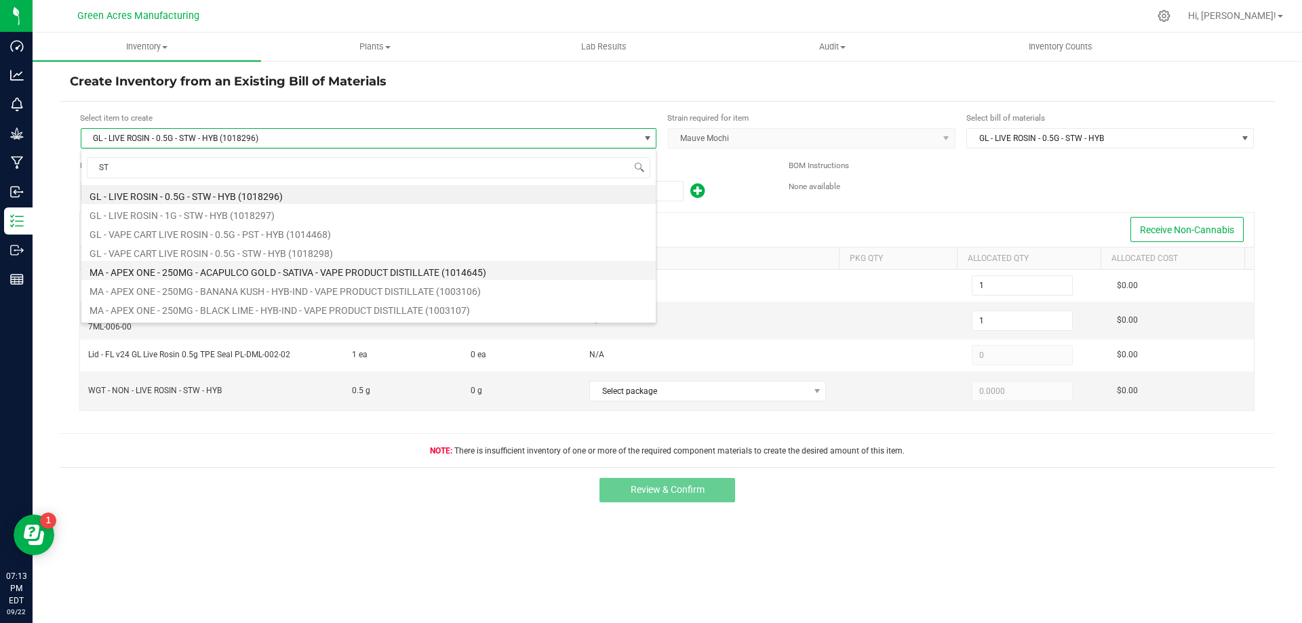
type input "STW"
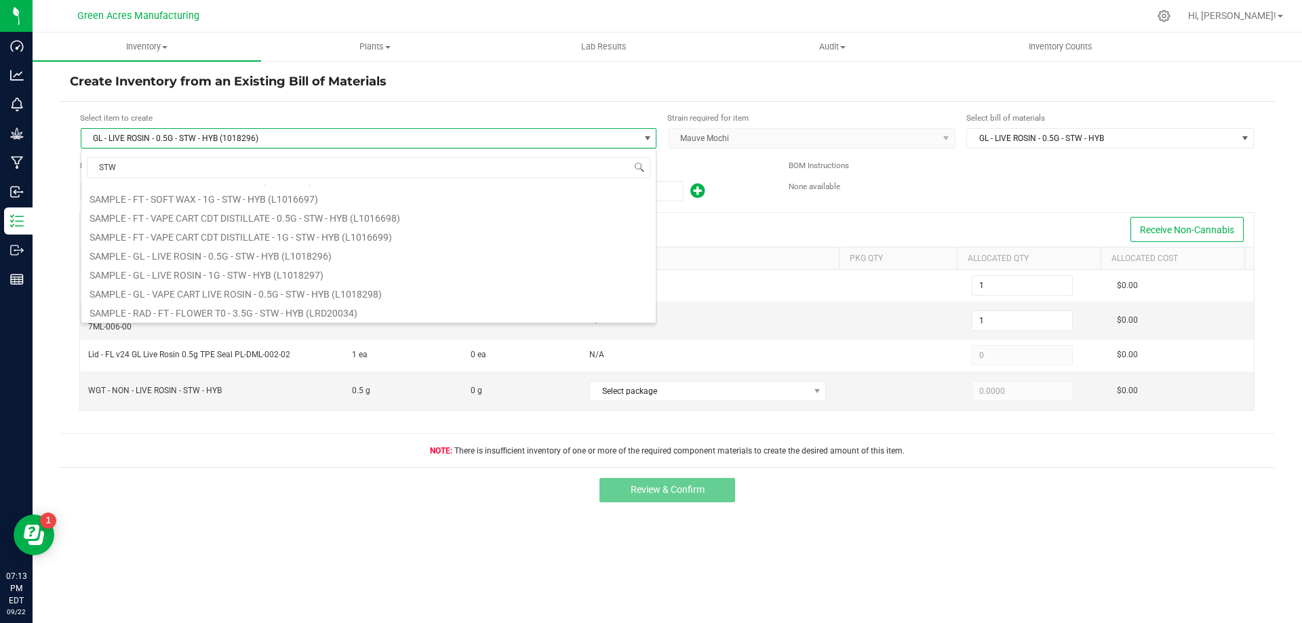
scroll to position [285, 0]
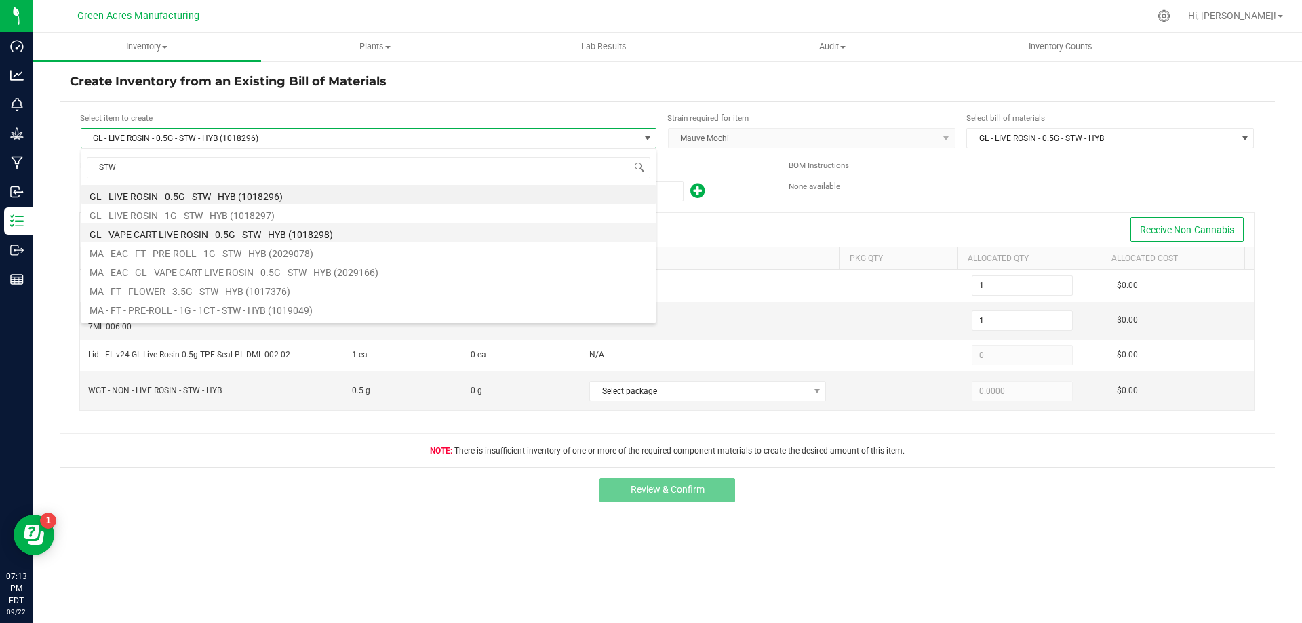
click at [242, 227] on li "GL - VAPE CART LIVE ROSIN - 0.5G - STW - HYB (1018298)" at bounding box center [368, 232] width 574 height 19
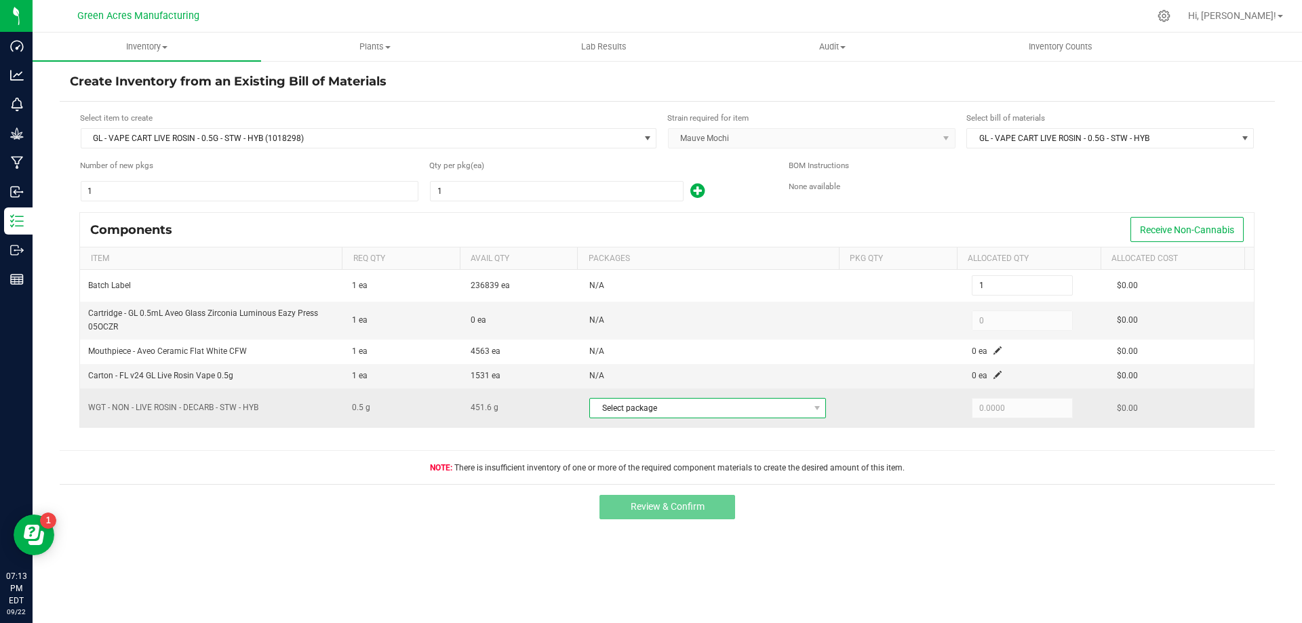
click at [686, 402] on span "Select package" at bounding box center [699, 408] width 218 height 19
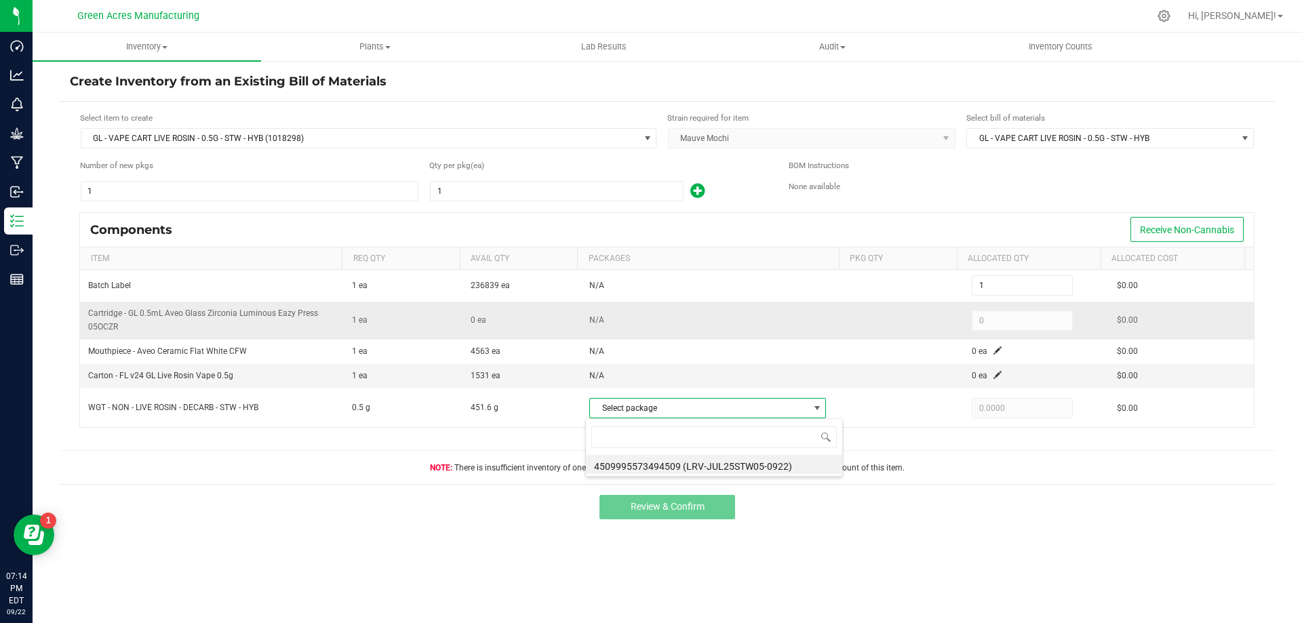
click at [604, 319] on td "N/A" at bounding box center [713, 320] width 264 height 37
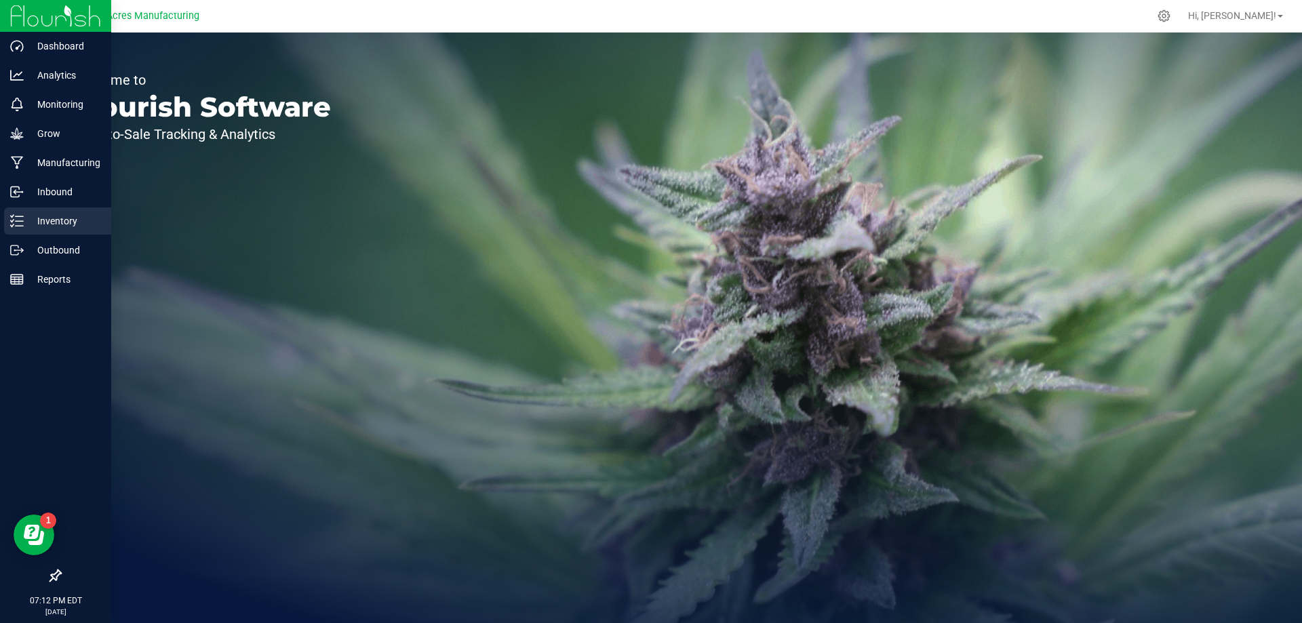
click at [39, 222] on p "Inventory" at bounding box center [64, 221] width 81 height 16
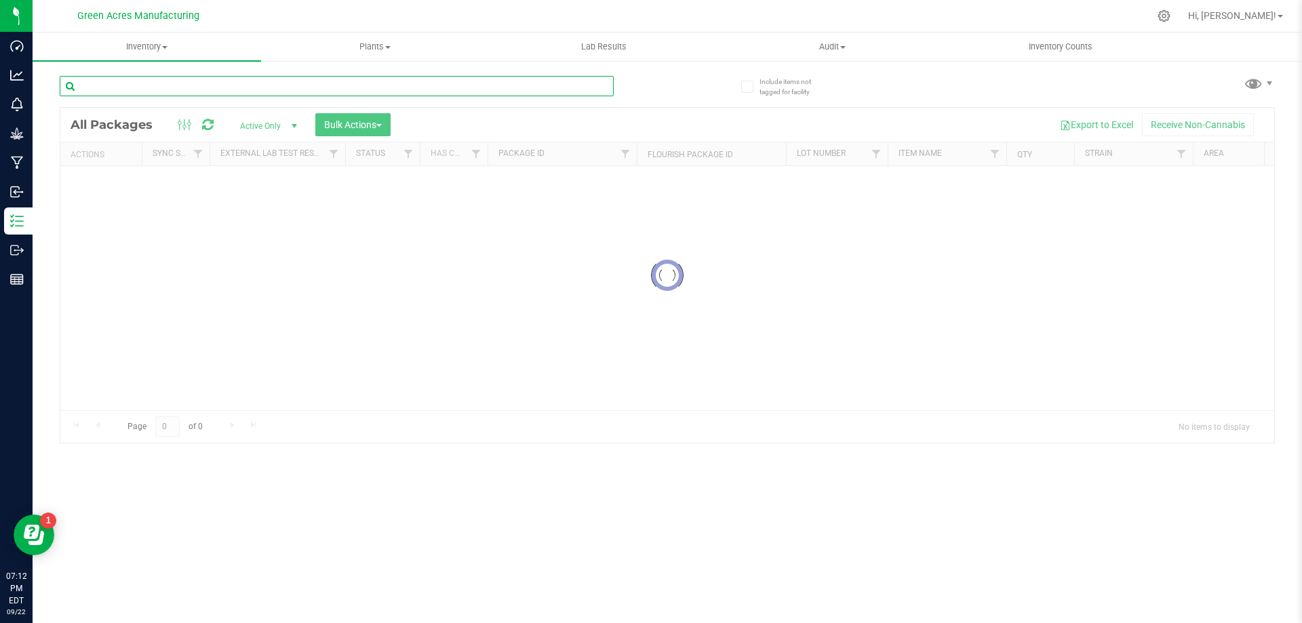
click at [229, 93] on input "text" at bounding box center [337, 86] width 554 height 20
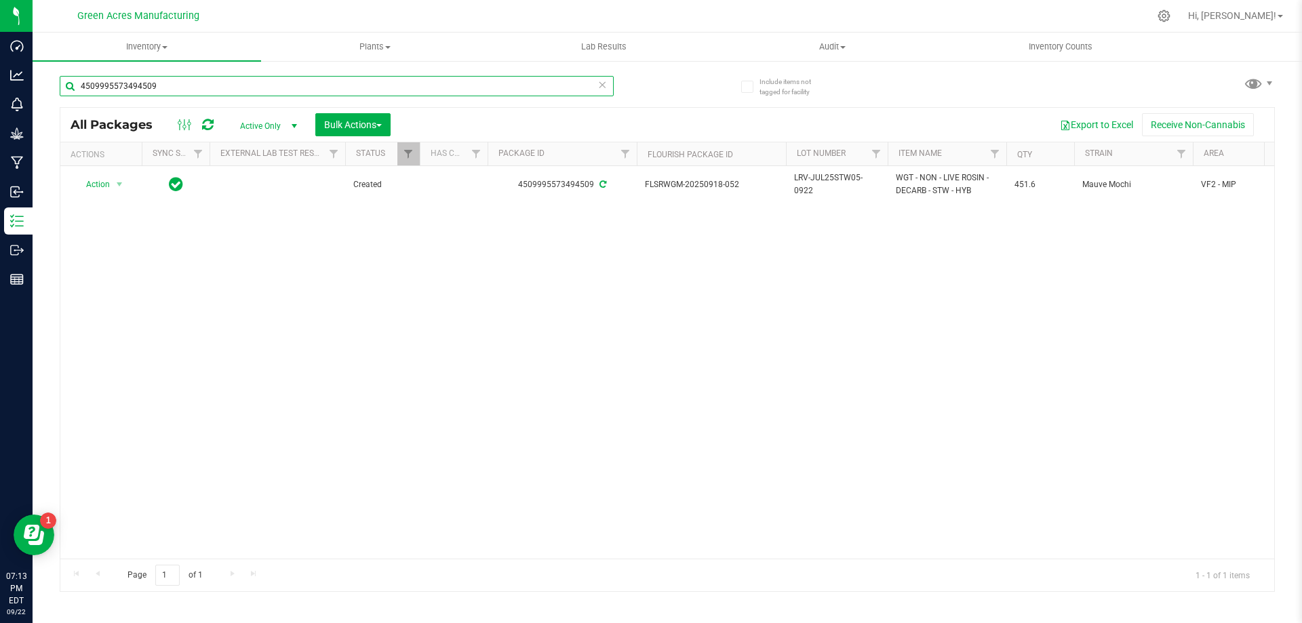
type input "4509995573494509"
click at [880, 317] on div "Action Action Adjust qty Create package Edit attributes Global inventory Locate…" at bounding box center [667, 362] width 1214 height 393
